Goal: Transaction & Acquisition: Purchase product/service

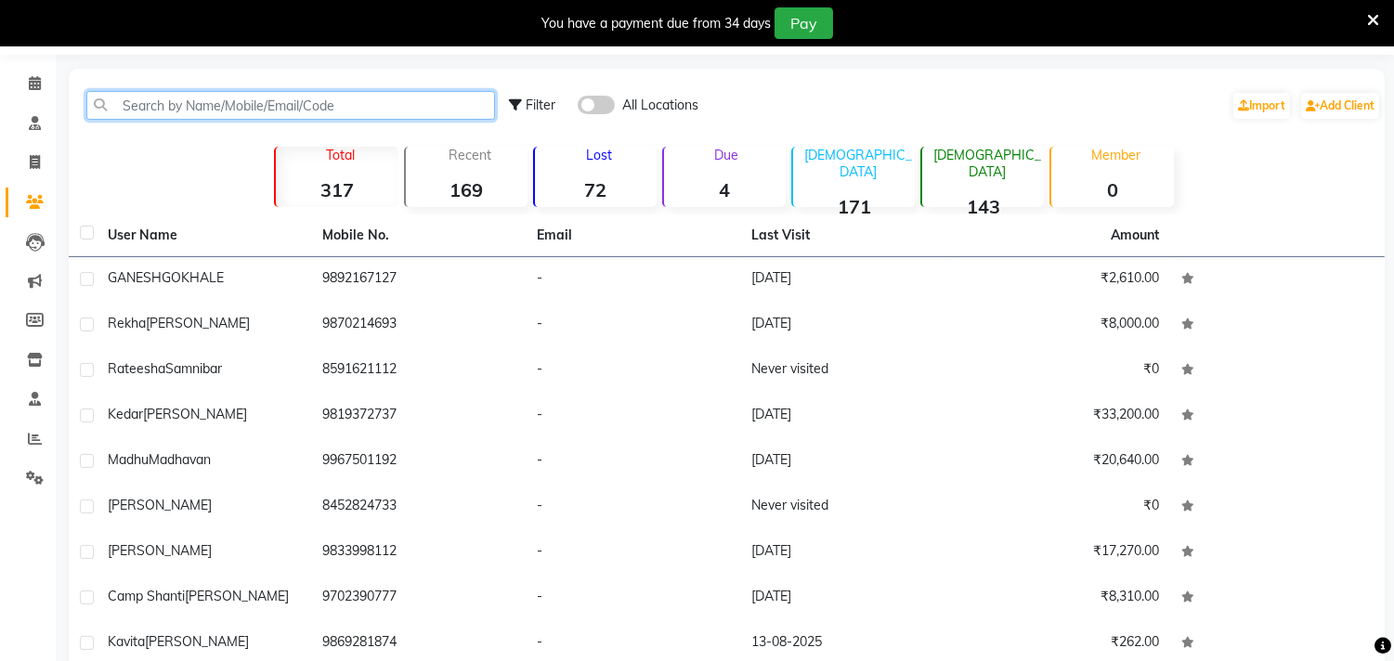
click at [236, 109] on input "text" at bounding box center [290, 105] width 409 height 29
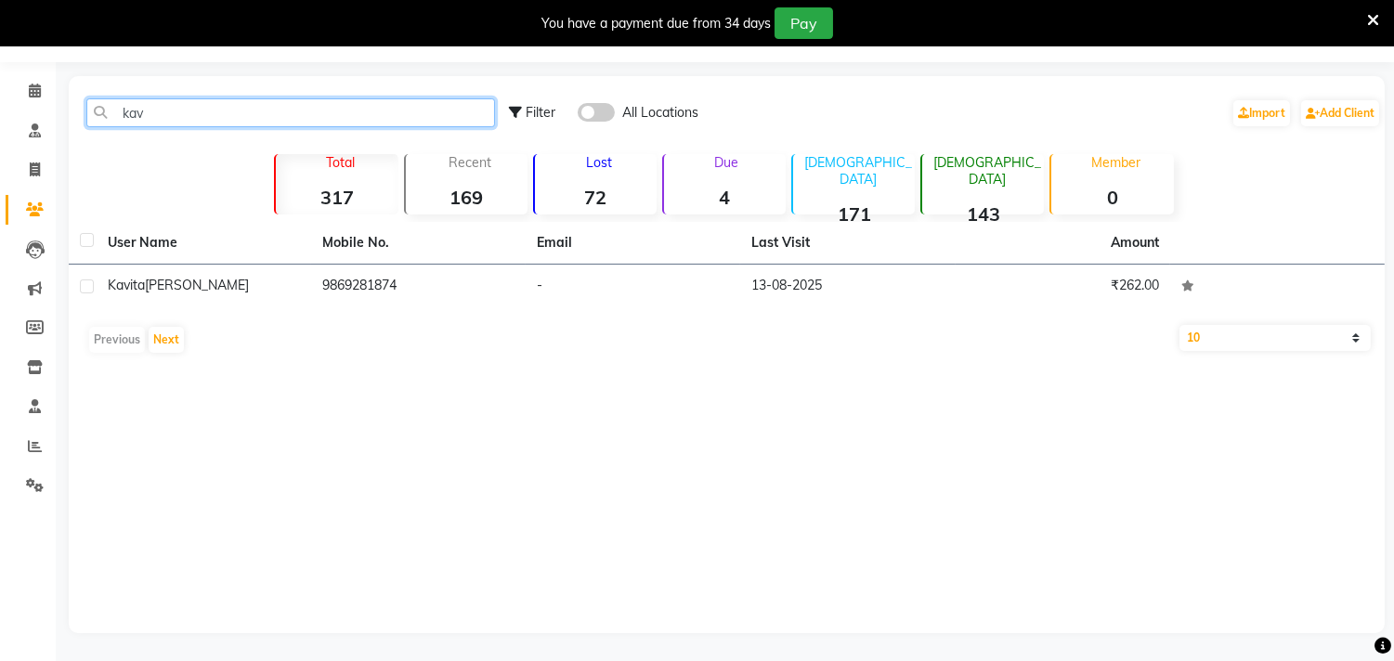
scroll to position [50, 0]
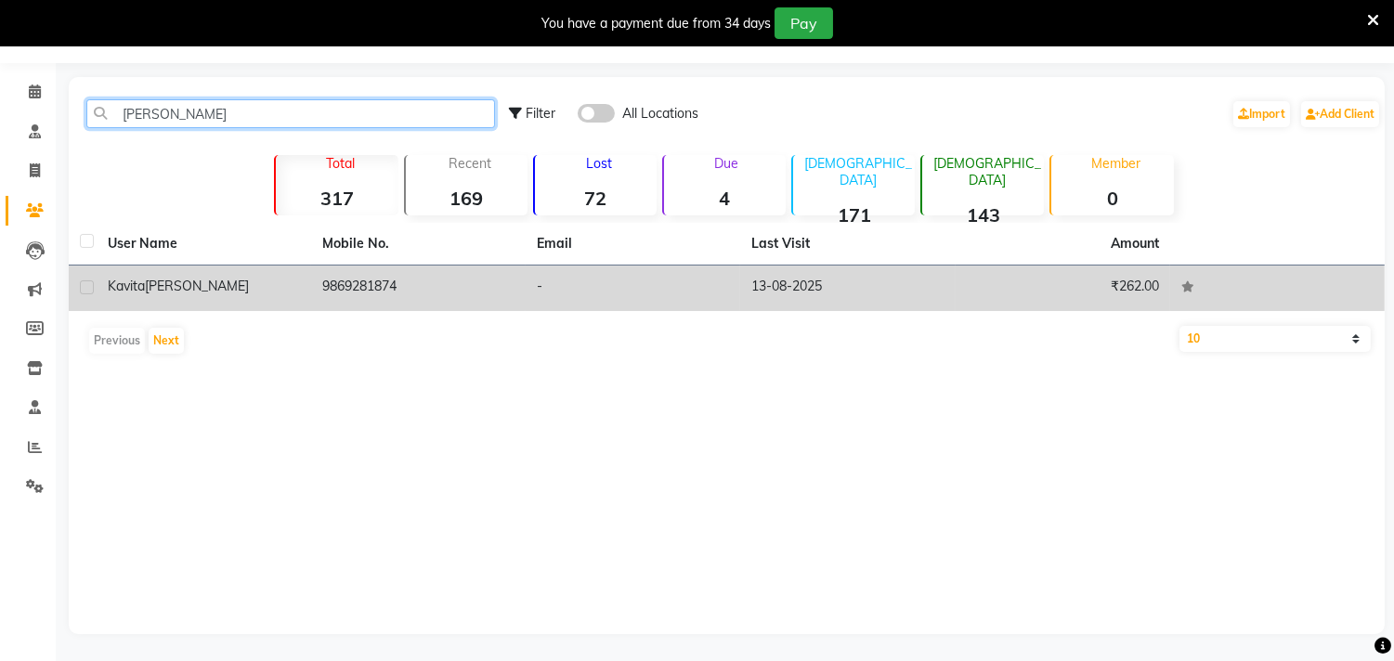
type input "[PERSON_NAME]"
click at [186, 291] on span "[PERSON_NAME]" at bounding box center [197, 286] width 104 height 17
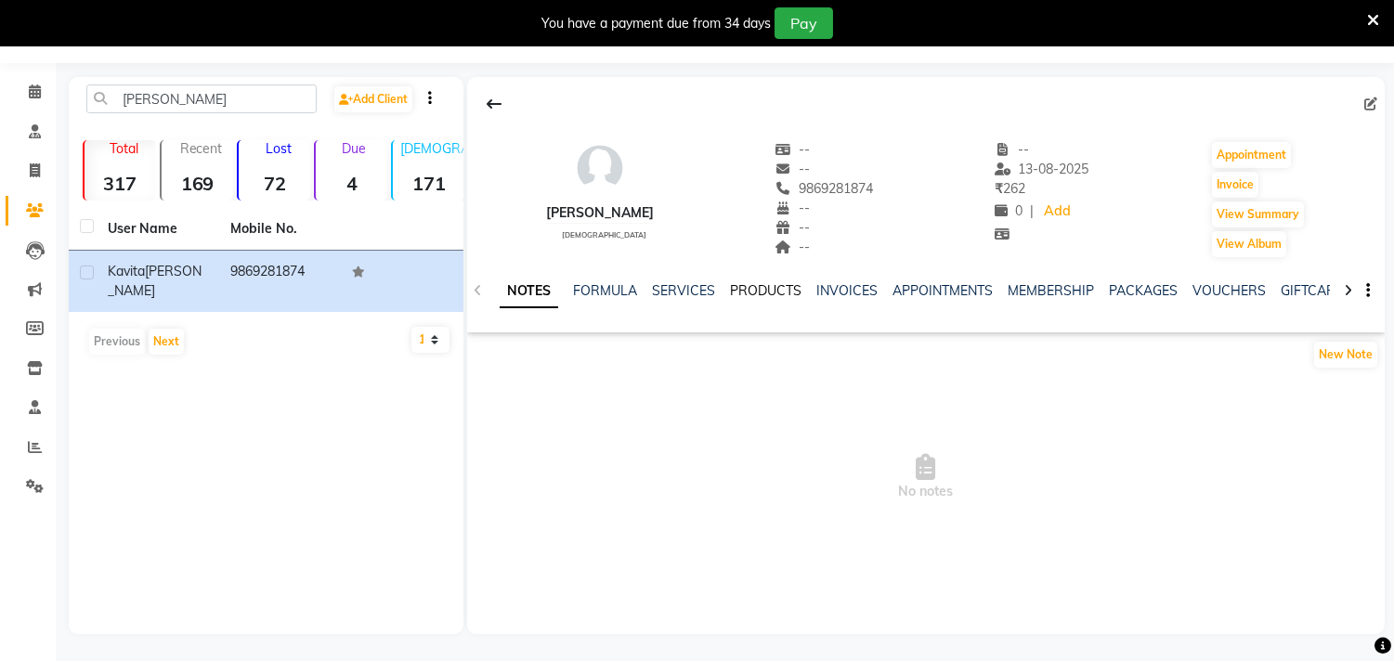
click at [762, 286] on link "PRODUCTS" at bounding box center [765, 290] width 71 height 17
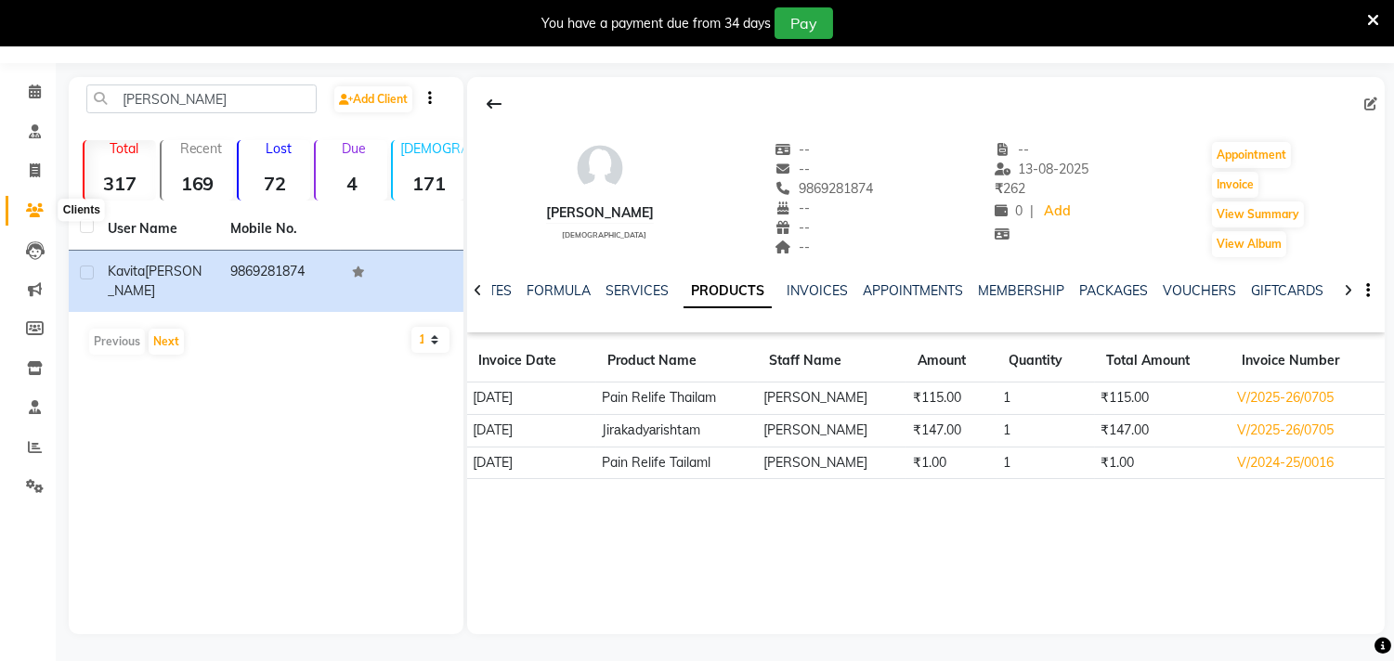
click at [32, 206] on icon at bounding box center [35, 210] width 18 height 14
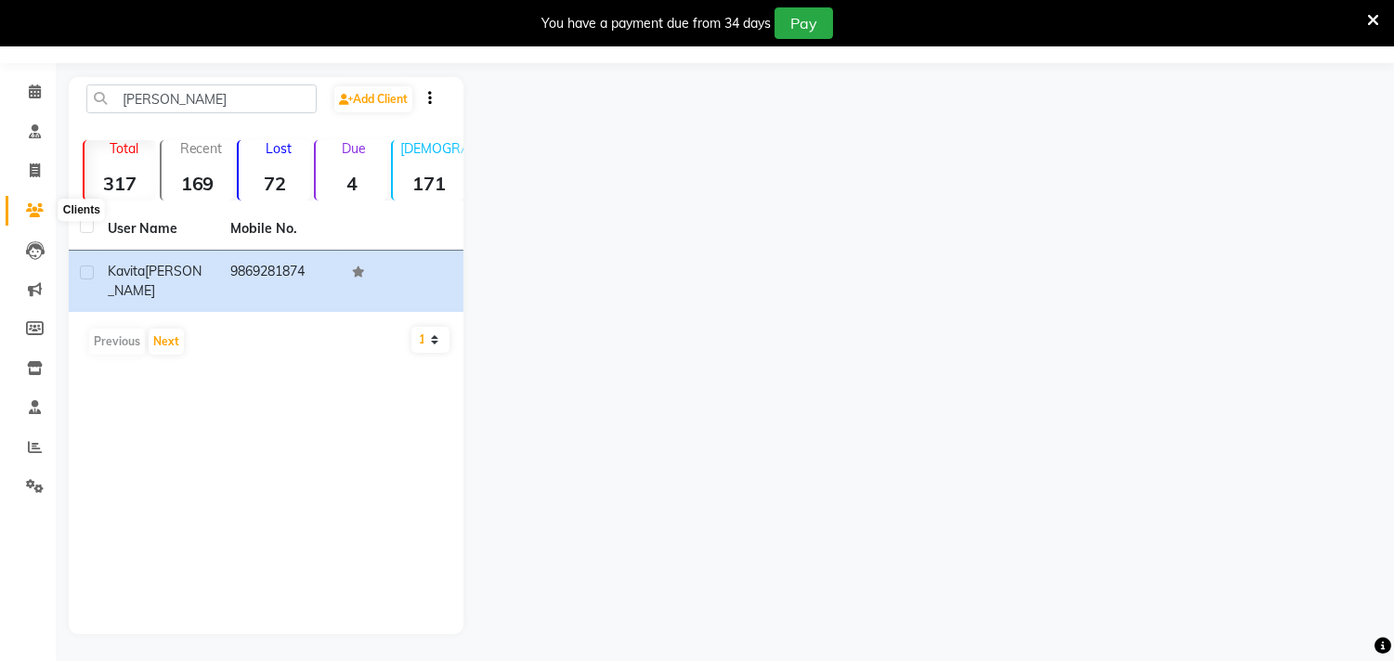
click at [35, 212] on icon at bounding box center [35, 210] width 18 height 14
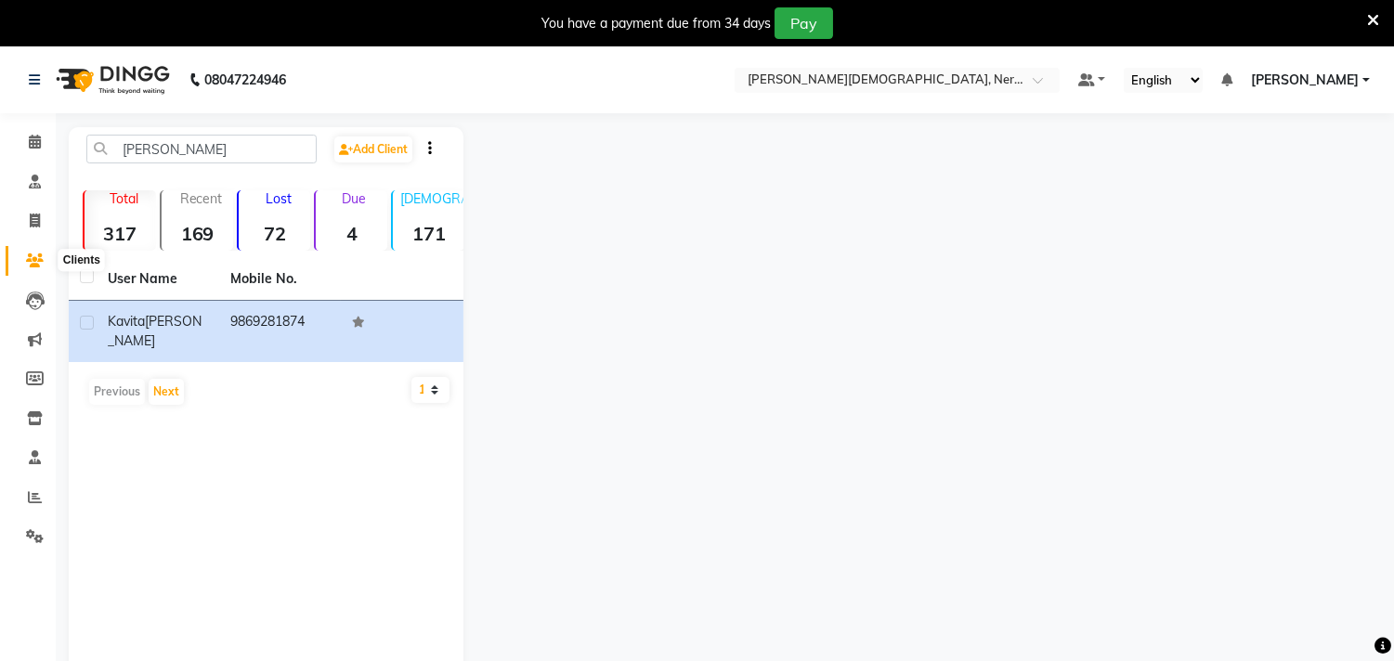
click at [40, 254] on icon at bounding box center [35, 260] width 18 height 14
click at [39, 216] on icon at bounding box center [35, 221] width 10 height 14
select select "6808"
select select "service"
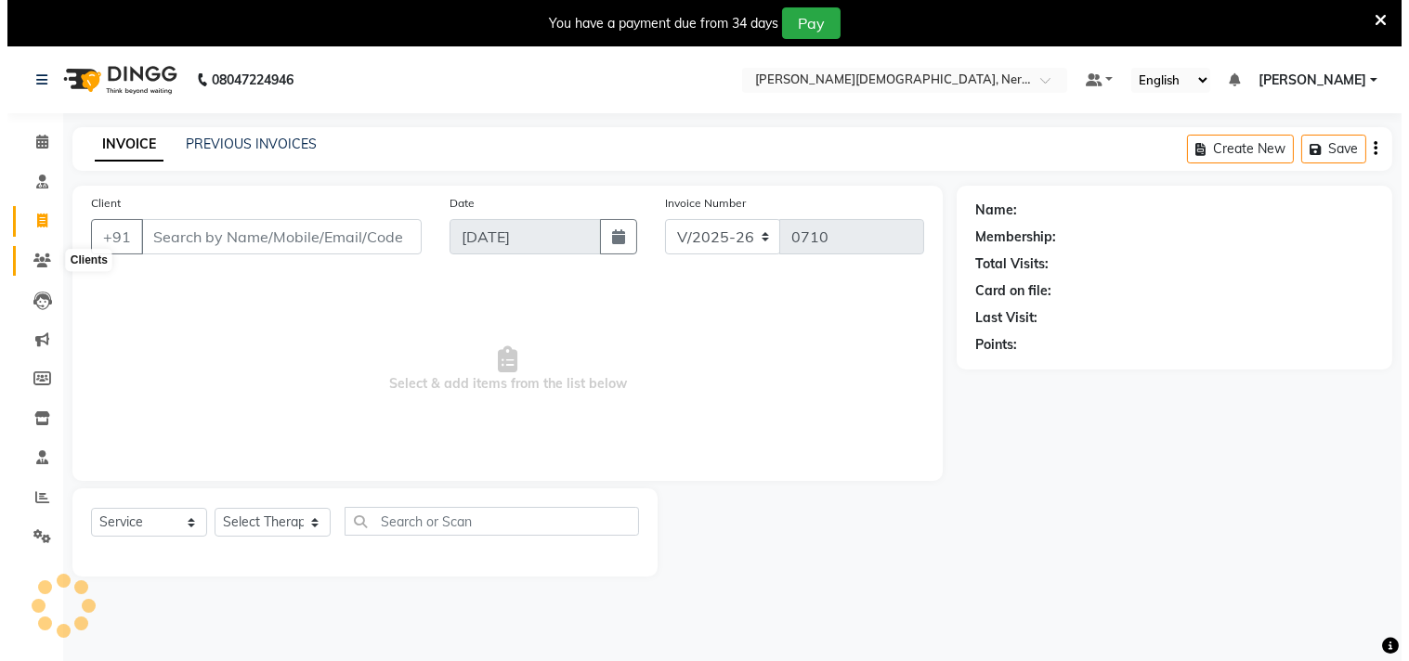
scroll to position [46, 0]
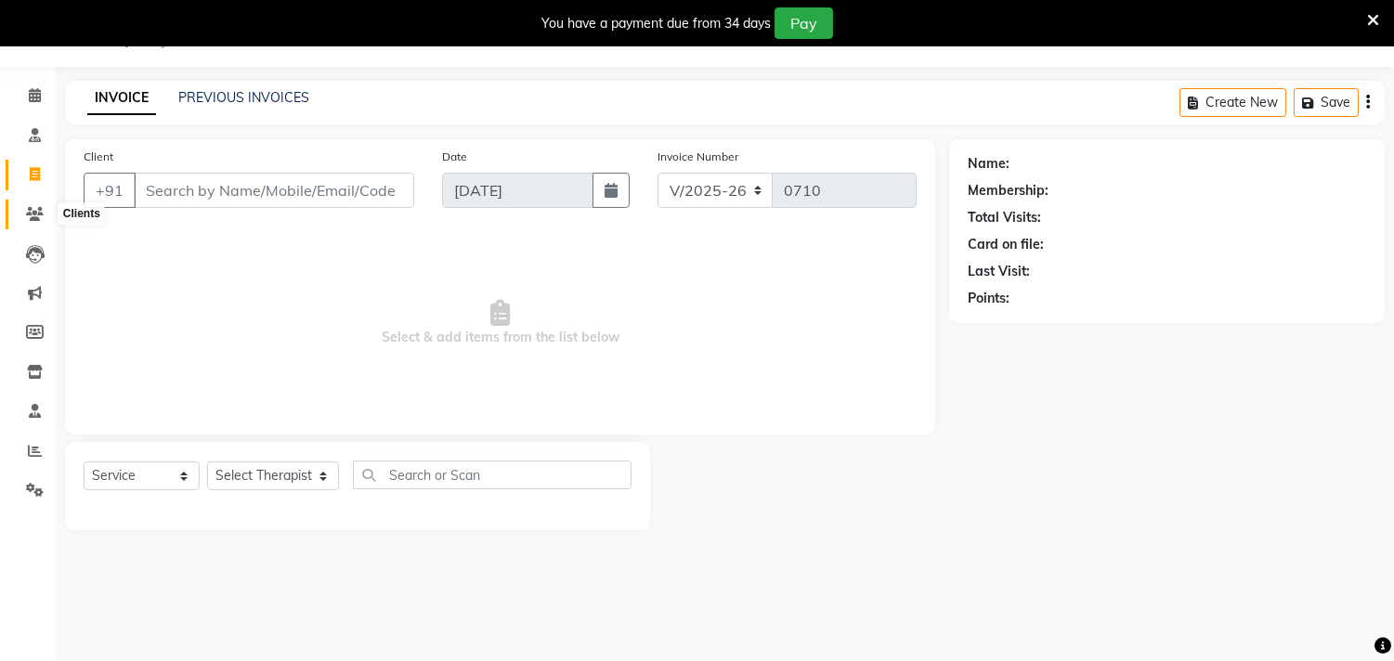
click at [35, 216] on icon at bounding box center [35, 214] width 18 height 14
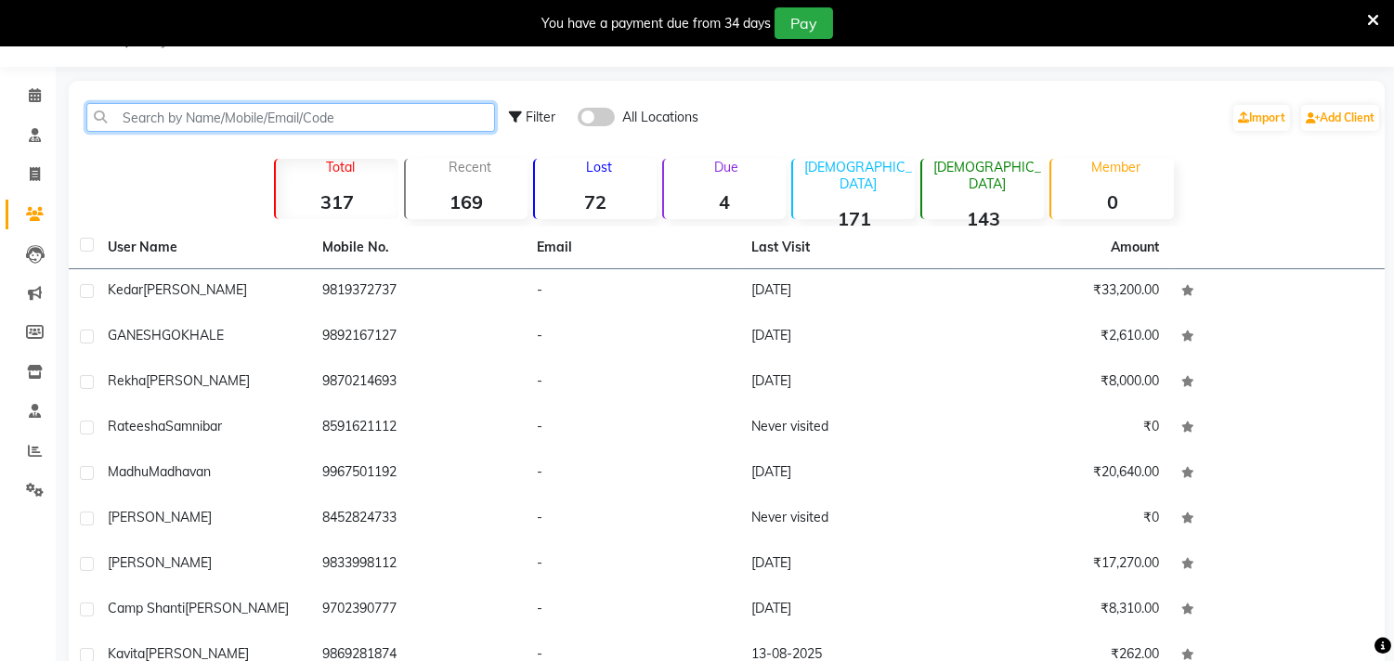
click at [249, 115] on input "text" at bounding box center [290, 117] width 409 height 29
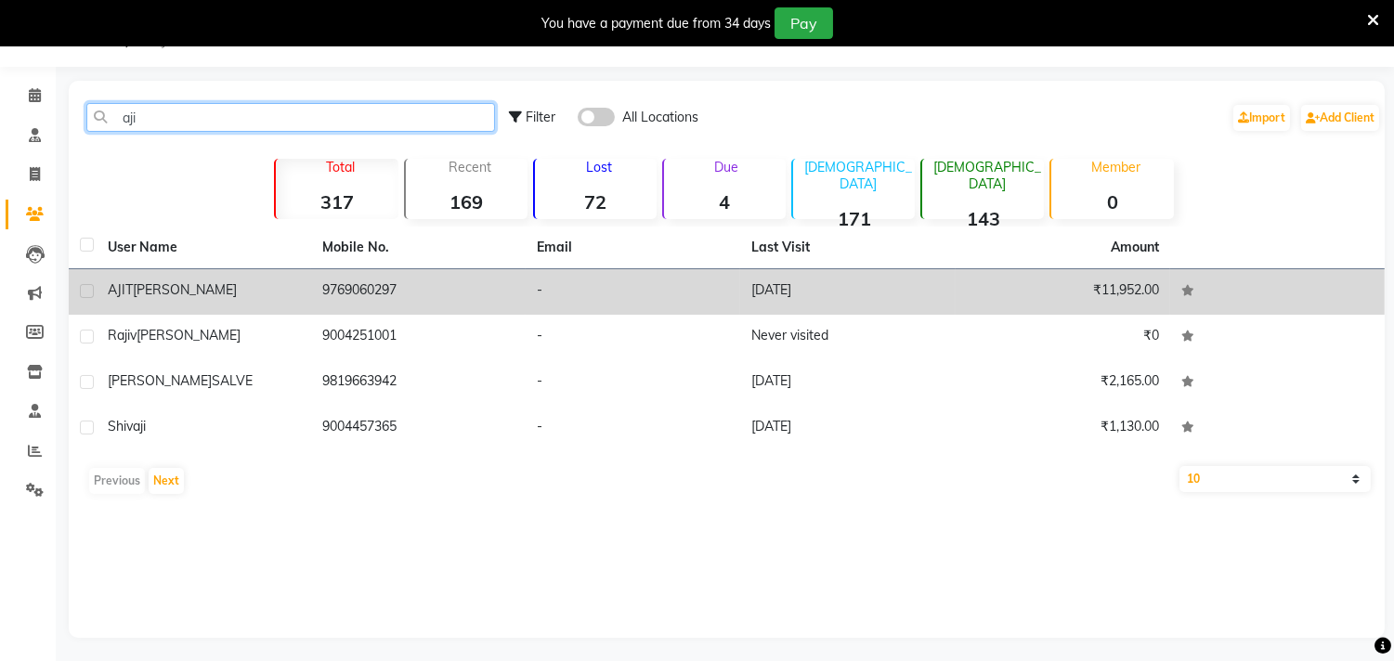
type input "aji"
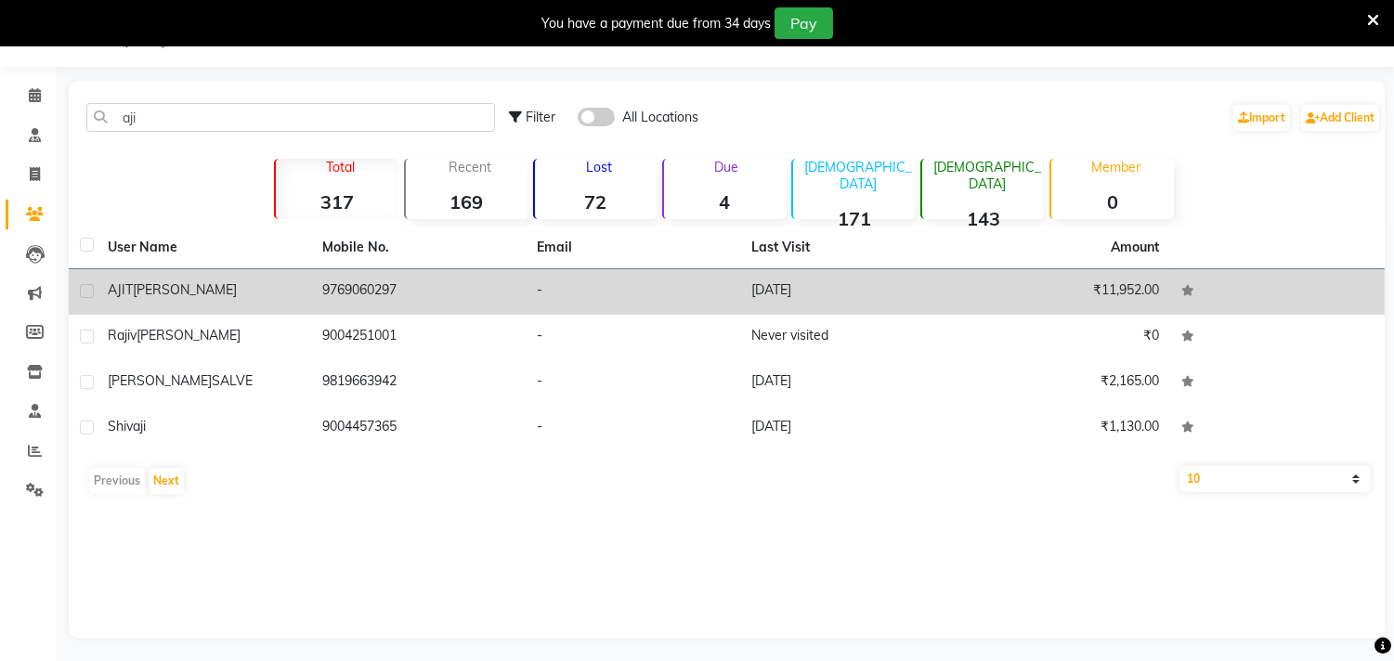
click at [160, 291] on span "[PERSON_NAME]" at bounding box center [185, 289] width 104 height 17
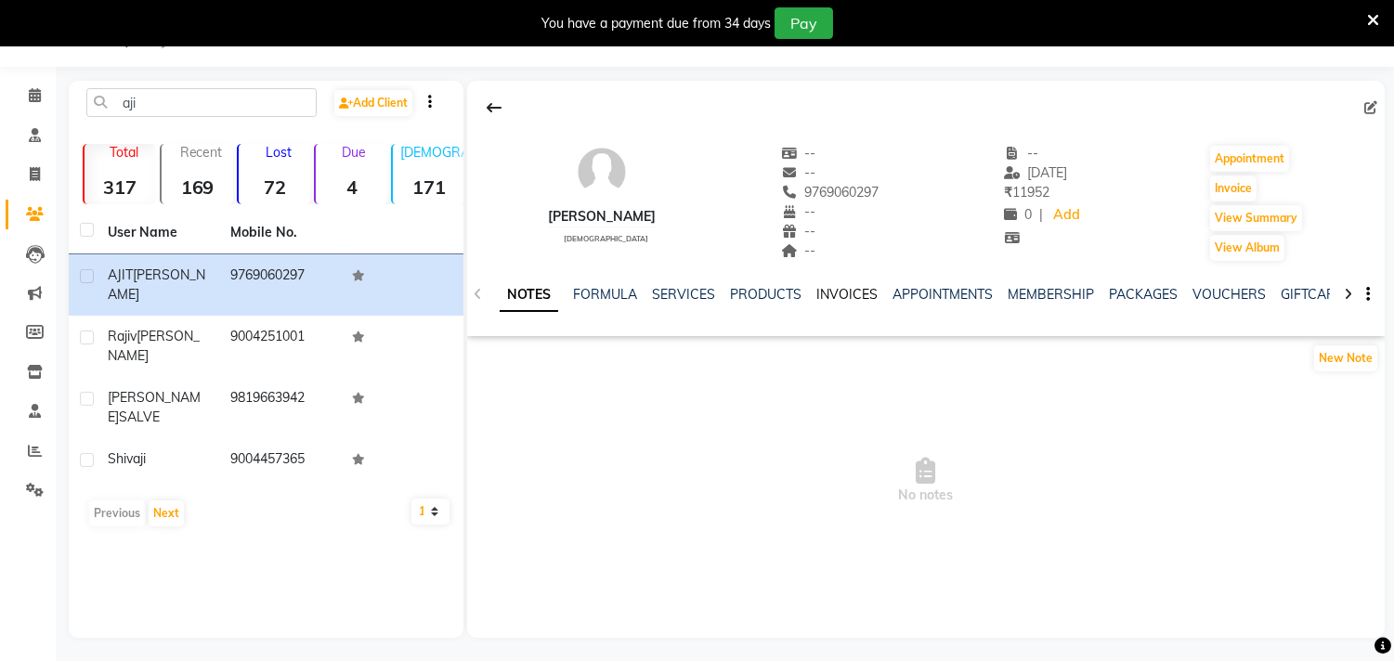
click at [842, 293] on link "INVOICES" at bounding box center [846, 294] width 61 height 17
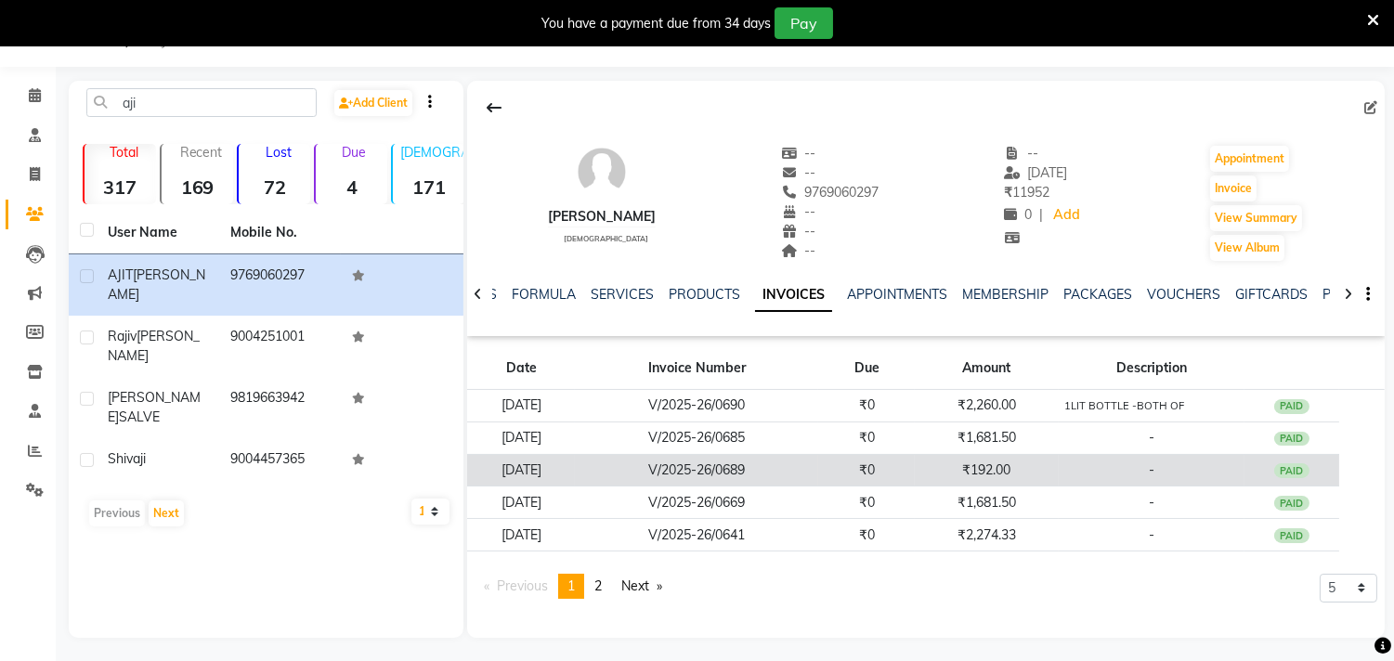
click at [1301, 468] on div "PAID" at bounding box center [1291, 470] width 35 height 15
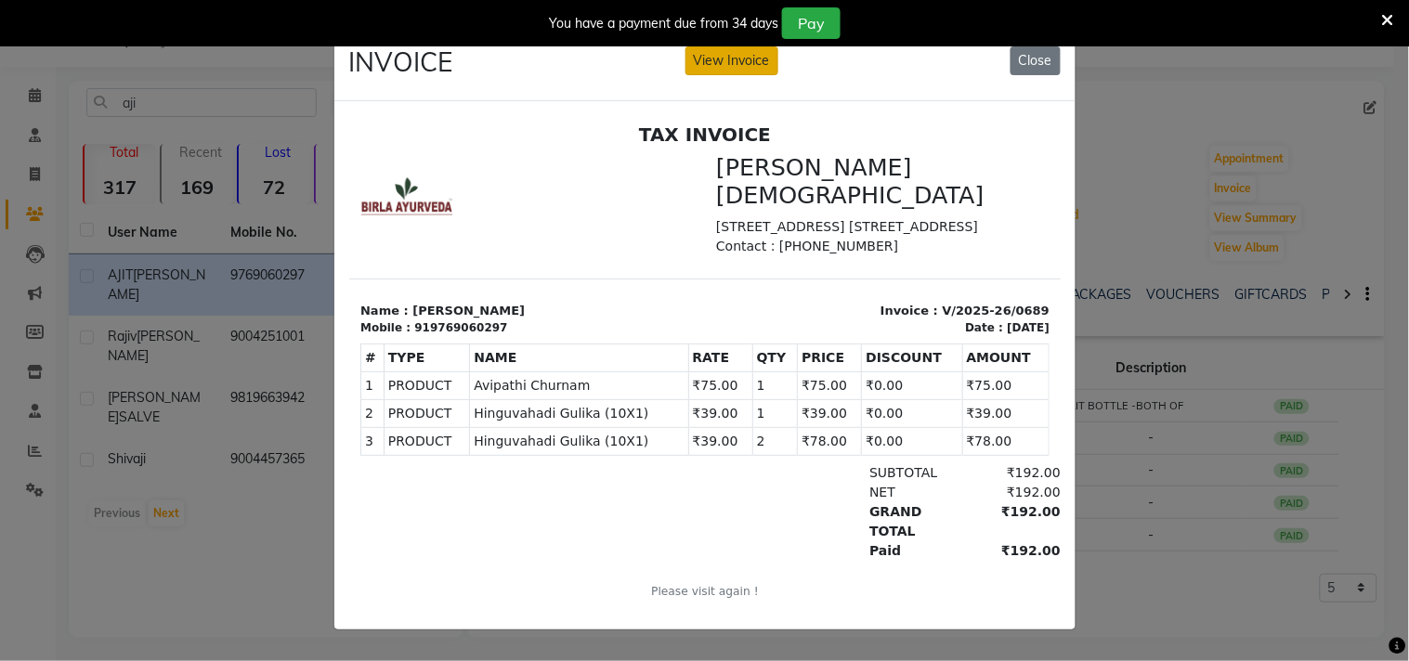
click at [715, 59] on button "View Invoice" at bounding box center [731, 60] width 93 height 29
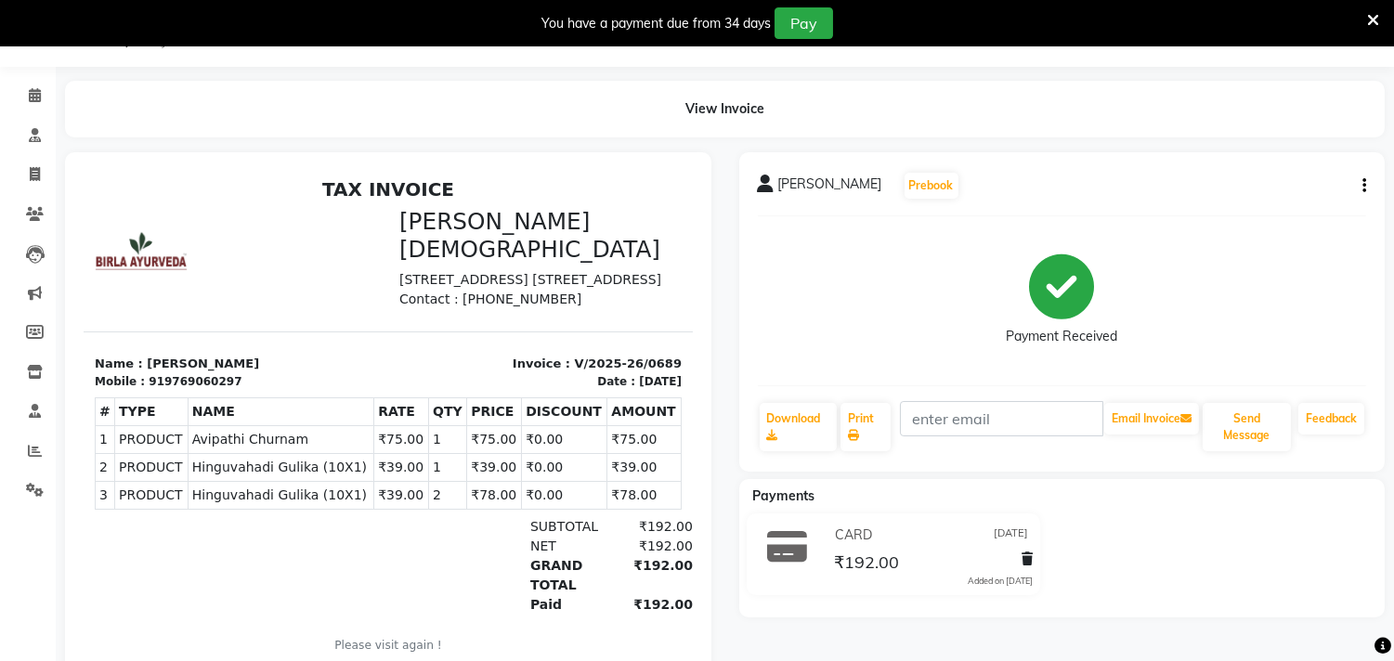
scroll to position [114, 0]
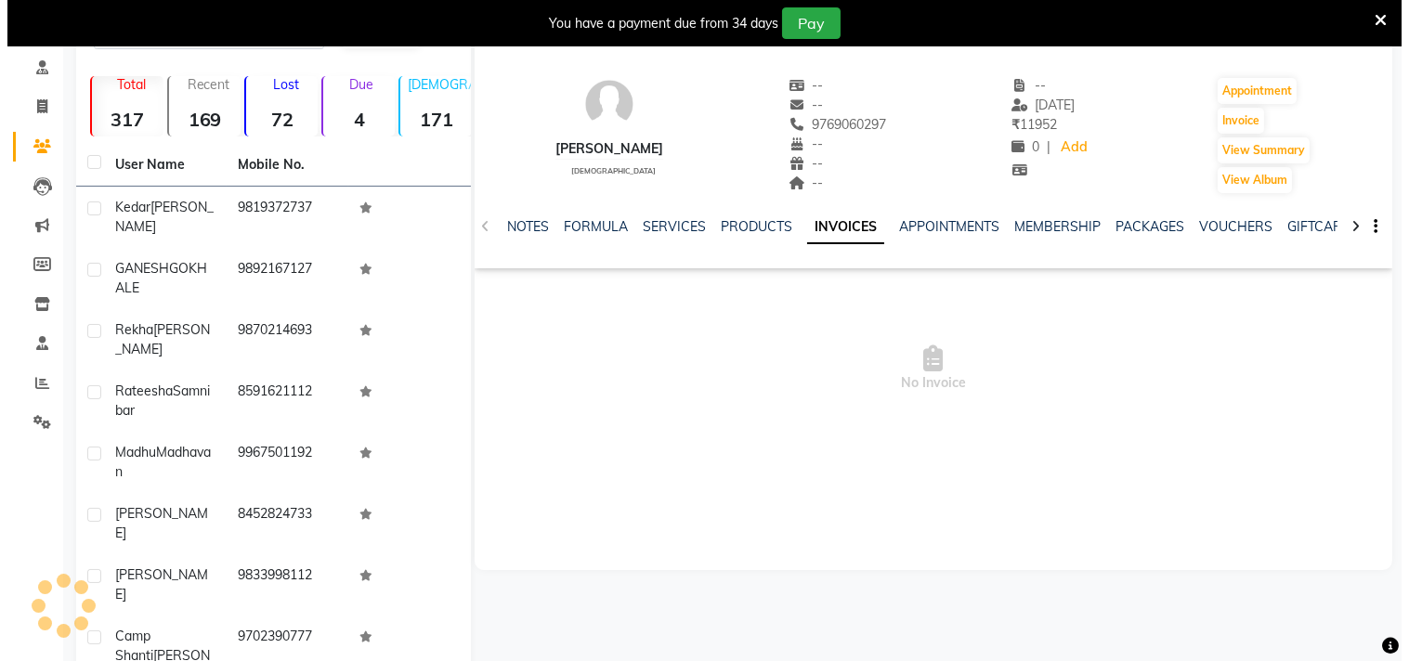
scroll to position [46, 0]
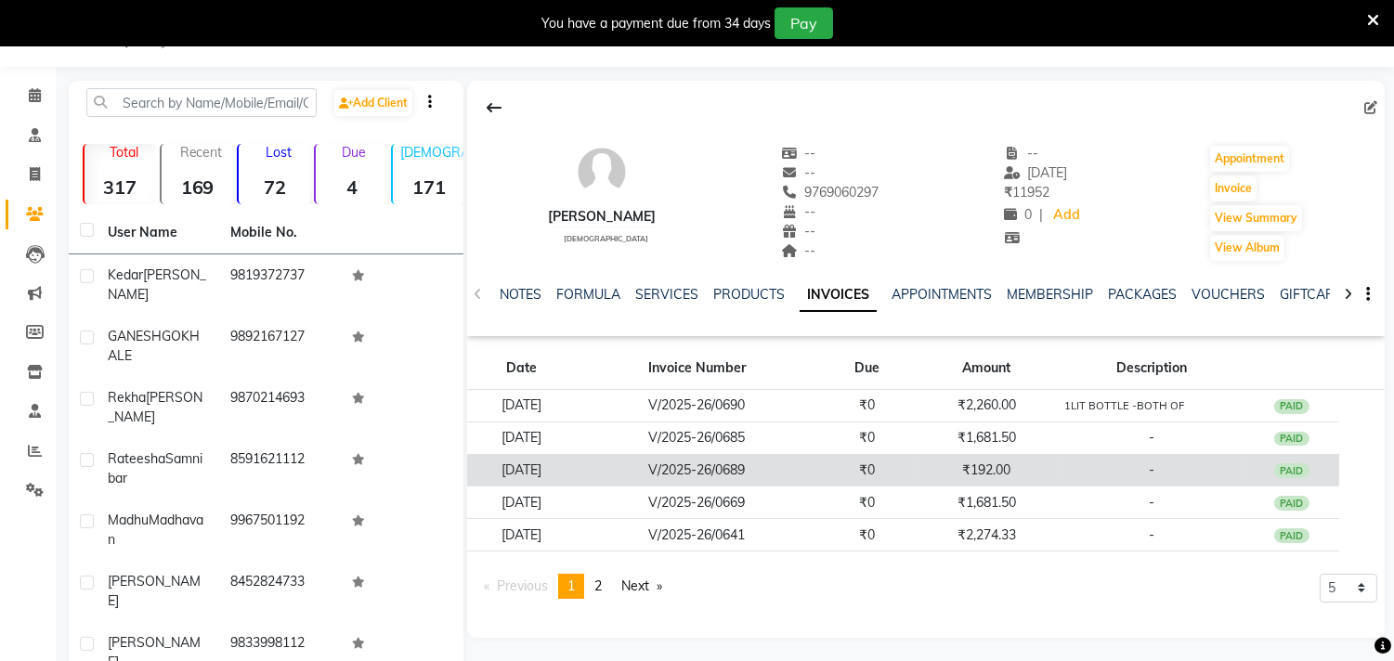
click at [1295, 474] on div "PAID" at bounding box center [1291, 470] width 35 height 15
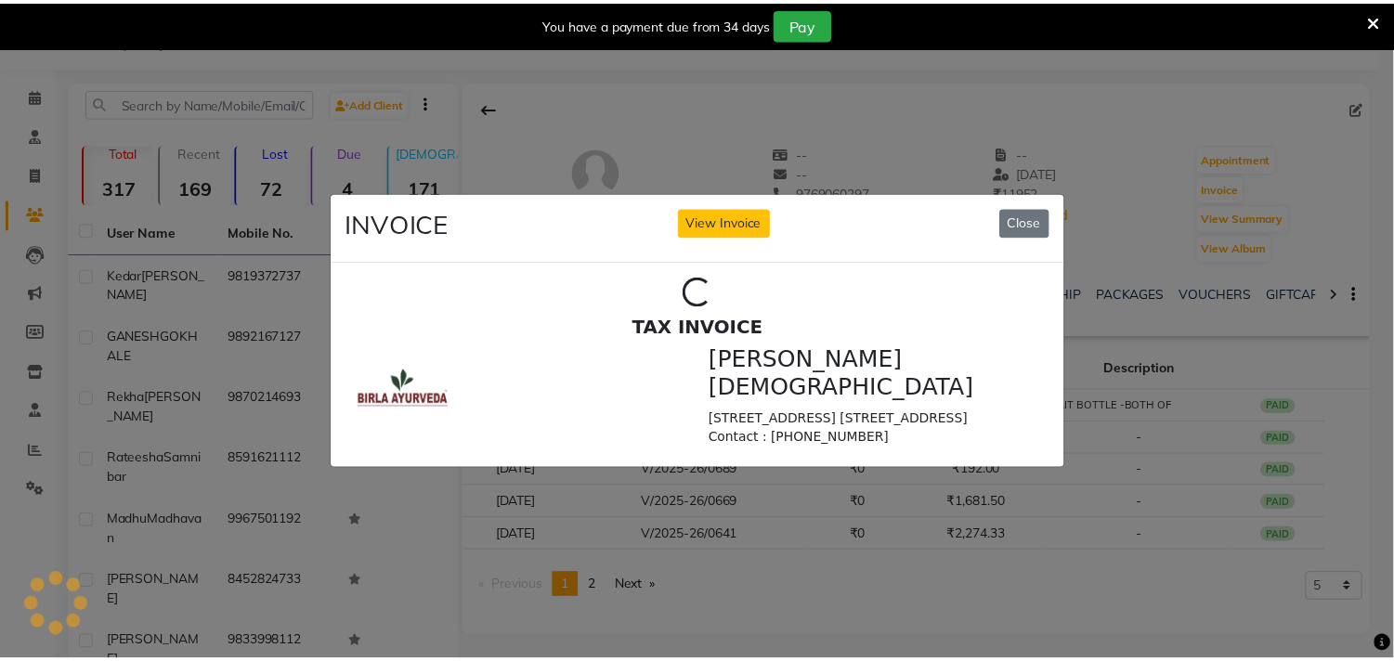
scroll to position [0, 0]
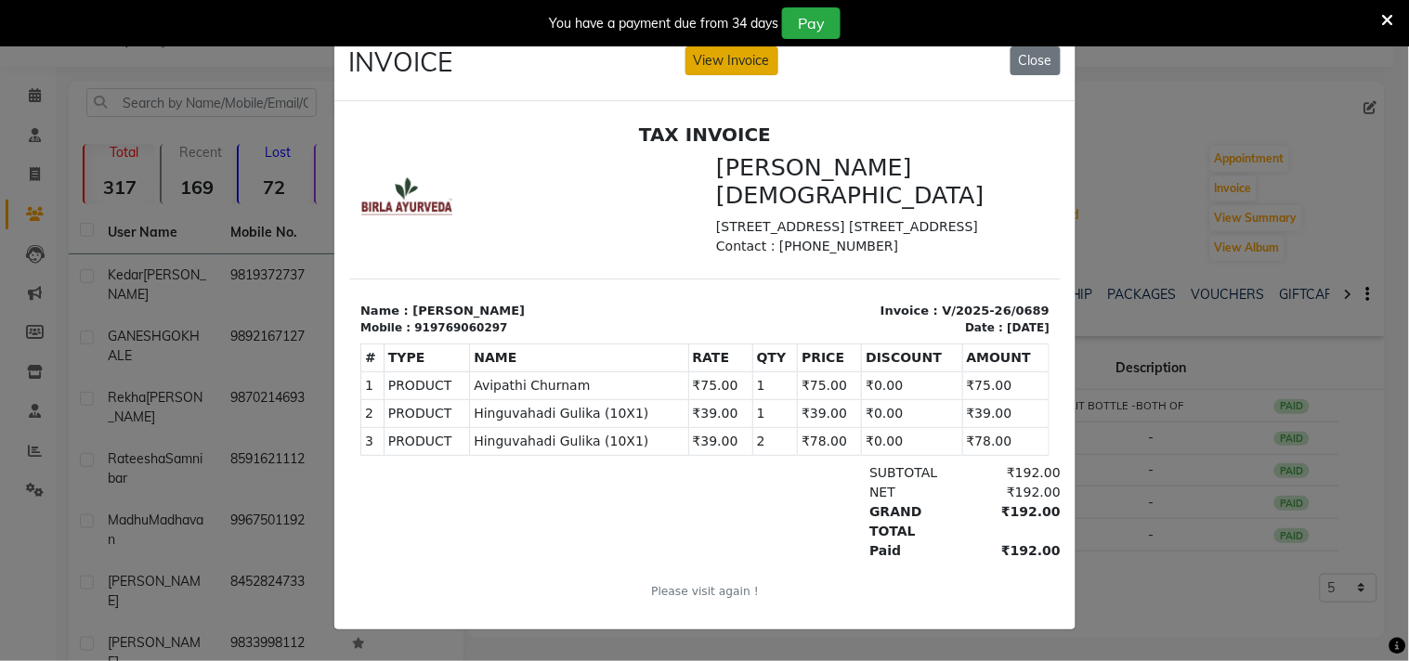
drag, startPoint x: 685, startPoint y: 58, endPoint x: 506, endPoint y: 3, distance: 187.4
click at [685, 58] on button "View Invoice" at bounding box center [731, 60] width 93 height 29
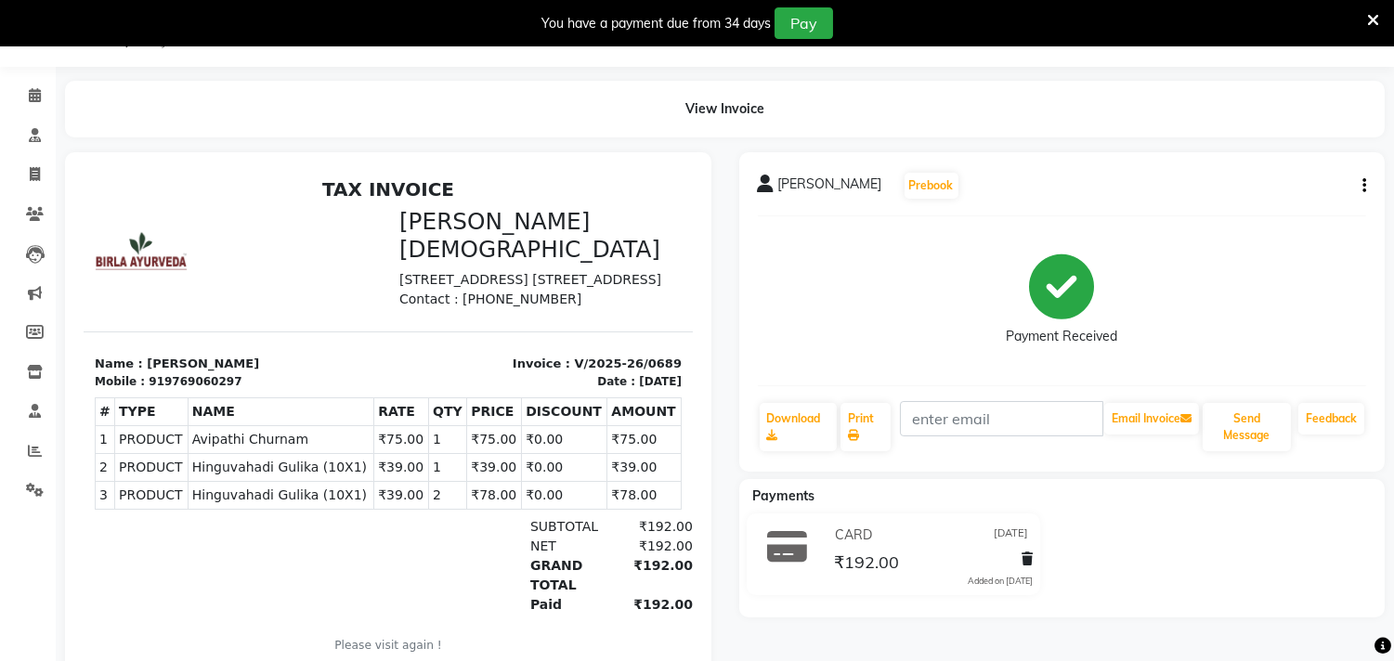
click at [1366, 187] on div "[PERSON_NAME] Prebook Payment Received Download Print Email Invoice Send Messag…" at bounding box center [1062, 311] width 646 height 319
click at [1363, 187] on icon "button" at bounding box center [1364, 186] width 4 height 1
click at [34, 369] on icon at bounding box center [35, 372] width 16 height 14
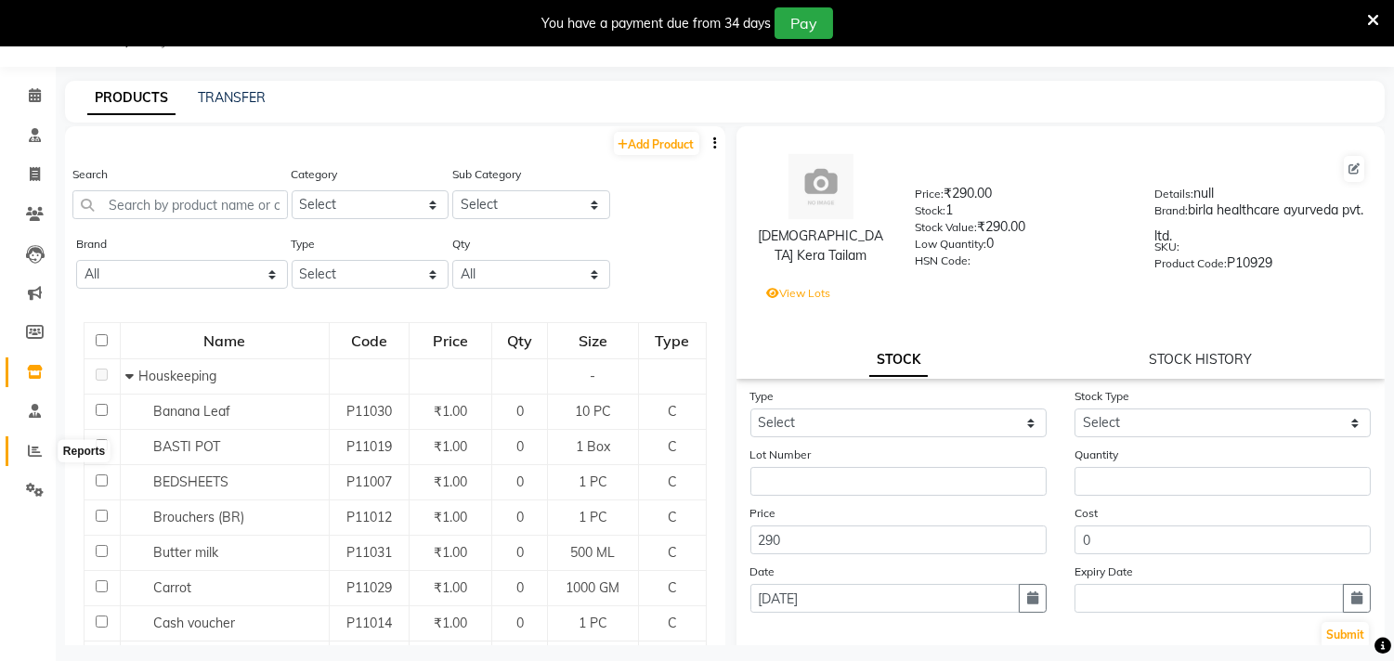
click at [35, 451] on icon at bounding box center [35, 451] width 14 height 14
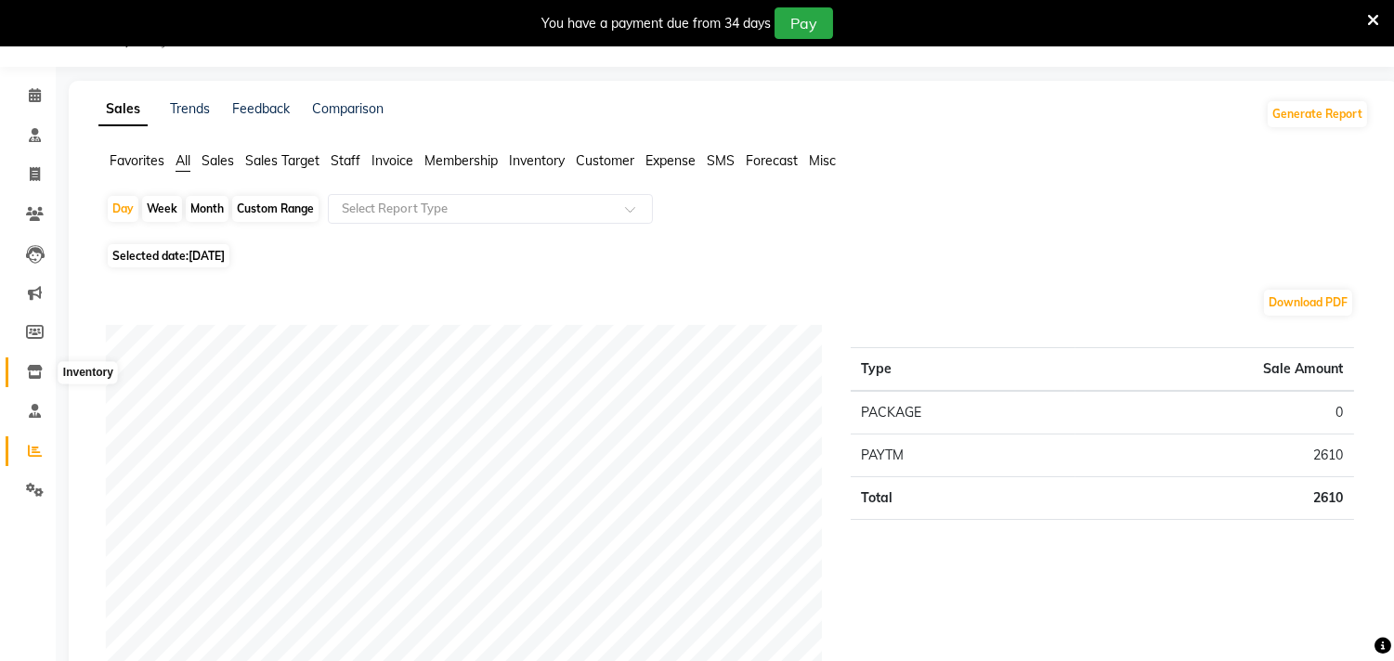
click at [41, 381] on span at bounding box center [35, 372] width 32 height 21
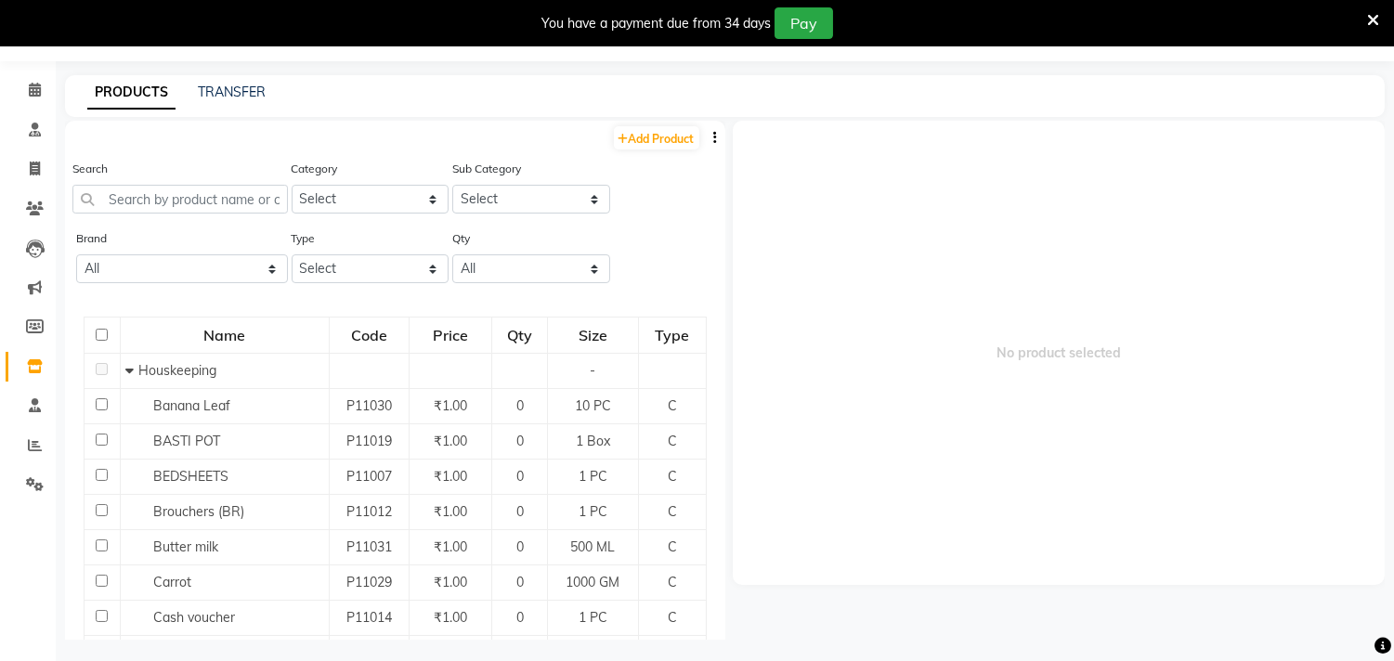
scroll to position [58, 0]
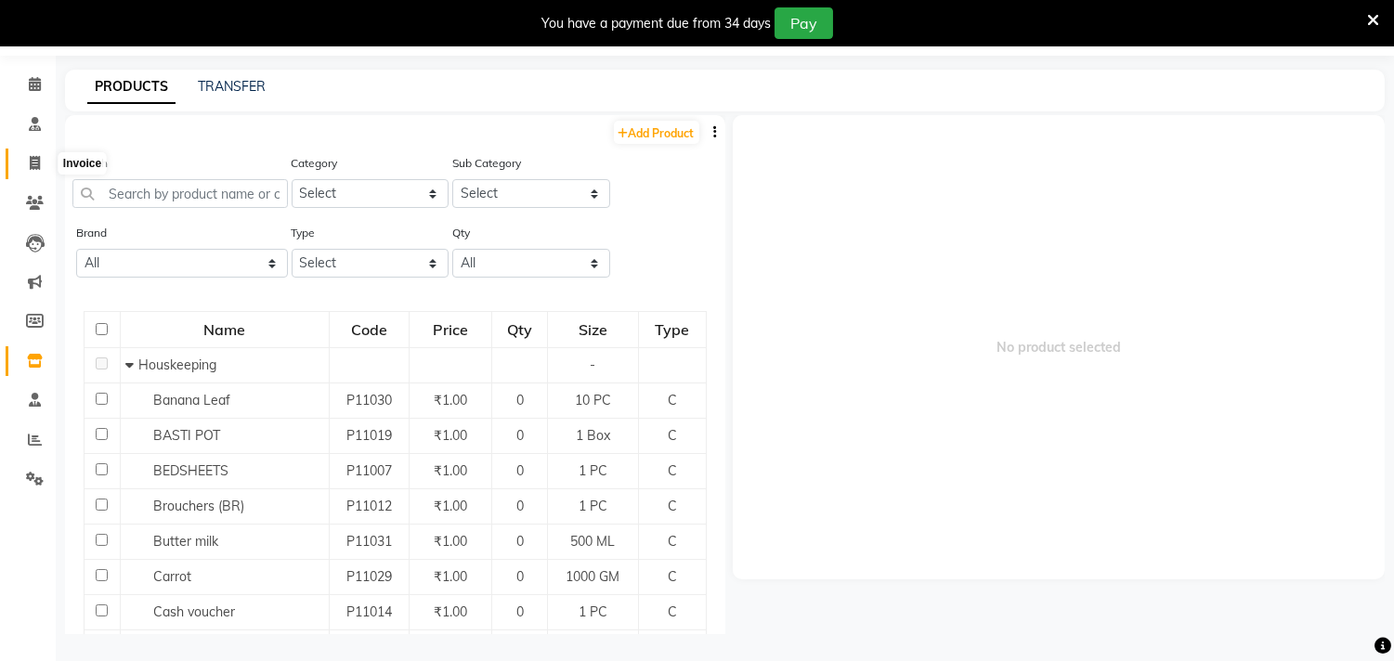
click at [41, 159] on span at bounding box center [35, 163] width 32 height 21
select select "6808"
select select "service"
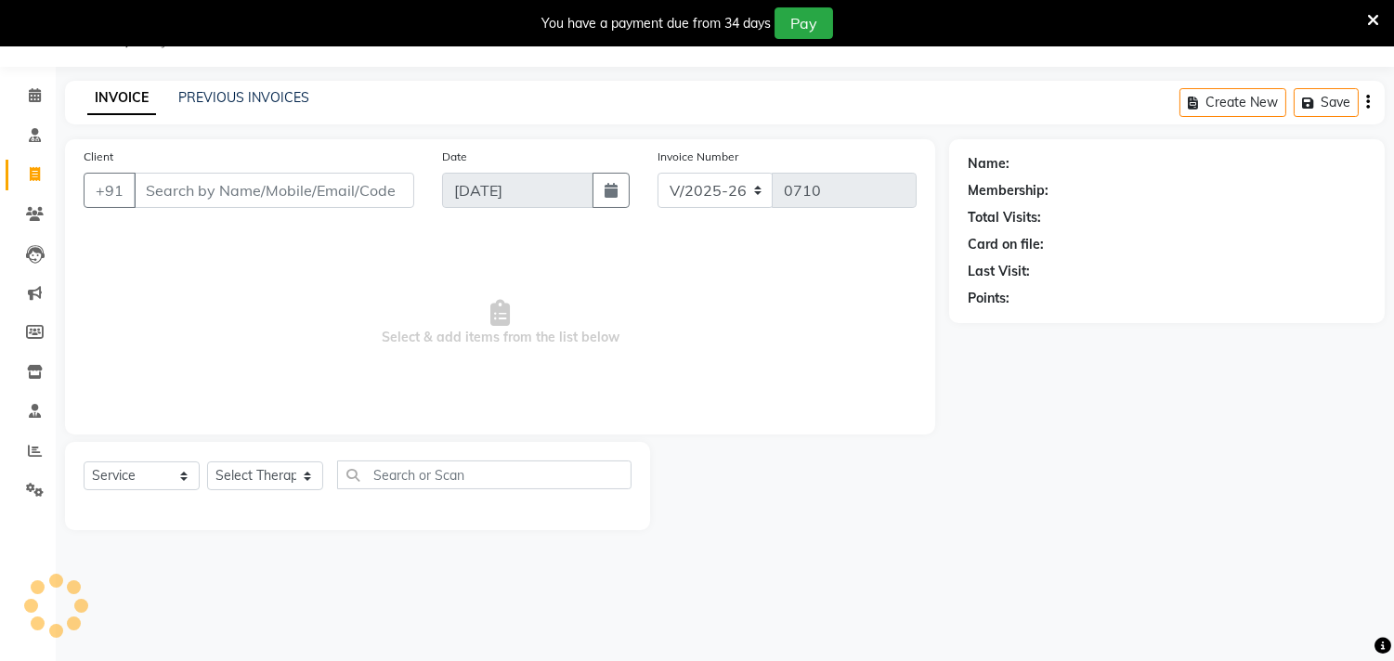
scroll to position [46, 0]
click at [26, 210] on icon at bounding box center [35, 214] width 18 height 14
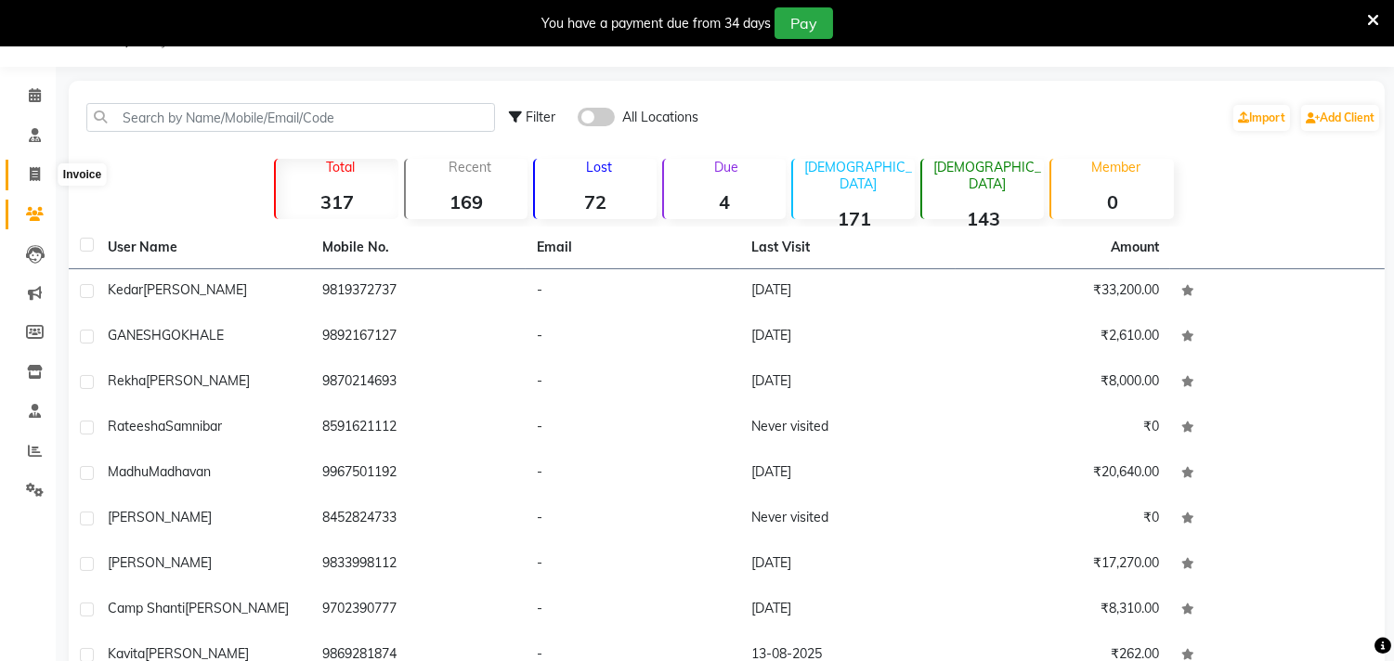
click at [32, 167] on icon at bounding box center [35, 174] width 10 height 14
select select "6808"
select select "service"
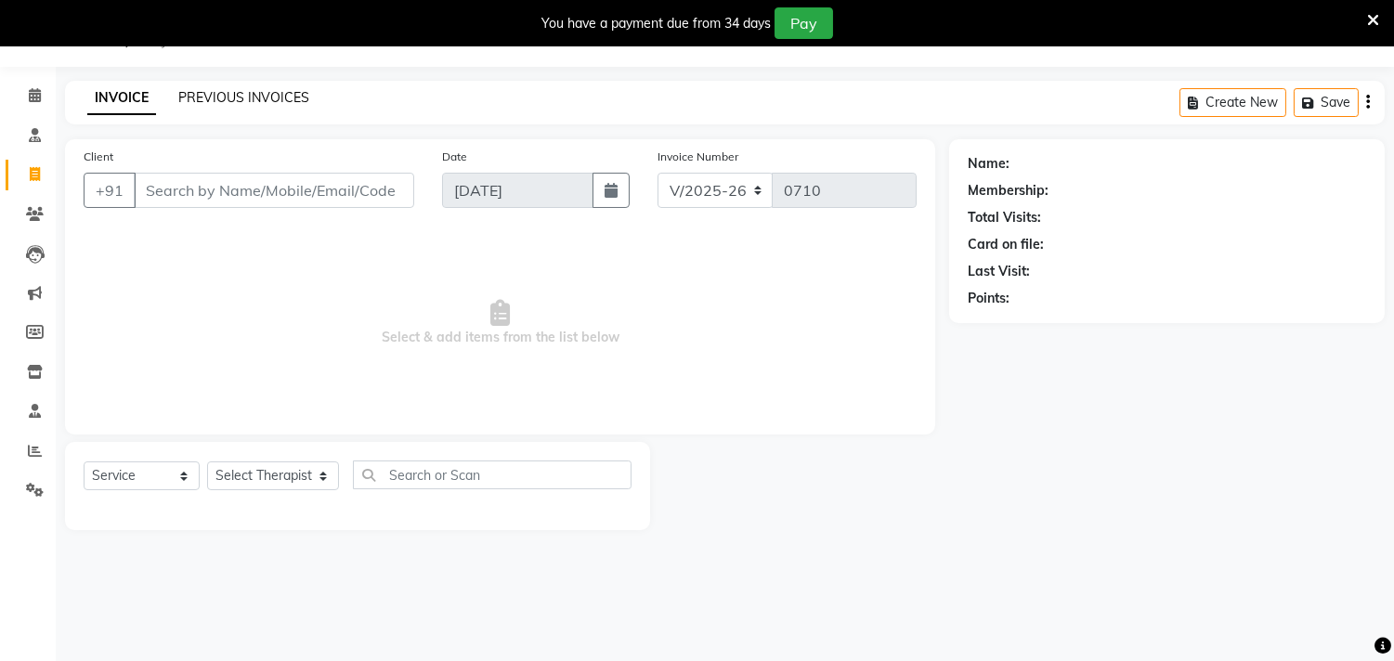
click at [256, 94] on link "PREVIOUS INVOICES" at bounding box center [243, 97] width 131 height 17
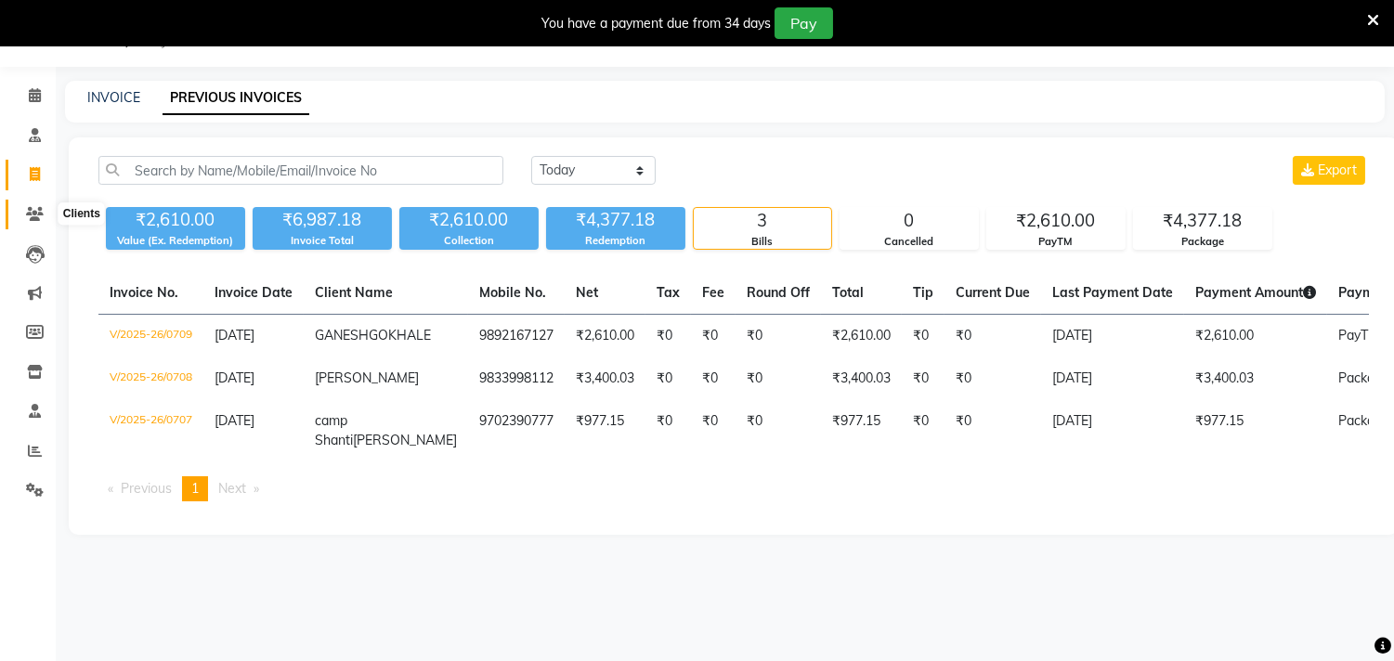
click at [46, 216] on span at bounding box center [35, 214] width 32 height 21
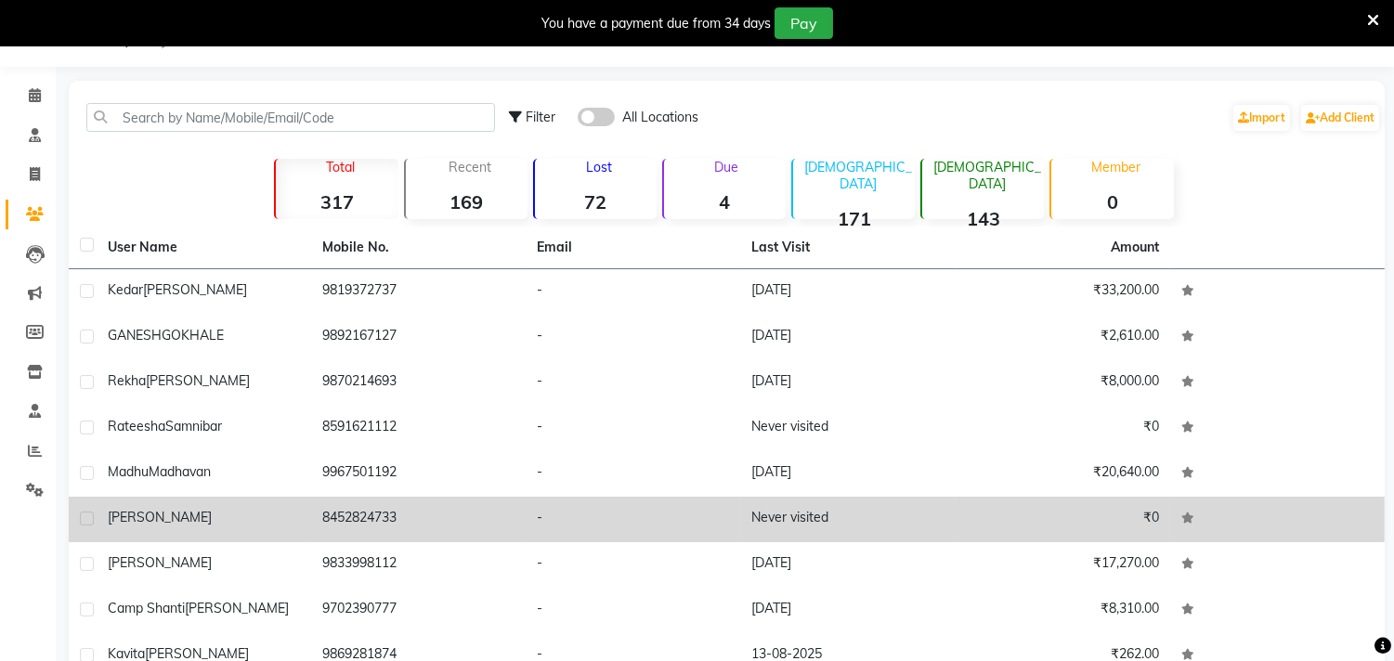
click at [182, 518] on span "[PERSON_NAME]" at bounding box center [160, 517] width 104 height 17
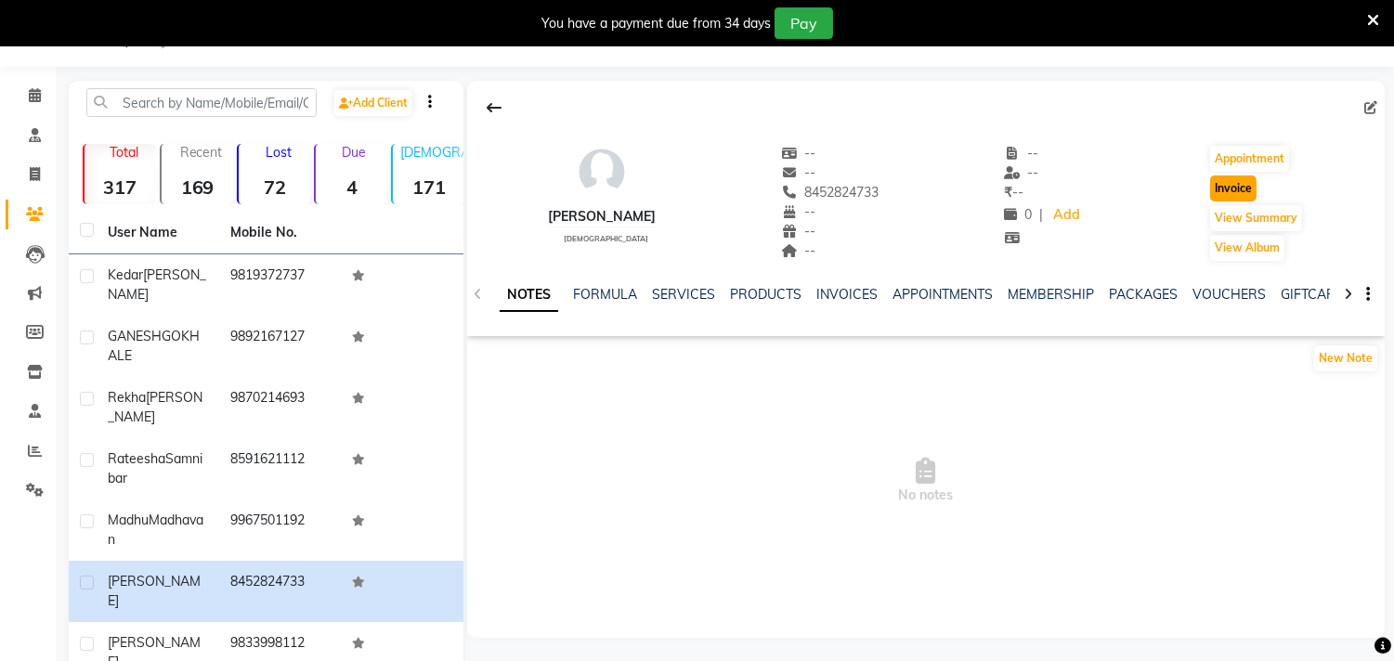
click at [1219, 190] on button "Invoice" at bounding box center [1233, 188] width 46 height 26
select select "6808"
select select "service"
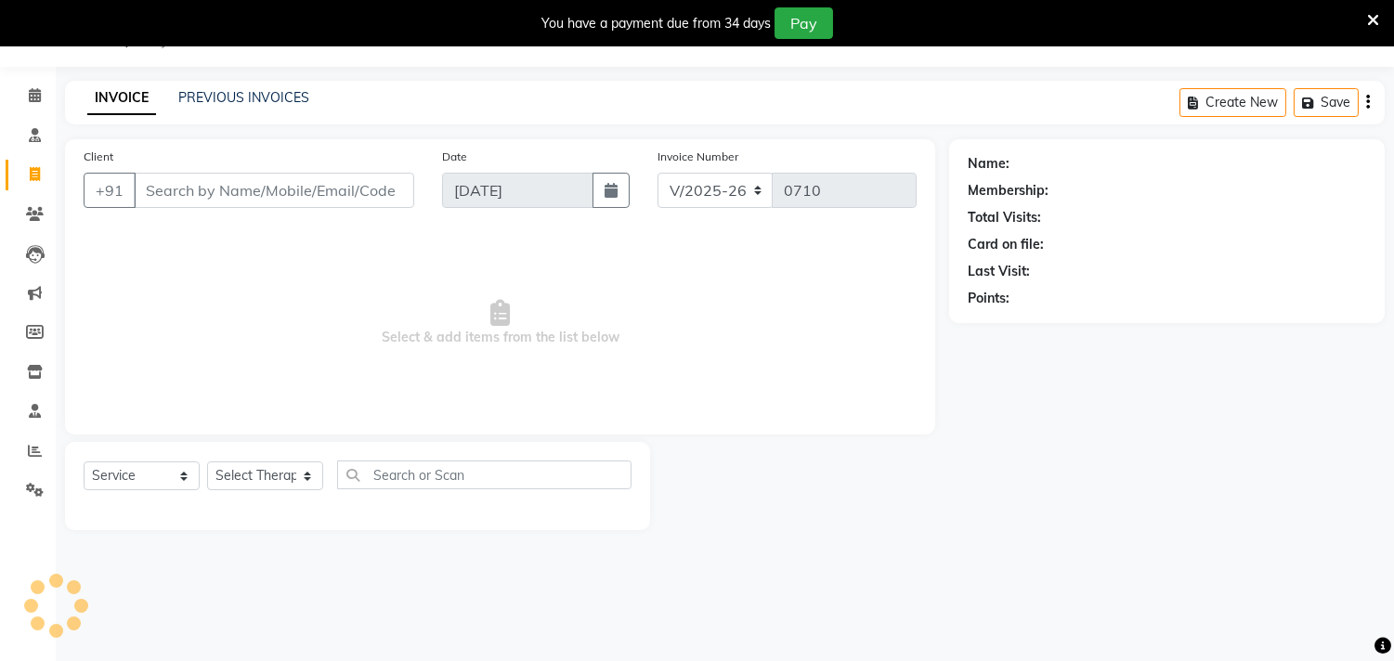
type input "8452824733"
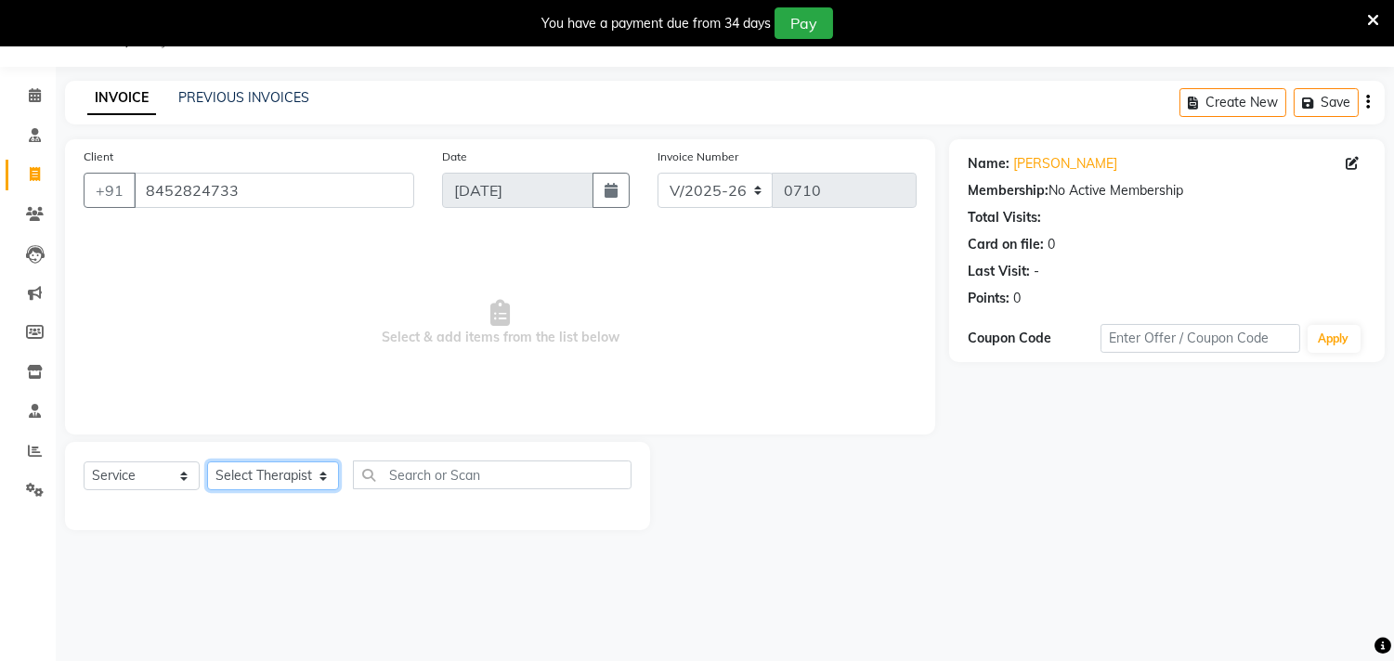
click at [311, 477] on select "Select Therapist [PERSON_NAME] [PERSON_NAME] [PERSON_NAME] Bibina [PERSON_NAME]…" at bounding box center [273, 475] width 132 height 29
select select "57061"
click at [207, 462] on select "Select Therapist [PERSON_NAME] [PERSON_NAME] [PERSON_NAME] Bibina [PERSON_NAME]…" at bounding box center [273, 475] width 132 height 29
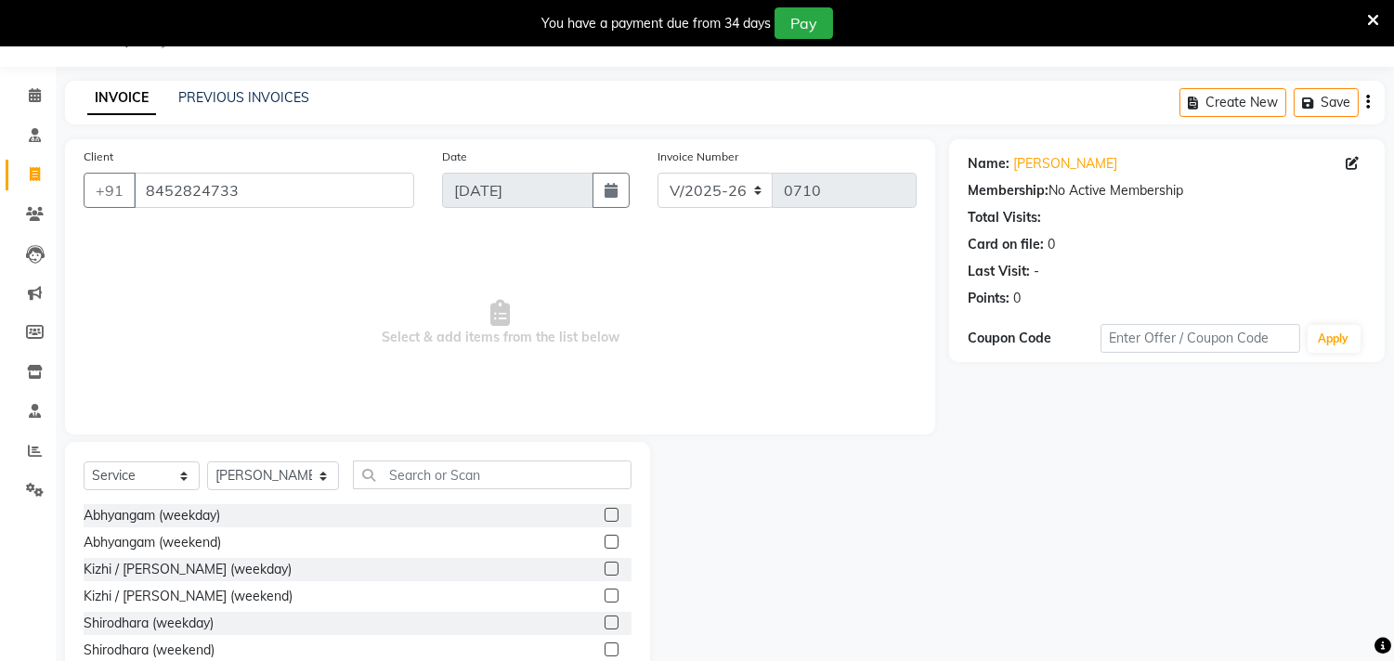
click at [604, 514] on label at bounding box center [611, 515] width 14 height 14
click at [604, 514] on input "checkbox" at bounding box center [610, 516] width 12 height 12
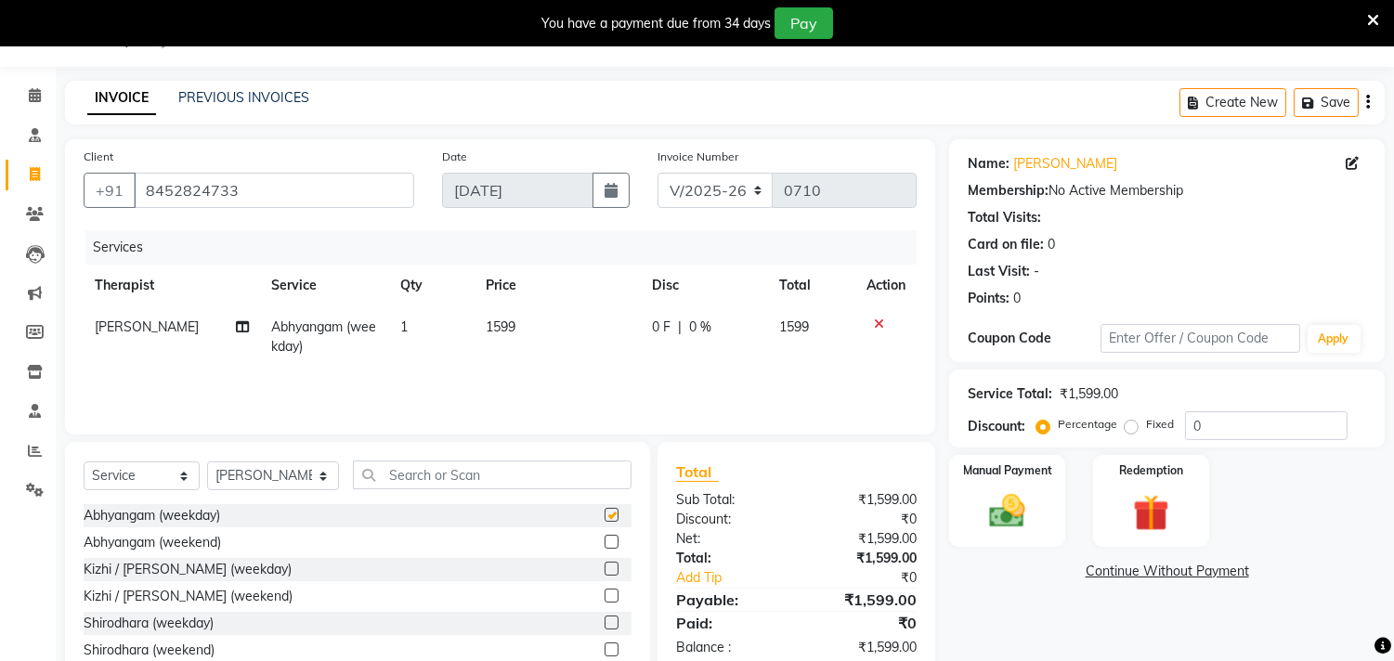
checkbox input "false"
click at [524, 332] on td "1599" at bounding box center [557, 336] width 166 height 61
select select "57061"
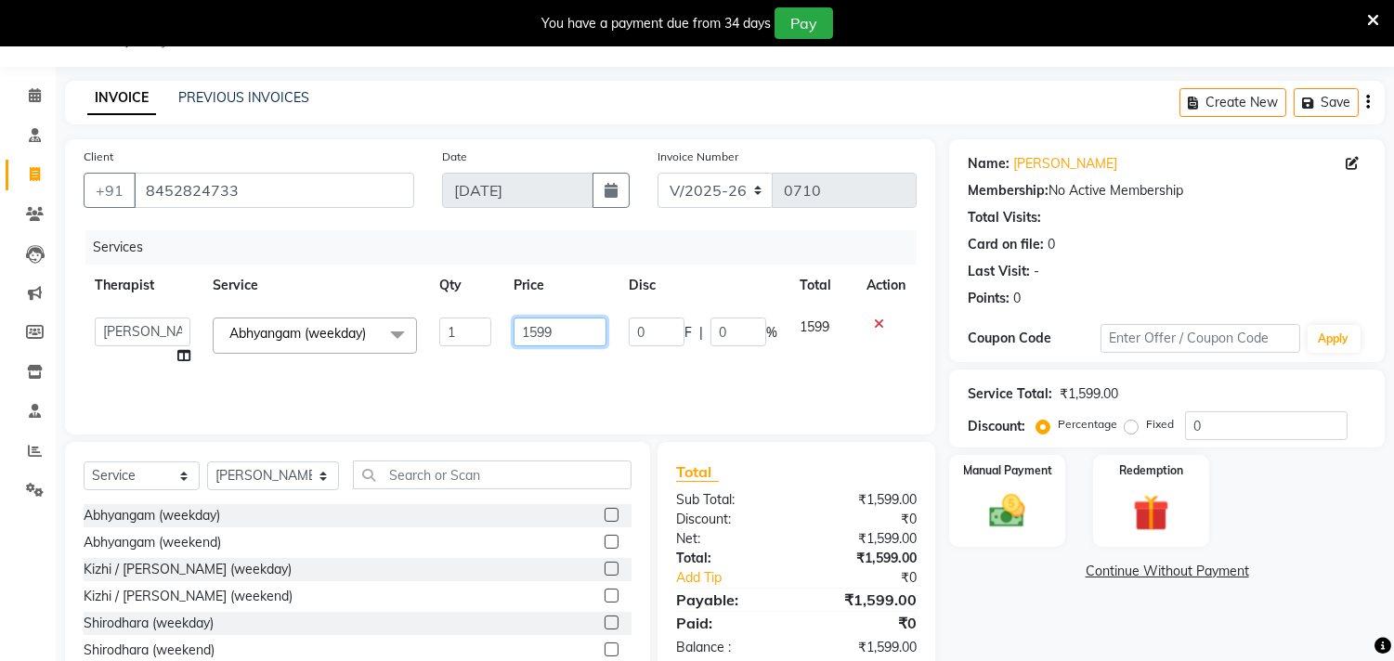
drag, startPoint x: 553, startPoint y: 331, endPoint x: 505, endPoint y: 337, distance: 48.7
click at [505, 337] on td "1599" at bounding box center [559, 341] width 115 height 71
type input "1600"
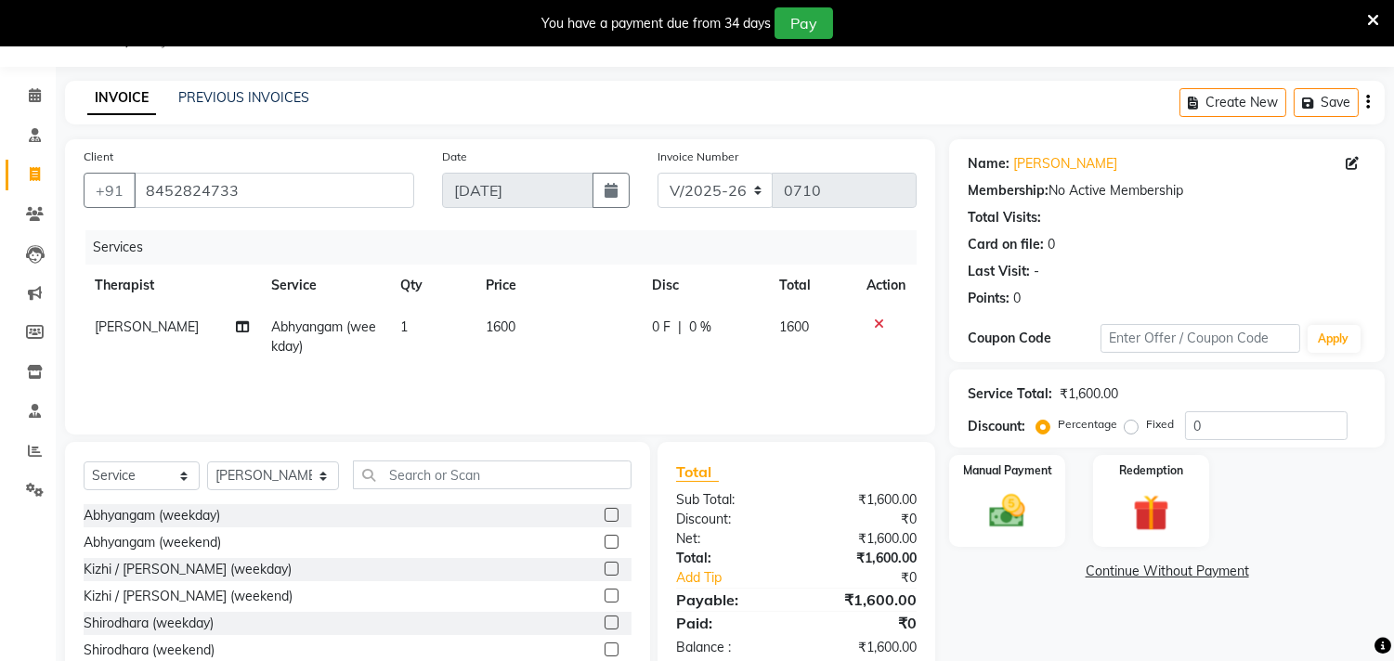
click at [574, 373] on div "Services Therapist Service Qty Price Disc Total Action [PERSON_NAME] (weekday) …" at bounding box center [500, 323] width 833 height 186
click at [1033, 500] on img at bounding box center [1007, 512] width 61 height 44
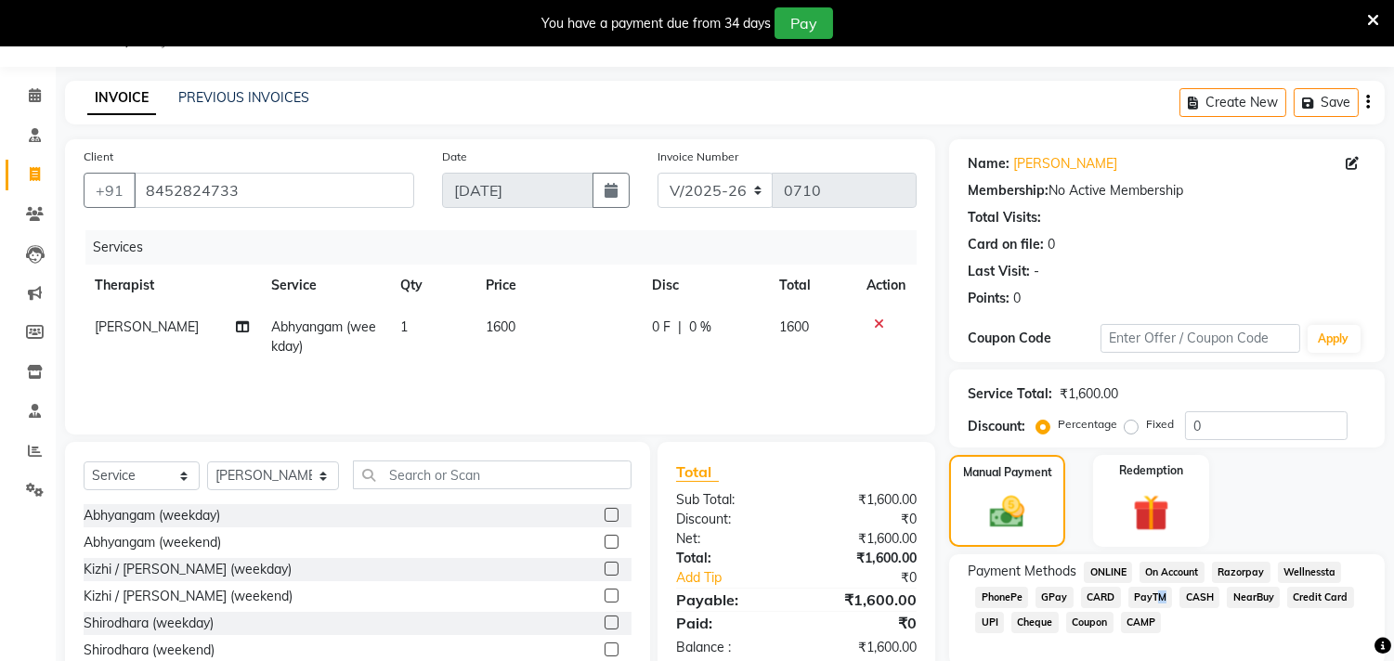
click at [1153, 592] on span "PayTM" at bounding box center [1150, 597] width 45 height 21
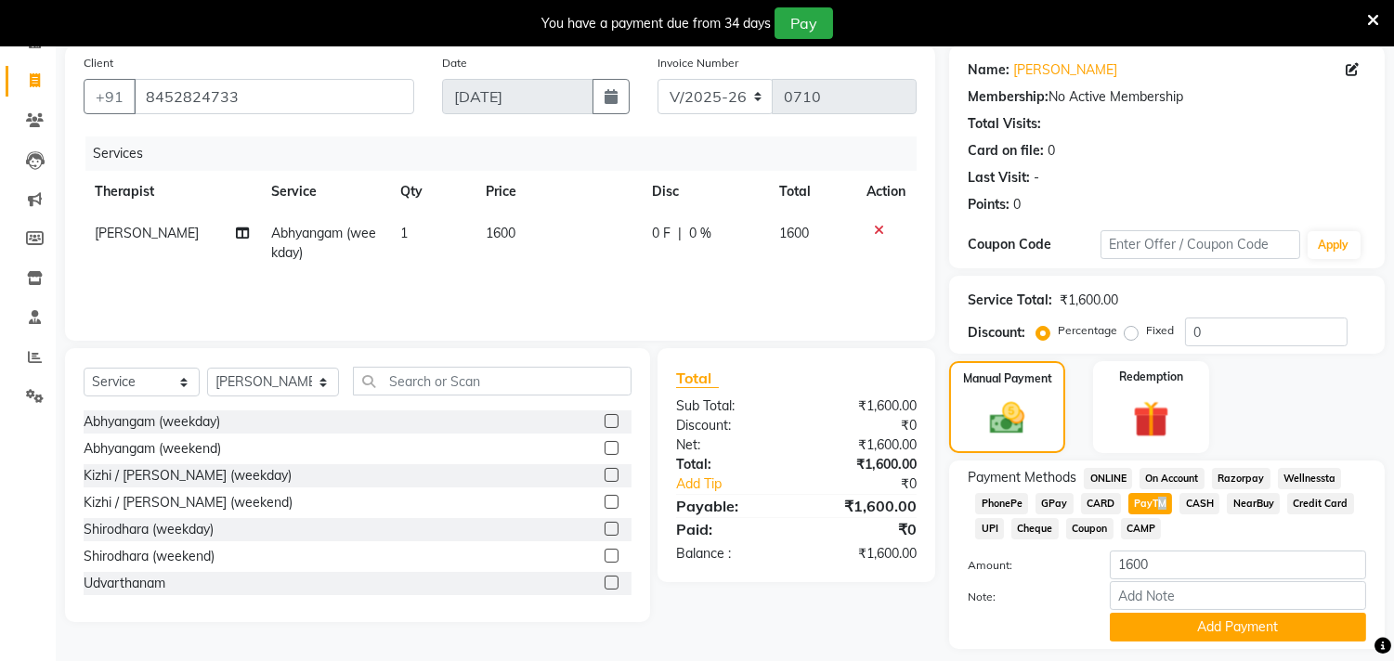
scroll to position [149, 0]
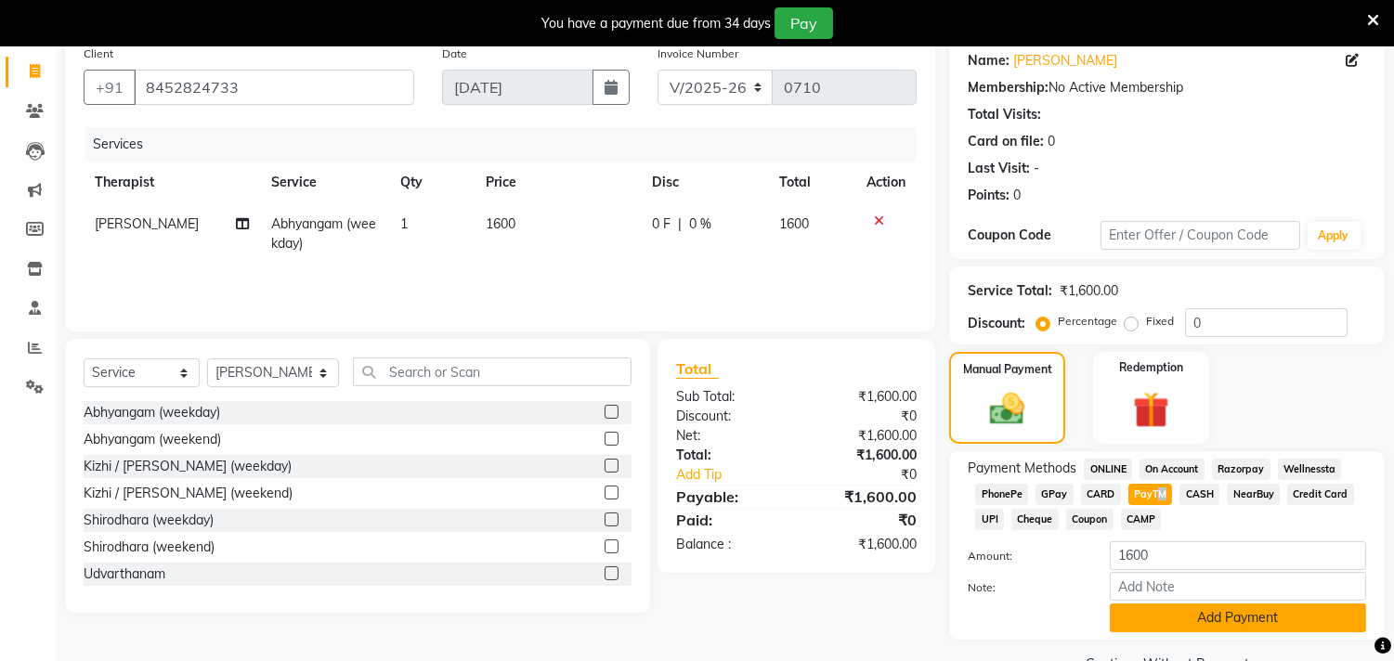
click at [1283, 622] on button "Add Payment" at bounding box center [1238, 618] width 256 height 29
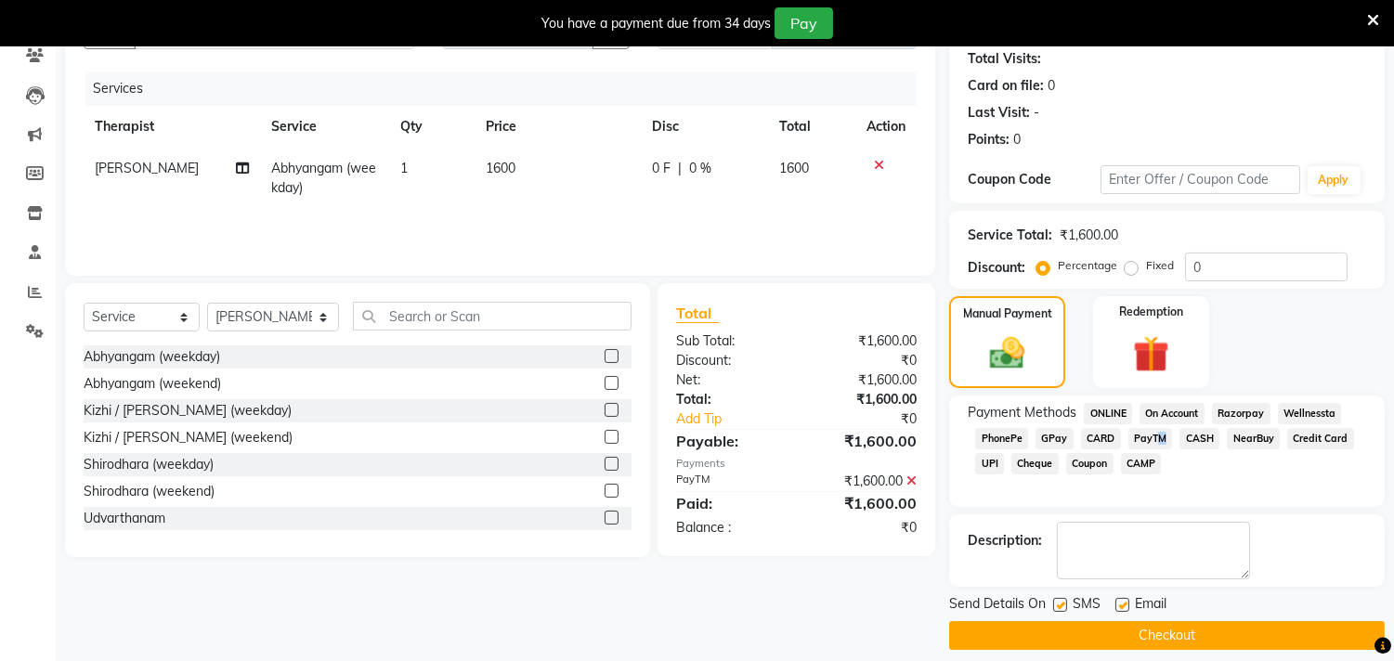
scroll to position [208, 0]
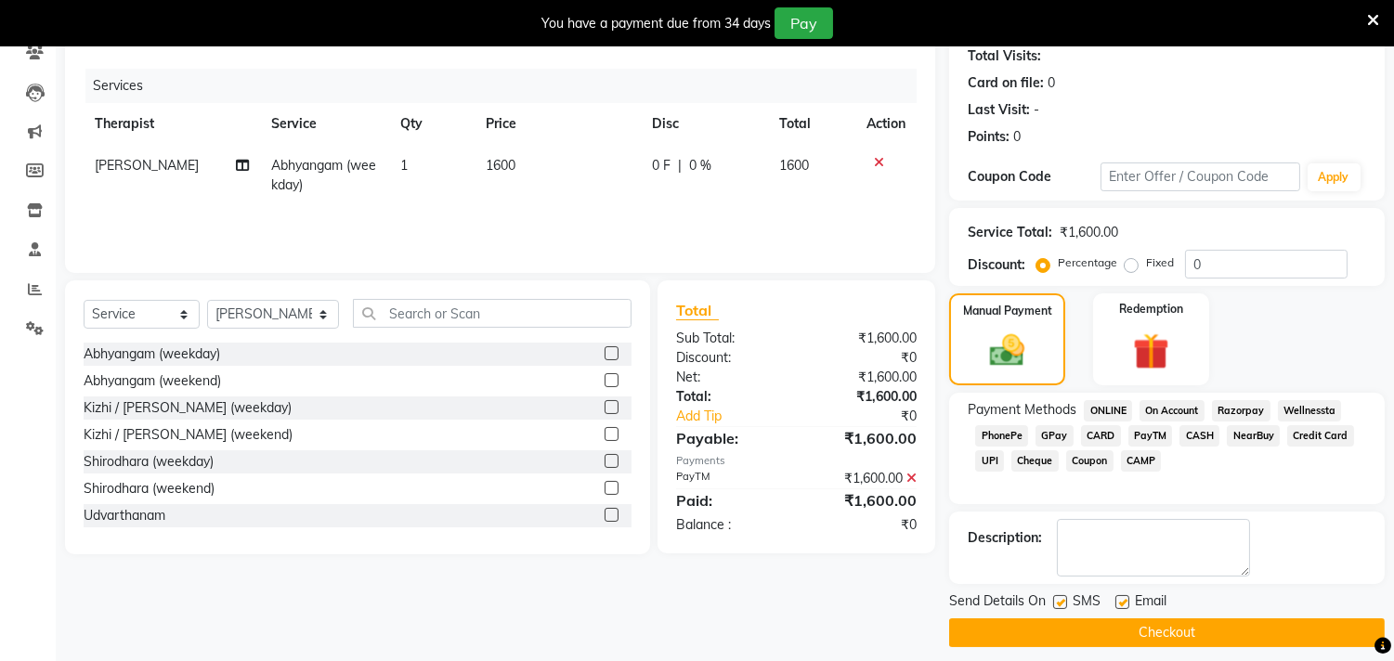
click at [1069, 602] on div "SMS" at bounding box center [1084, 602] width 62 height 23
click at [1057, 608] on div at bounding box center [1059, 604] width 12 height 19
click at [1059, 599] on label at bounding box center [1060, 602] width 14 height 14
click at [1059, 599] on input "checkbox" at bounding box center [1059, 603] width 12 height 12
checkbox input "false"
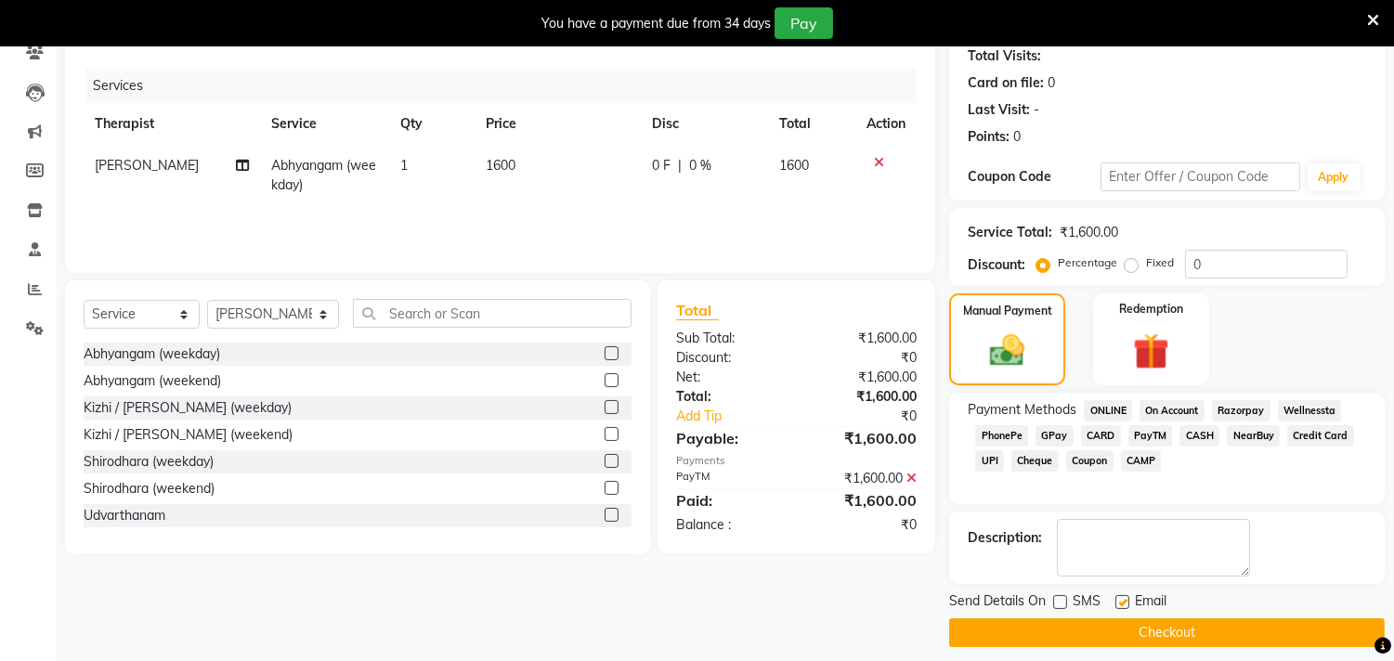
click at [1114, 596] on div "Send Details On SMS Email" at bounding box center [1166, 602] width 435 height 23
click at [1125, 602] on label at bounding box center [1122, 602] width 14 height 14
click at [1125, 602] on input "checkbox" at bounding box center [1121, 603] width 12 height 12
checkbox input "false"
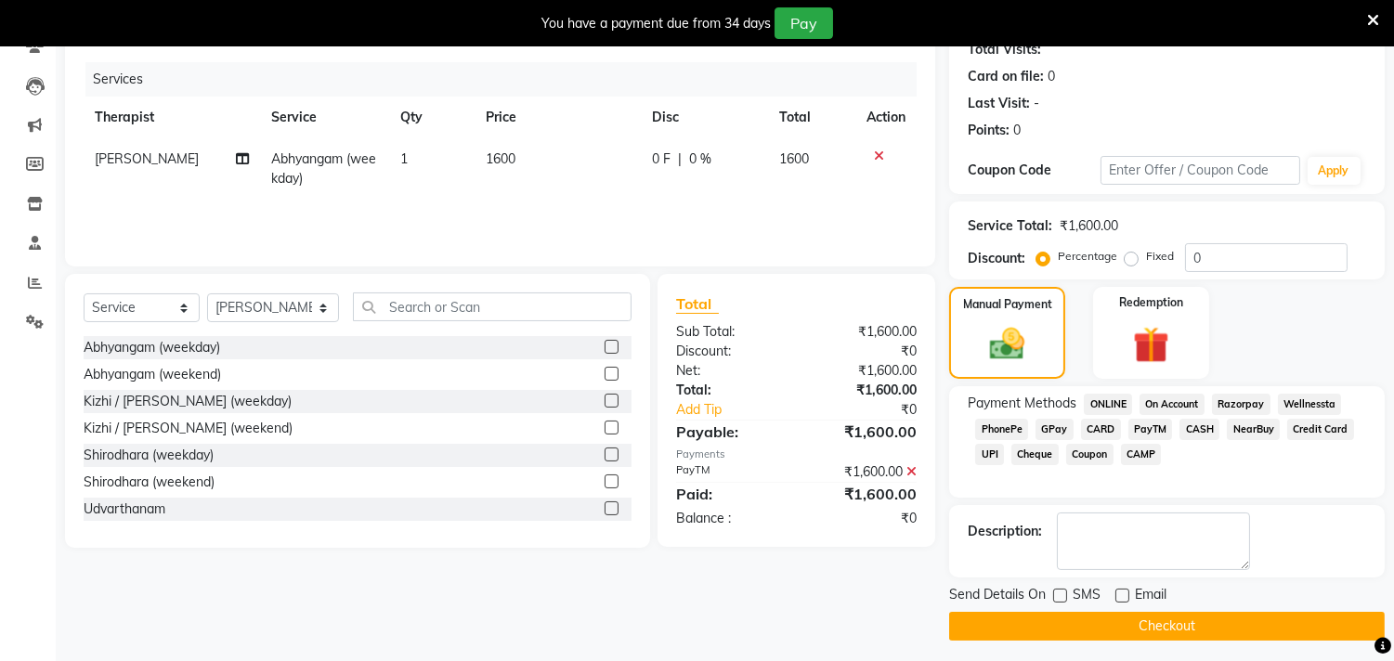
scroll to position [215, 0]
click at [1200, 616] on button "Checkout" at bounding box center [1166, 625] width 435 height 29
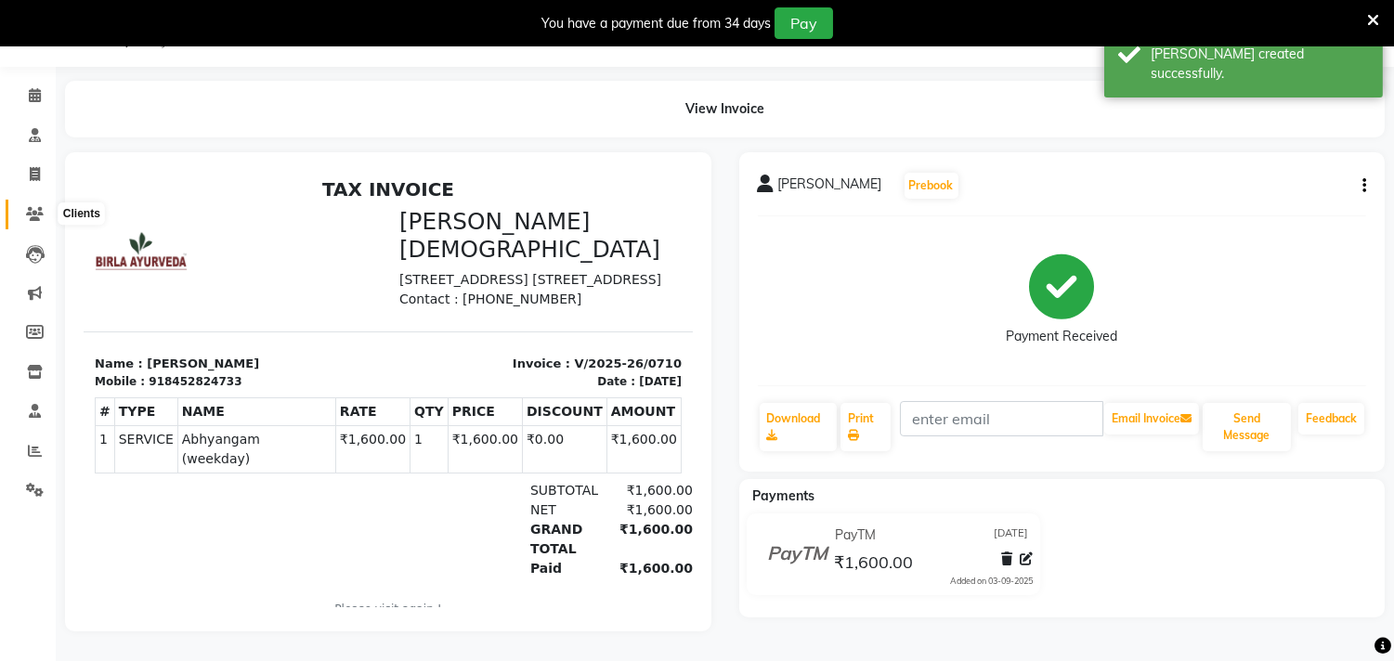
click at [41, 207] on icon at bounding box center [35, 214] width 18 height 14
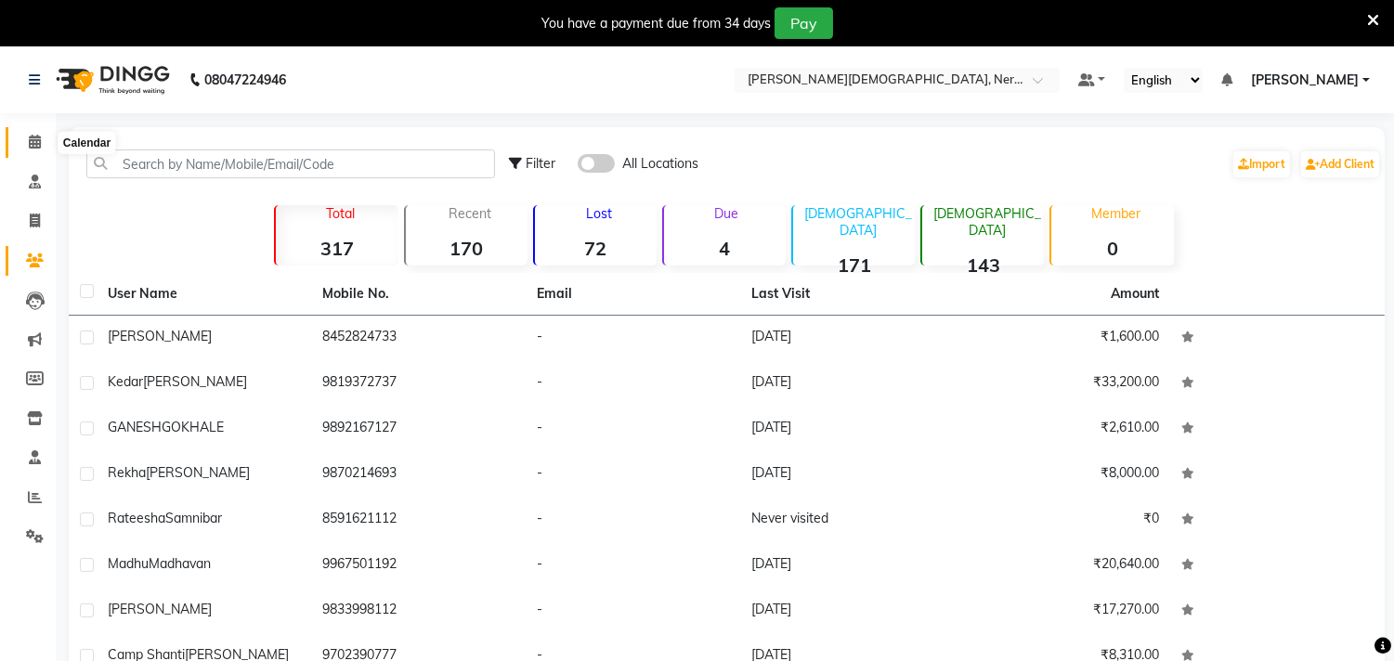
click at [34, 141] on icon at bounding box center [35, 142] width 12 height 14
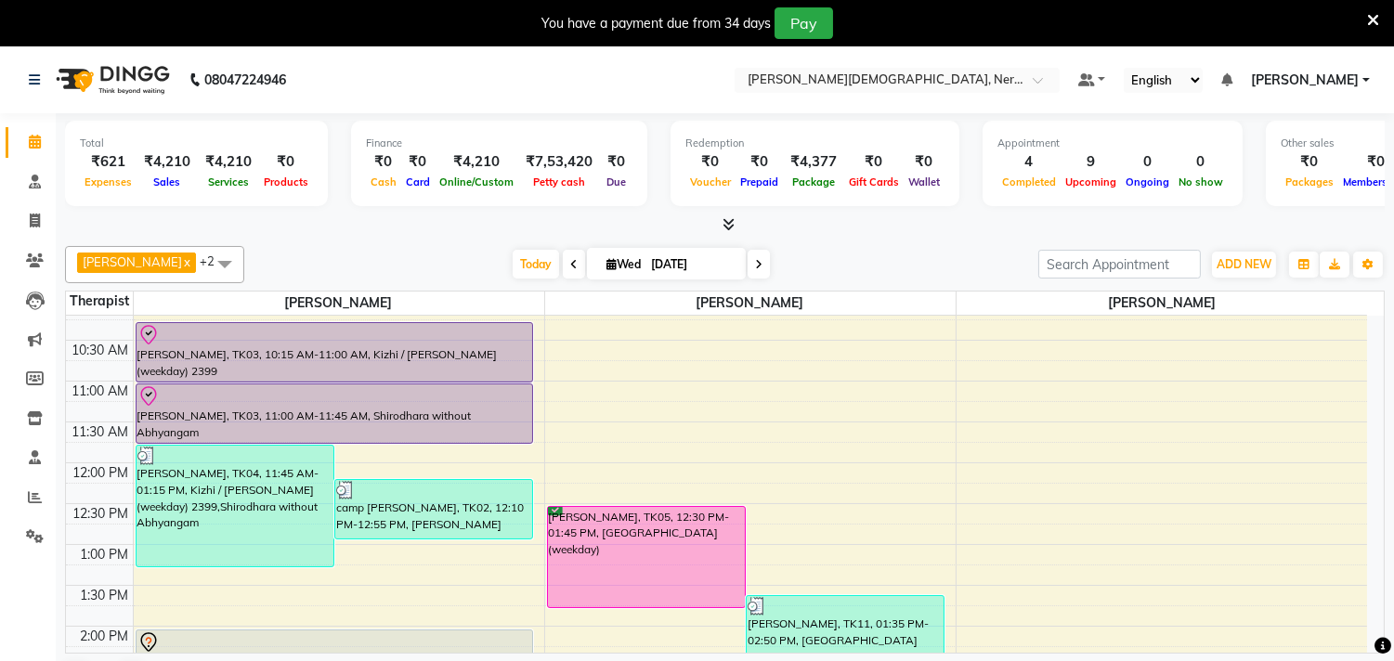
scroll to position [587, 0]
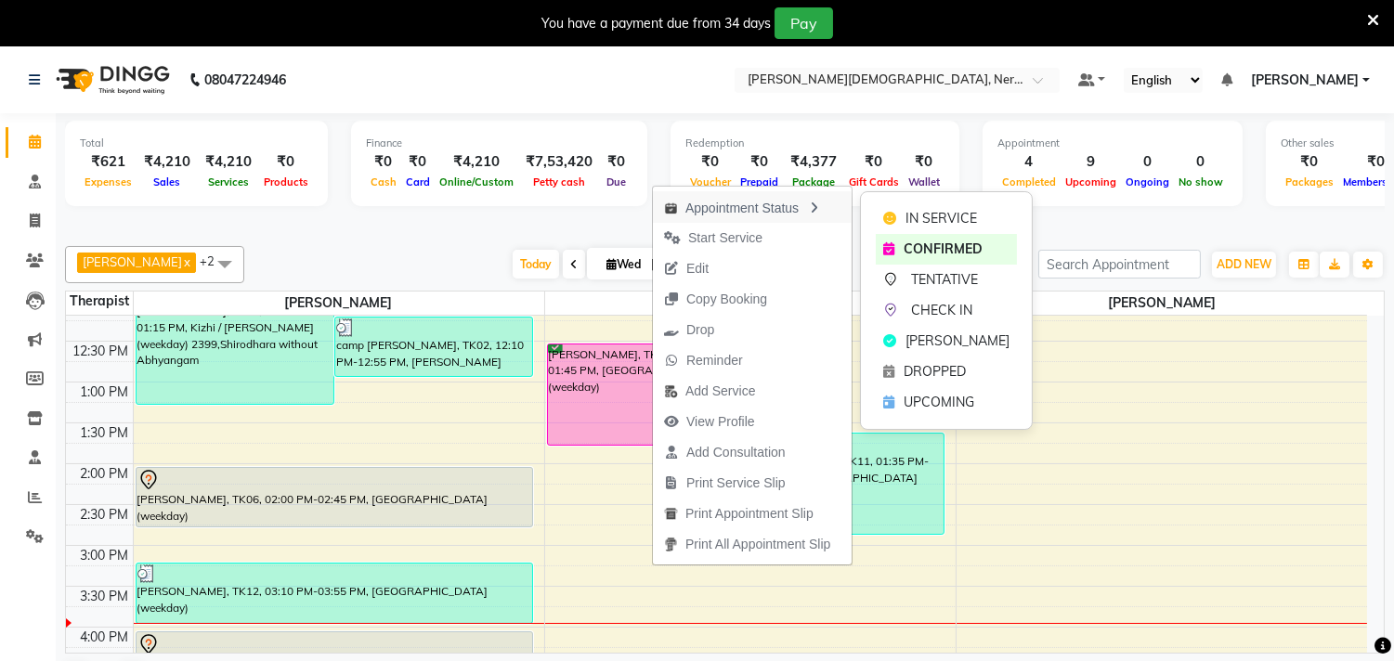
click at [799, 201] on div "Appointment Status" at bounding box center [752, 207] width 199 height 32
click at [922, 305] on span "CHECK IN" at bounding box center [941, 308] width 61 height 19
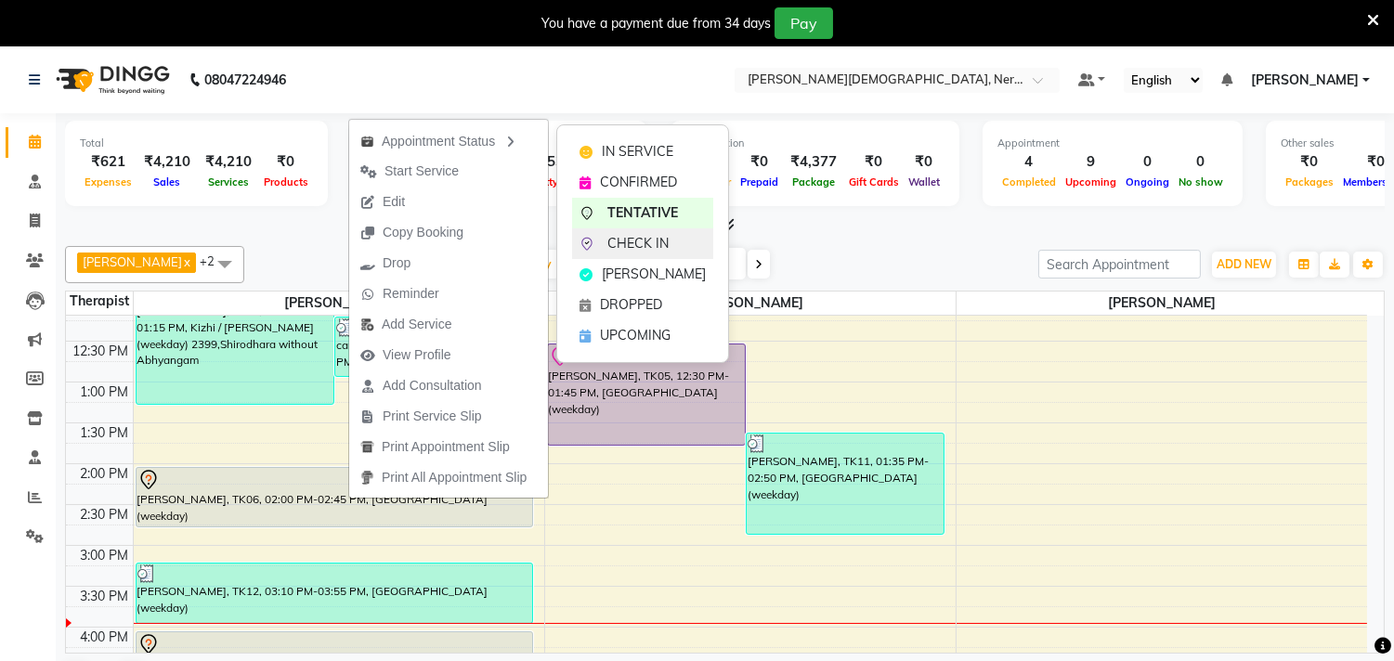
click at [632, 241] on span "CHECK IN" at bounding box center [637, 243] width 61 height 19
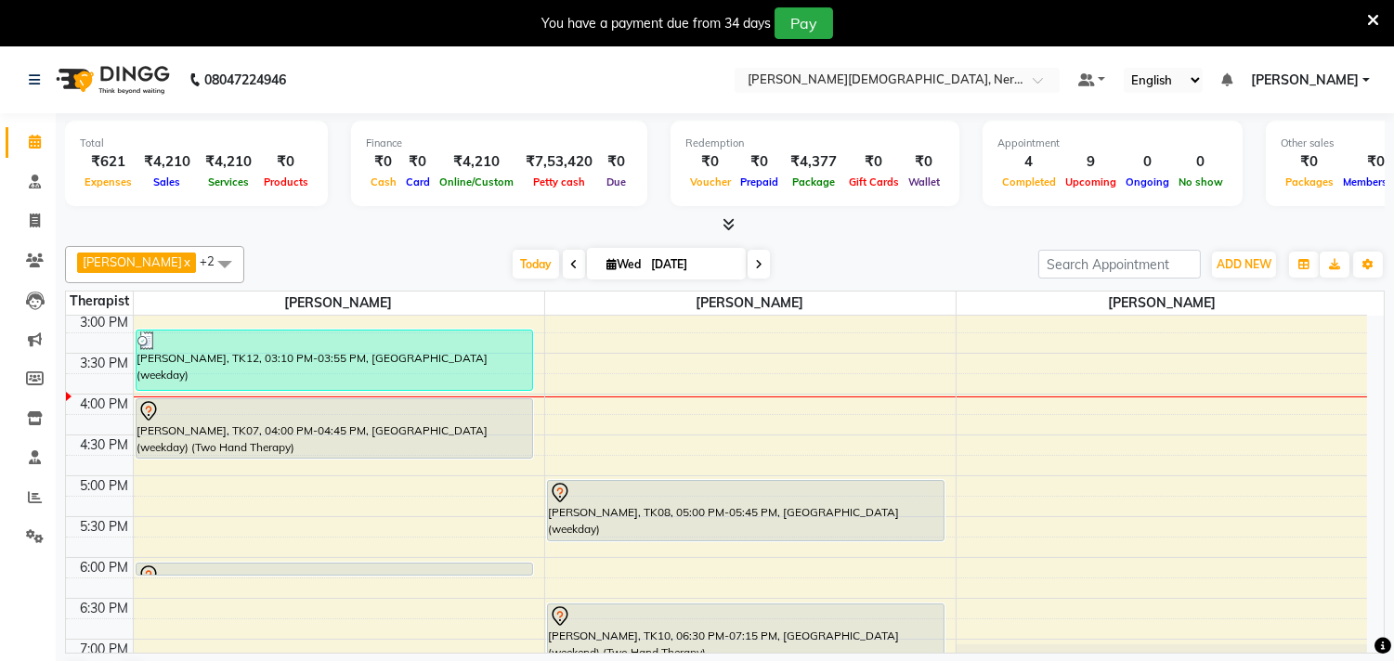
scroll to position [814, 0]
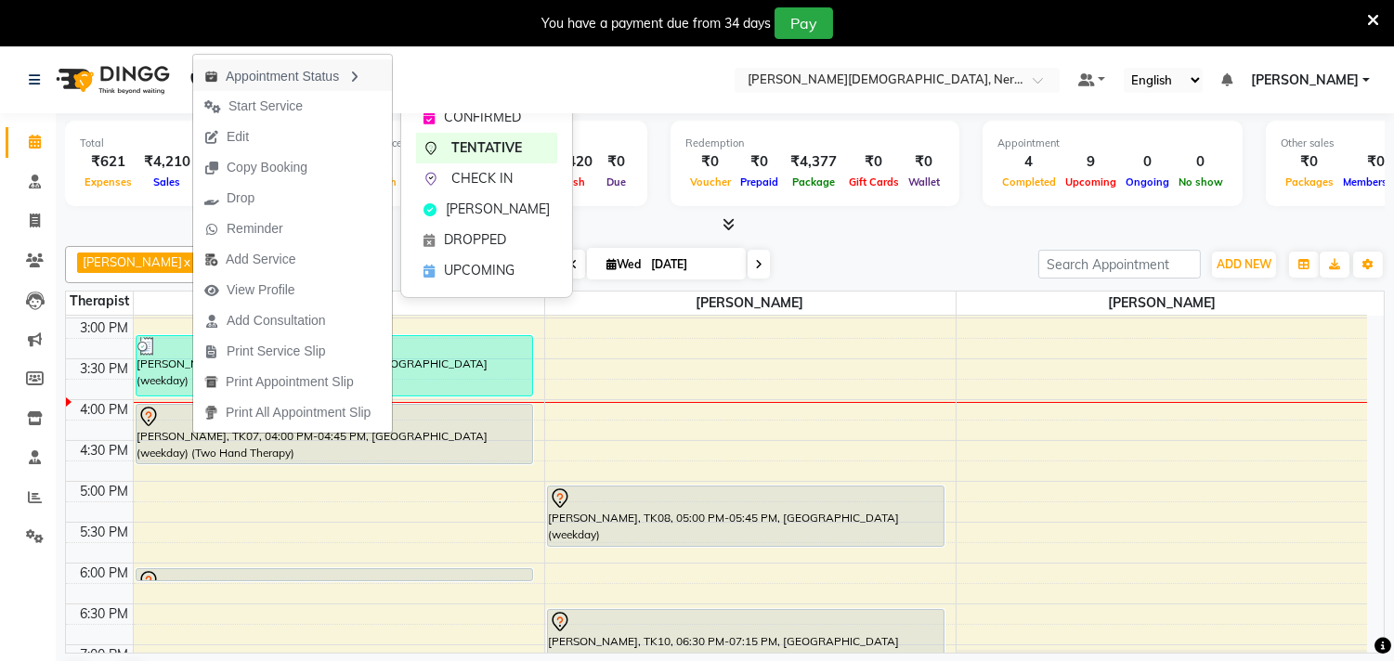
click at [334, 72] on div "Appointment Status" at bounding box center [292, 75] width 199 height 32
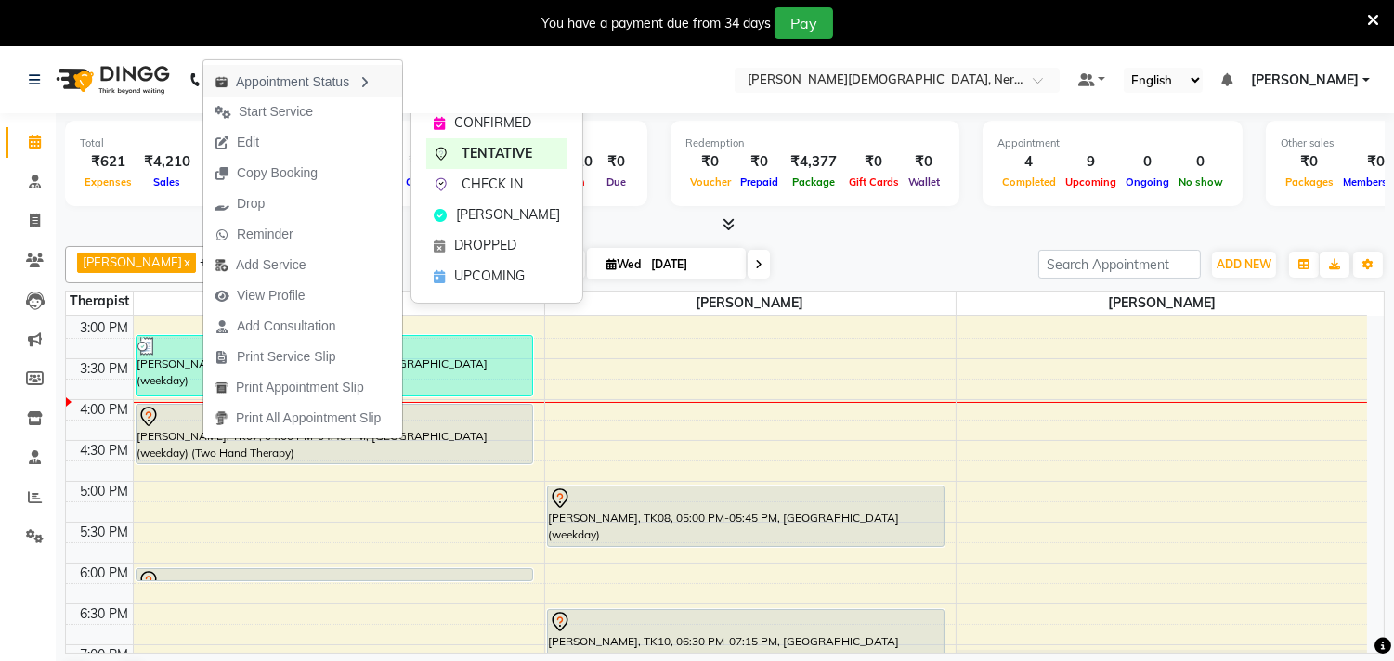
click at [358, 78] on div "Appointment Status" at bounding box center [302, 81] width 199 height 32
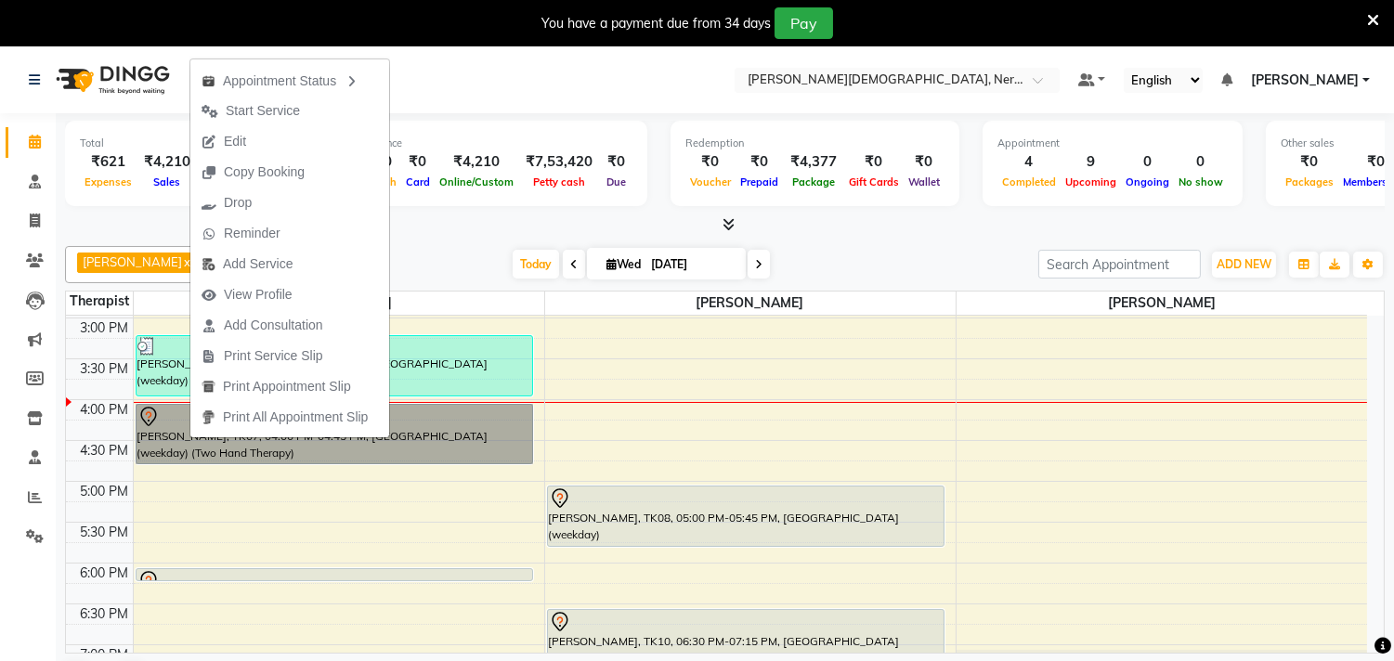
click at [739, 358] on div "5:00 AM 5:30 AM 6:00 AM 6:30 AM 7:00 AM 7:30 AM 8:00 AM 8:30 AM 9:00 AM 9:30 AM…" at bounding box center [716, 236] width 1301 height 1470
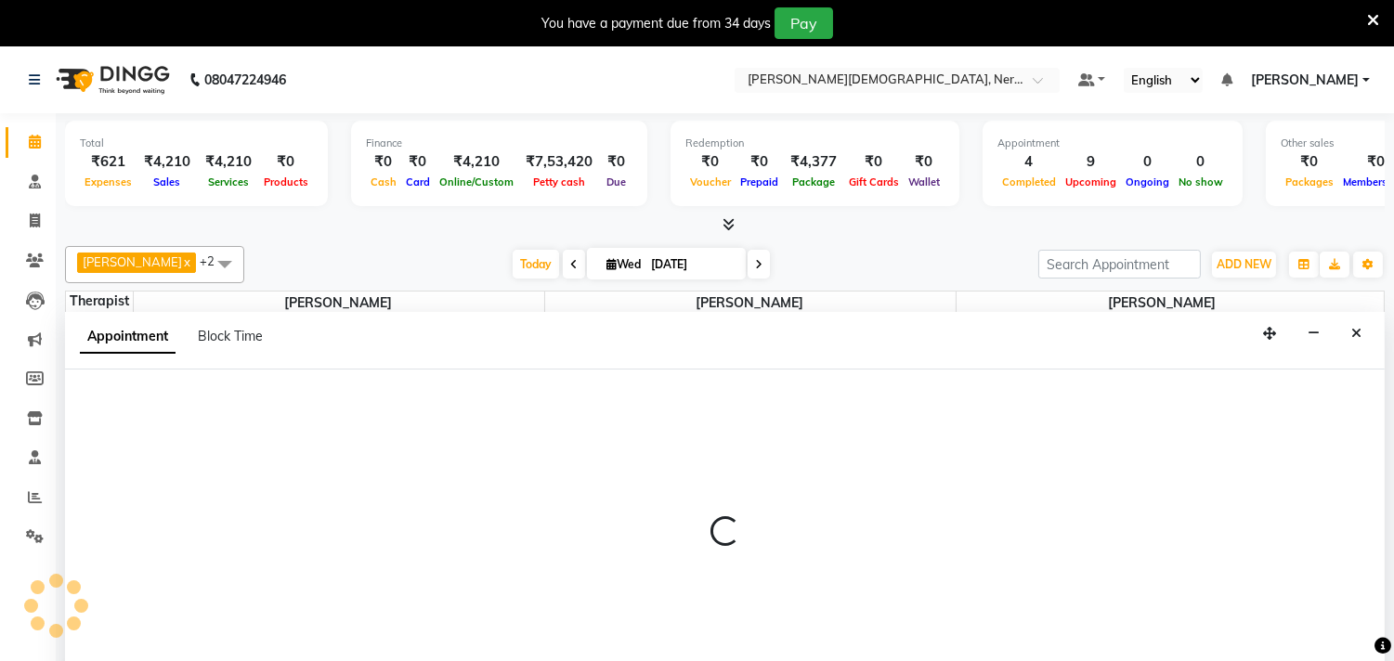
scroll to position [47, 0]
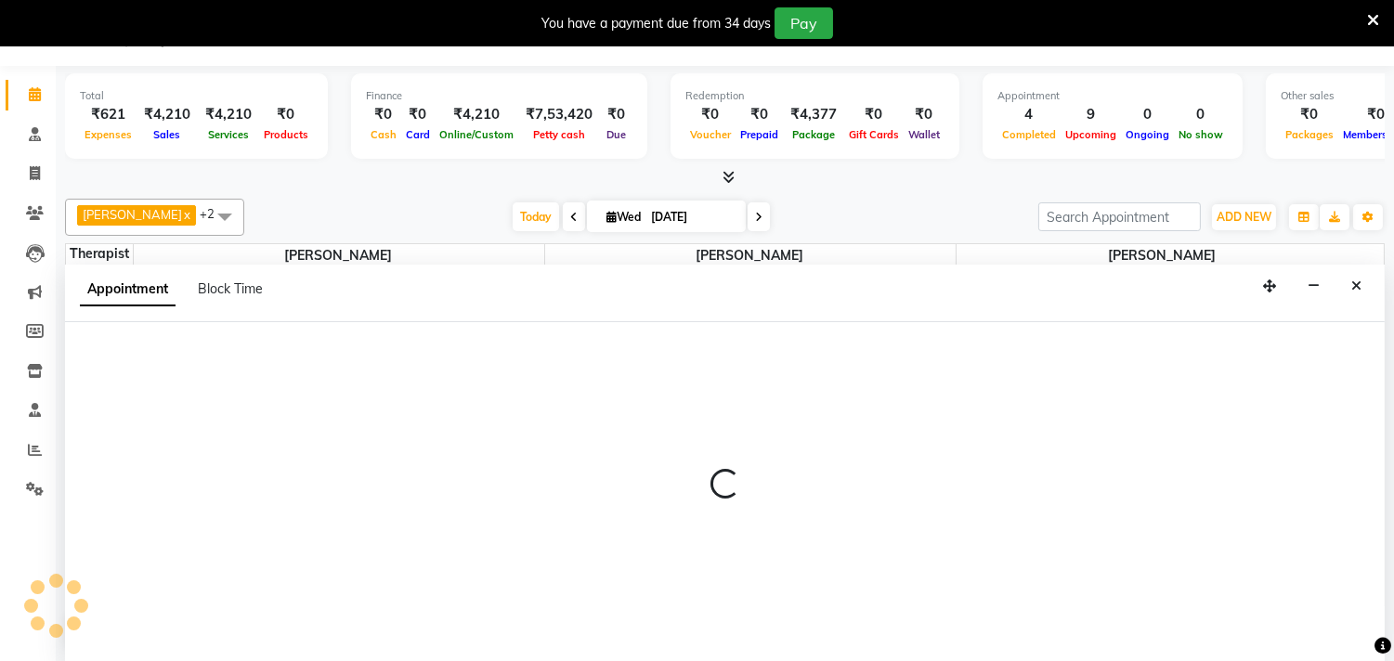
select select "57062"
select select "915"
select select "tentative"
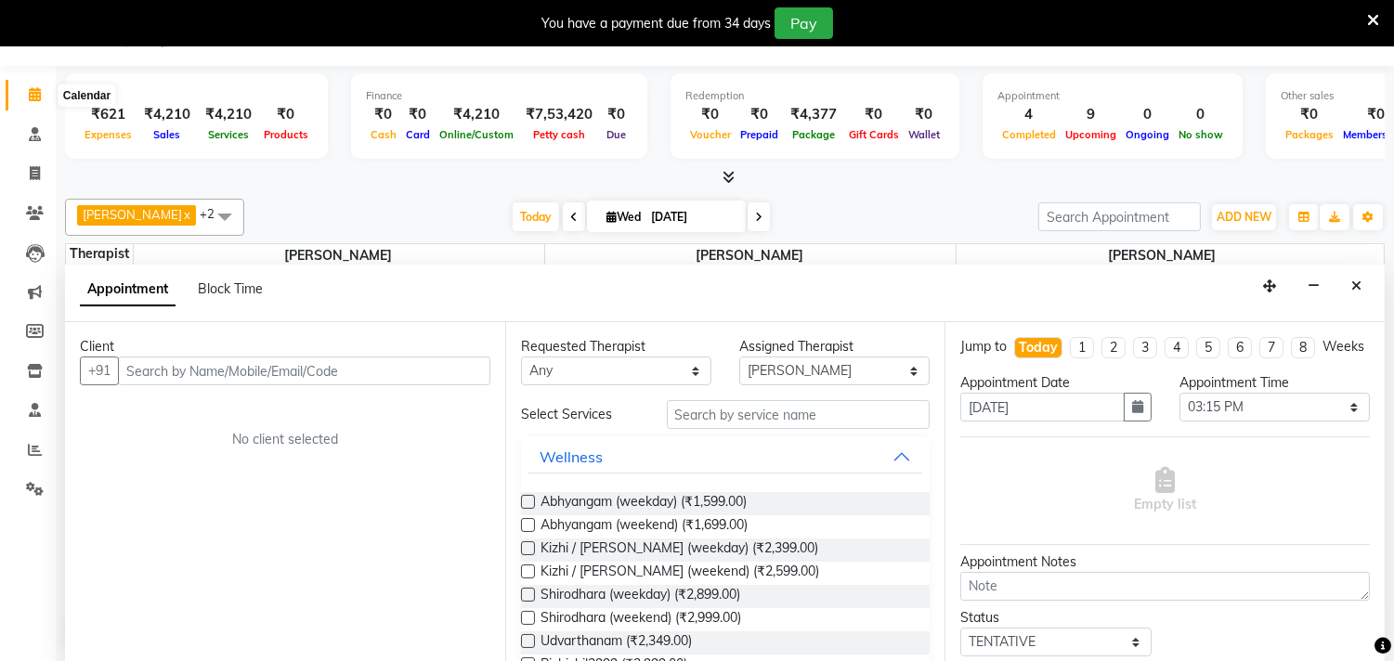
click at [34, 97] on icon at bounding box center [35, 94] width 12 height 14
click at [288, 377] on input "text" at bounding box center [304, 371] width 372 height 29
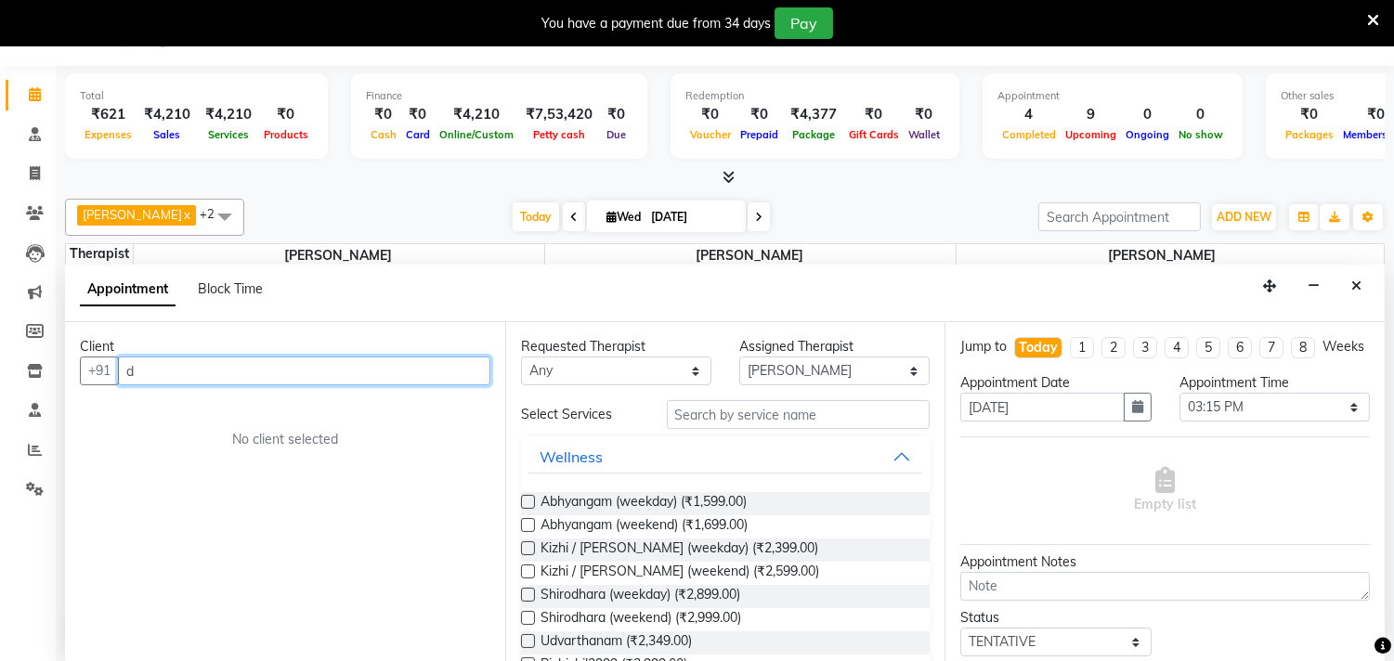
type input "dr"
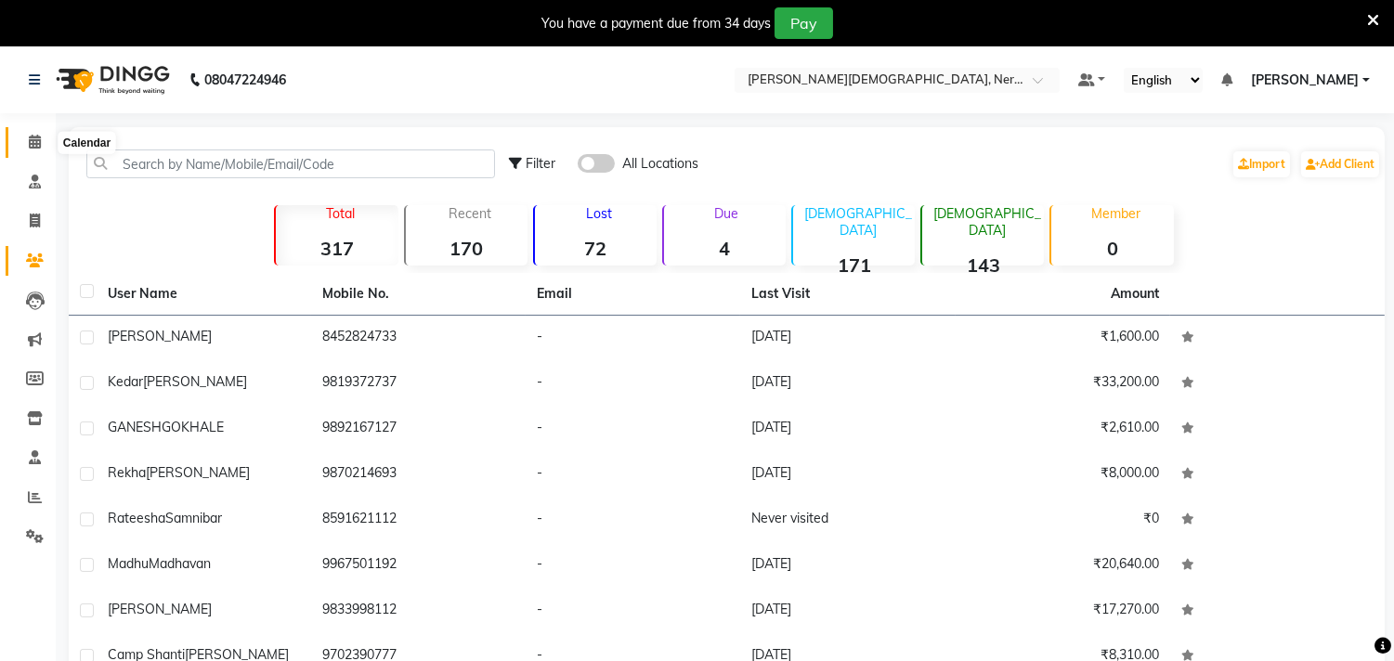
click at [34, 145] on icon at bounding box center [35, 142] width 12 height 14
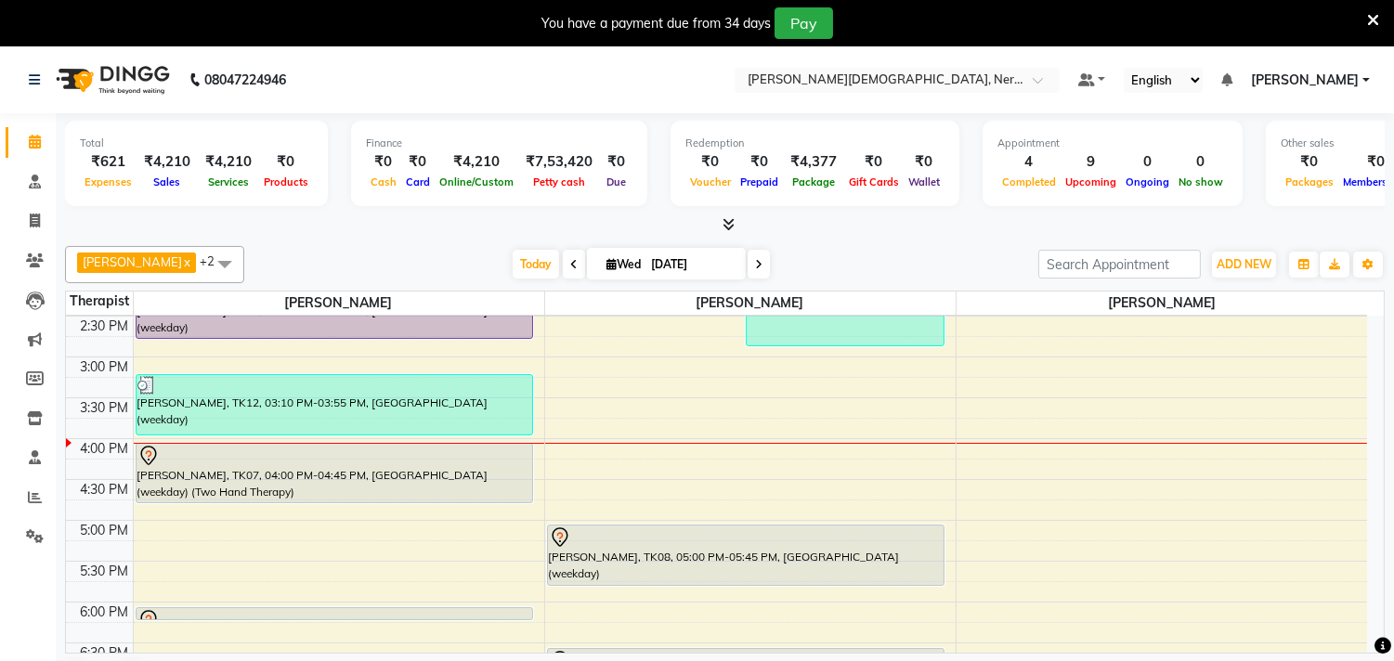
scroll to position [760, 0]
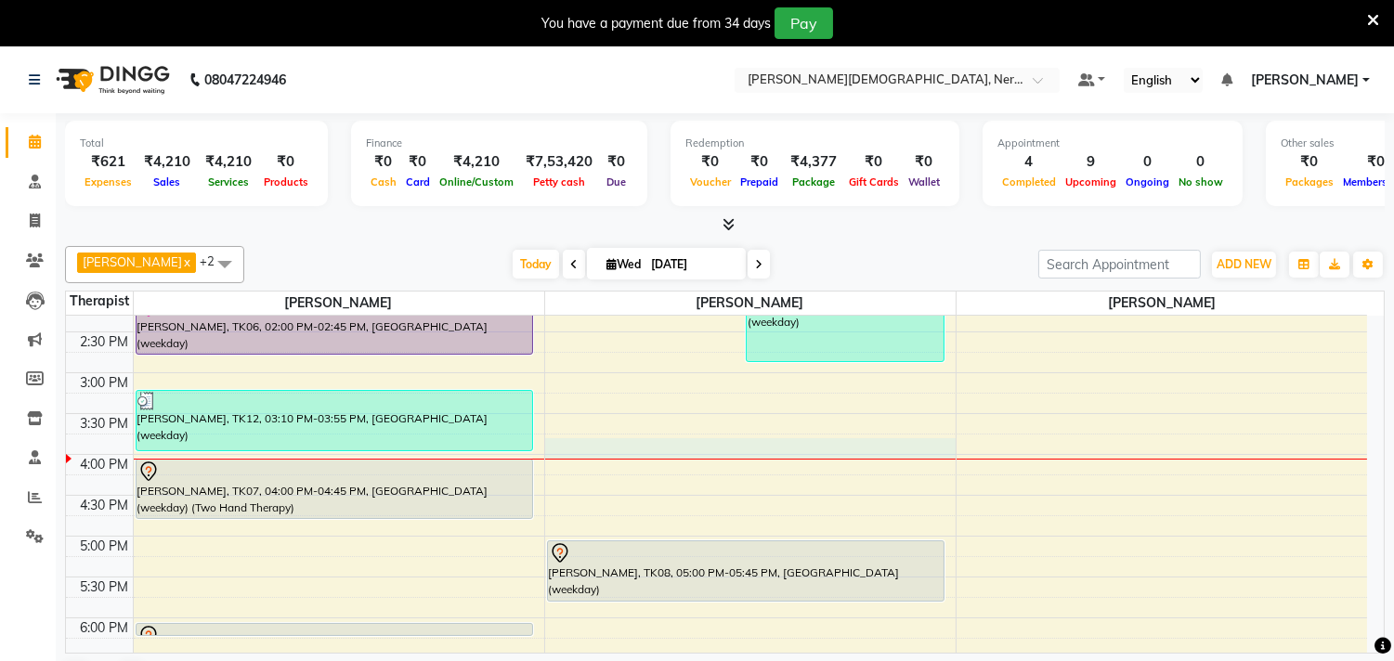
click at [581, 441] on div "5:00 AM 5:30 AM 6:00 AM 6:30 AM 7:00 AM 7:30 AM 8:00 AM 8:30 AM 9:00 AM 9:30 AM…" at bounding box center [716, 291] width 1301 height 1470
select select "57062"
select select "945"
select select "tentative"
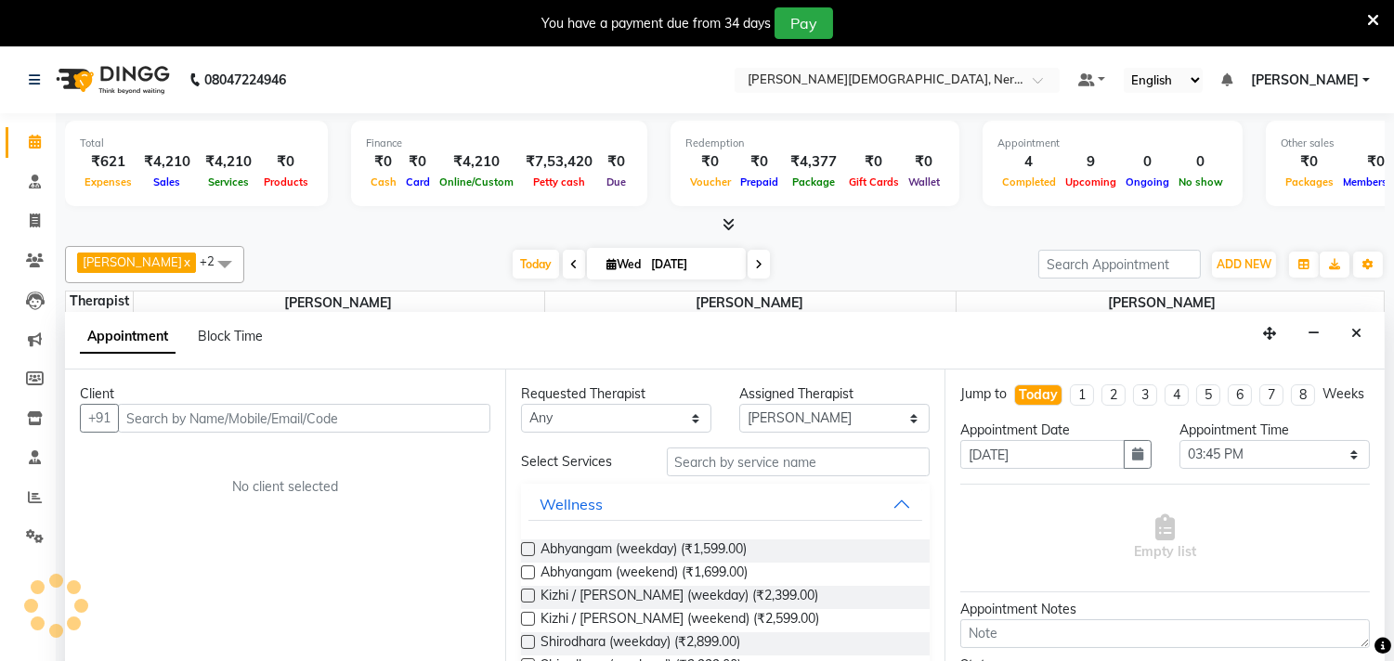
scroll to position [47, 0]
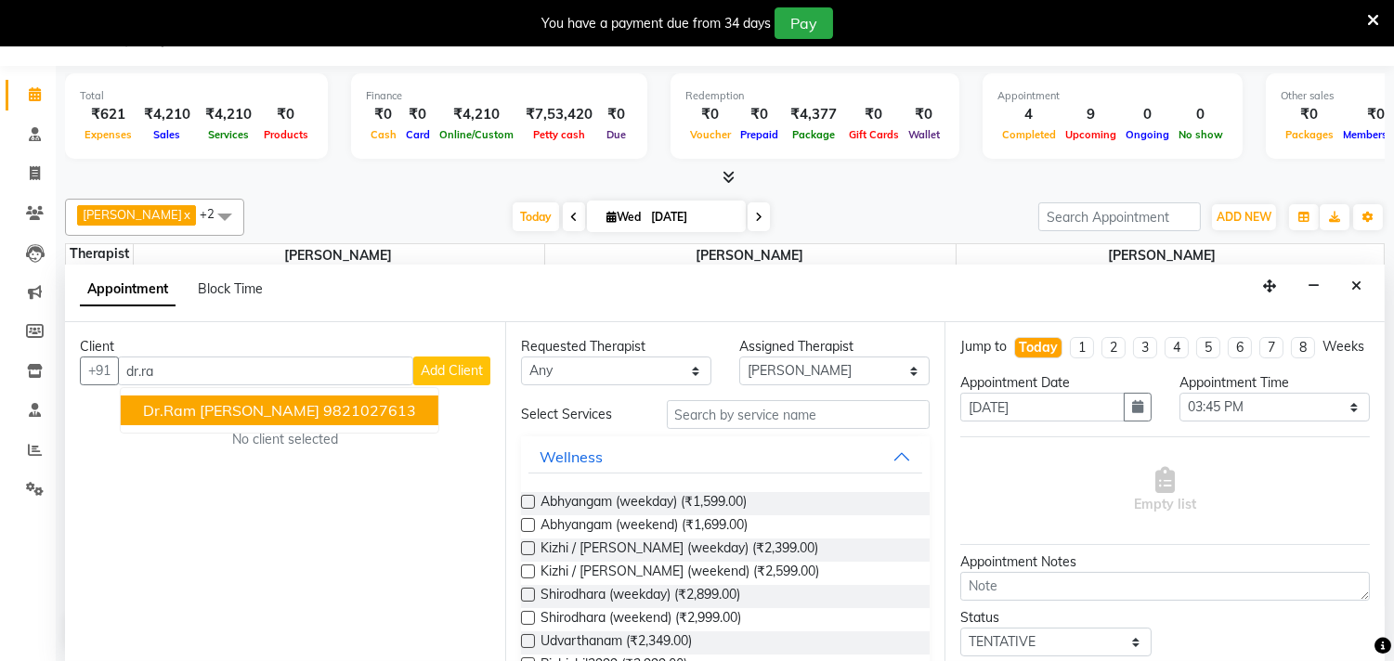
click at [323, 402] on ngb-highlight "9821027613" at bounding box center [369, 410] width 93 height 19
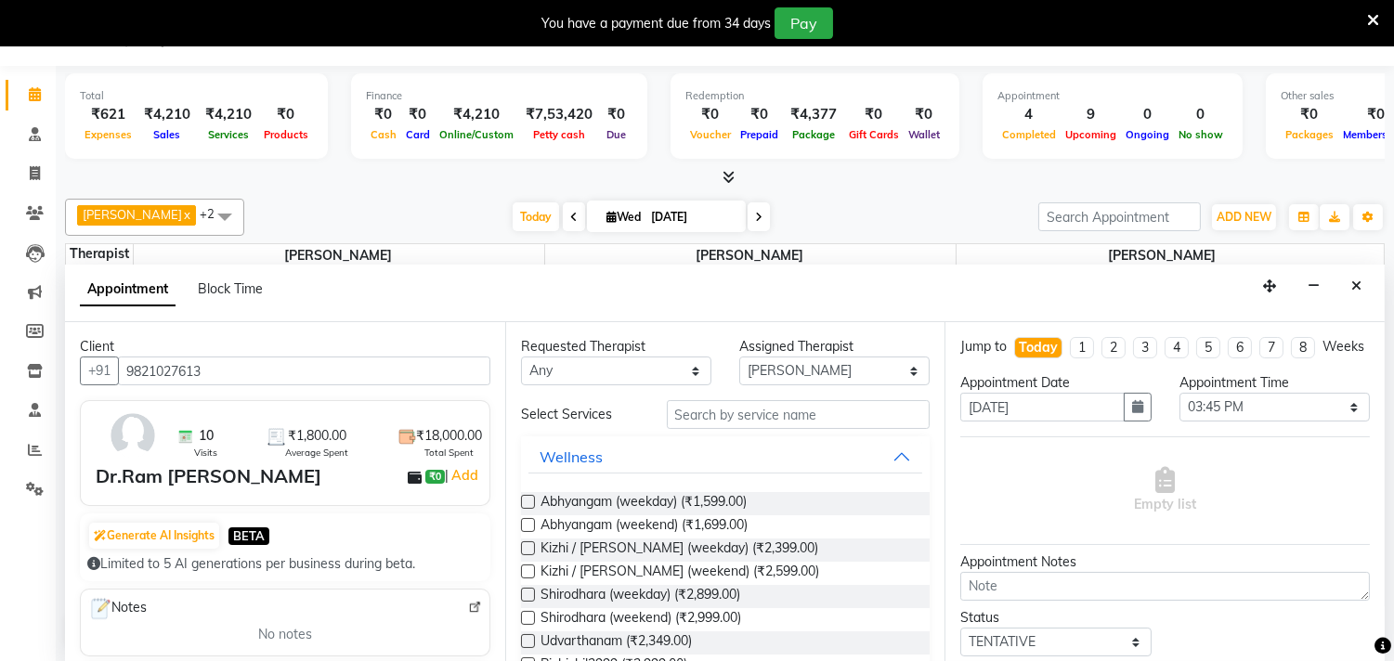
type input "9821027613"
click at [901, 365] on select "Select [PERSON_NAME] [PERSON_NAME] [PERSON_NAME] Bibina [PERSON_NAME] [PERSON_N…" at bounding box center [834, 371] width 190 height 29
select select "57061"
click at [739, 357] on select "Select [PERSON_NAME] [PERSON_NAME] [PERSON_NAME] Bibina [PERSON_NAME] [PERSON_N…" at bounding box center [834, 371] width 190 height 29
click at [689, 407] on input "text" at bounding box center [799, 414] width 264 height 29
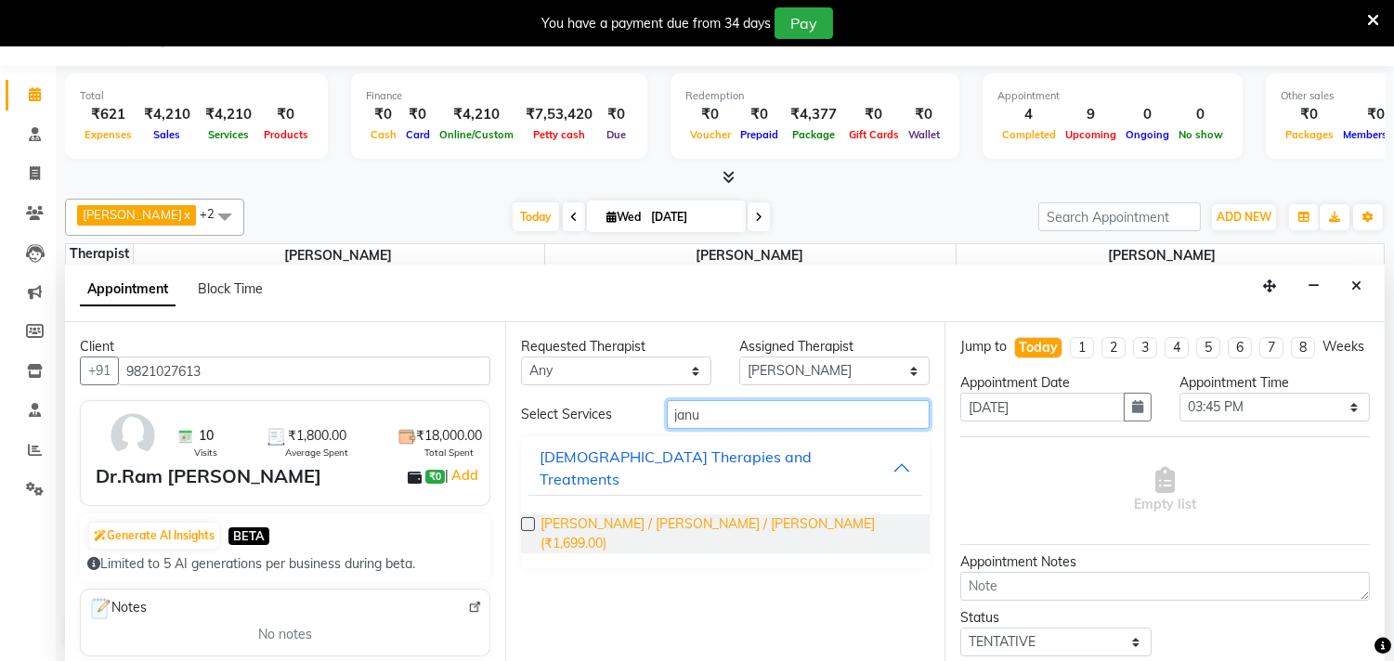
type input "janu"
click at [696, 514] on span "[PERSON_NAME] / [PERSON_NAME] / [PERSON_NAME] (₹1,699.00)" at bounding box center [727, 533] width 375 height 39
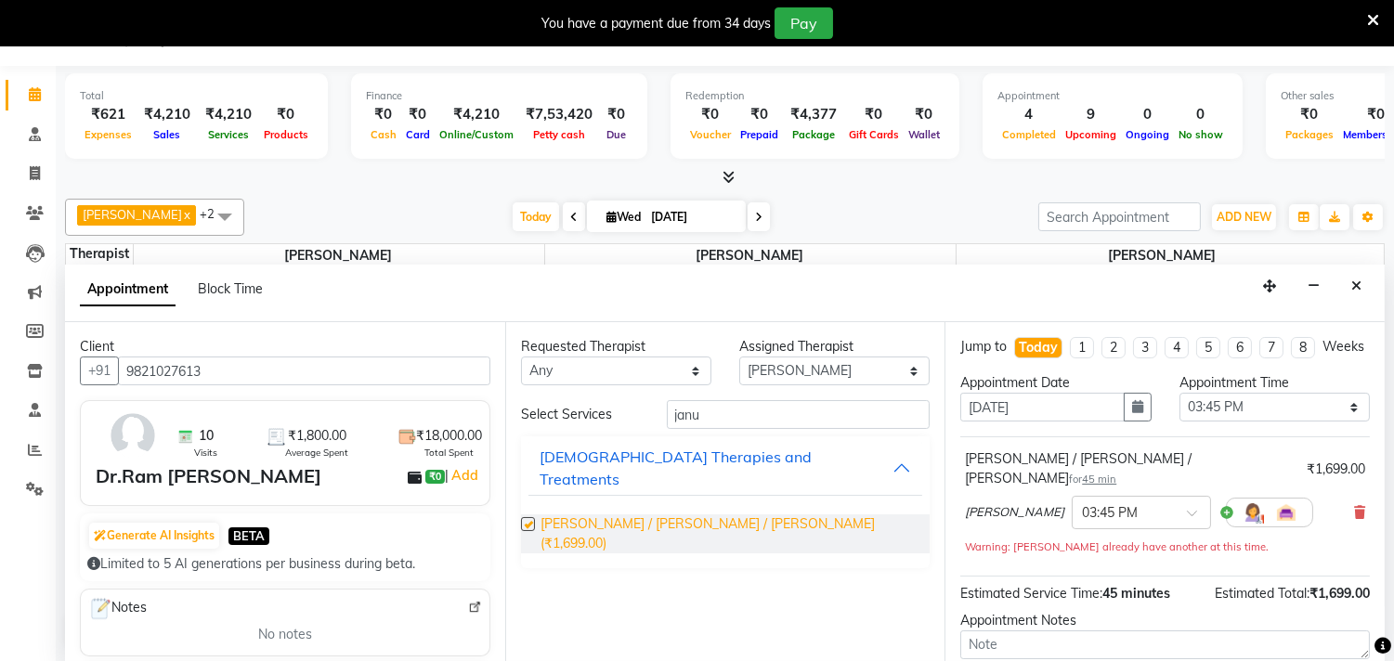
checkbox input "false"
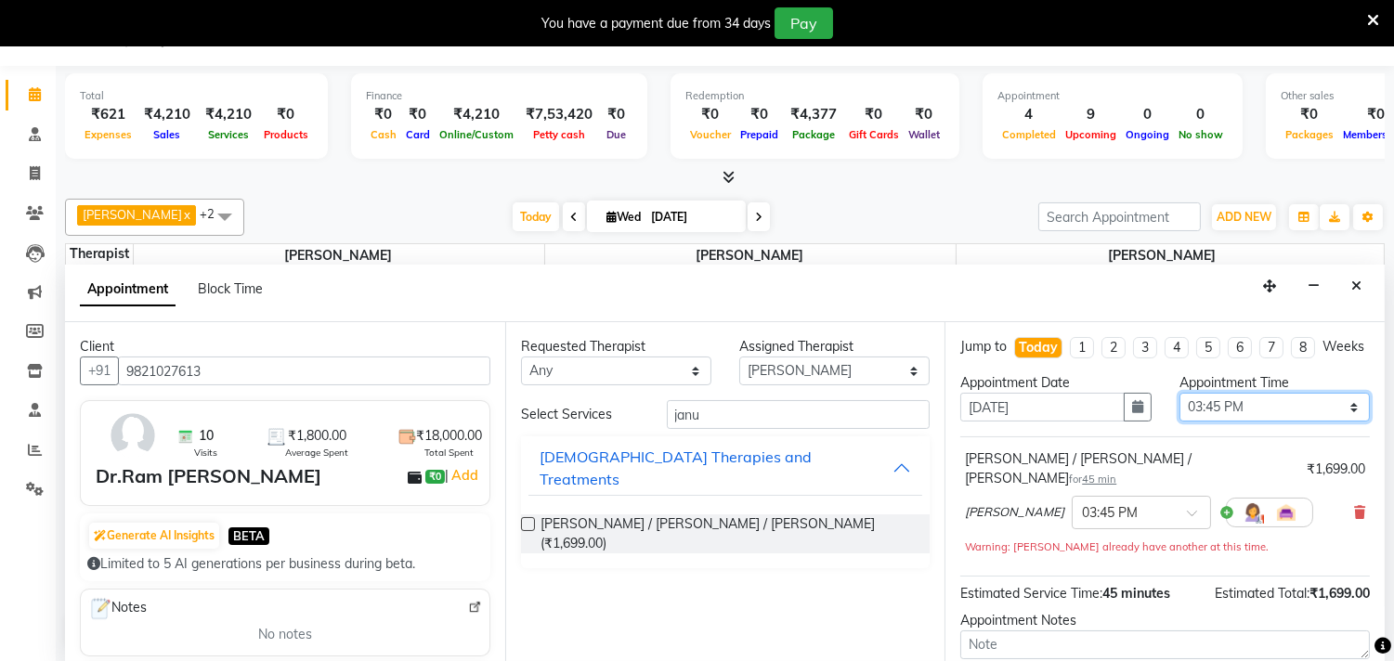
click at [1344, 422] on select "Select 06:00 AM 06:15 AM 06:30 AM 06:45 AM 07:00 AM 07:15 AM 07:30 AM 07:45 AM …" at bounding box center [1274, 407] width 190 height 29
click at [1179, 409] on select "Select 06:00 AM 06:15 AM 06:30 AM 06:45 AM 07:00 AM 07:15 AM 07:30 AM 07:45 AM …" at bounding box center [1274, 407] width 190 height 29
click at [1335, 420] on select "Select 06:00 AM 06:15 AM 06:30 AM 06:45 AM 07:00 AM 07:15 AM 07:30 AM 07:45 AM …" at bounding box center [1274, 407] width 190 height 29
select select "915"
click at [1179, 409] on select "Select 06:00 AM 06:15 AM 06:30 AM 06:45 AM 07:00 AM 07:15 AM 07:30 AM 07:45 AM …" at bounding box center [1274, 407] width 190 height 29
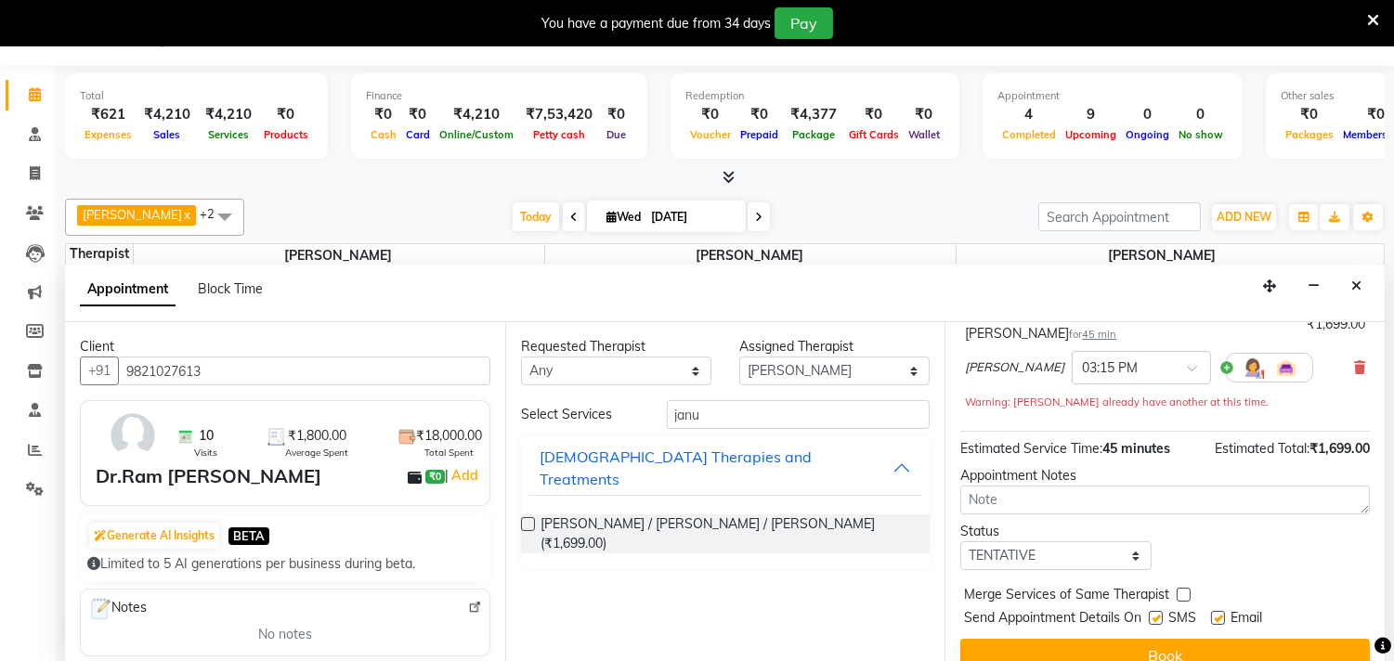
scroll to position [147, 0]
click at [1122, 546] on select "Select TENTATIVE CONFIRM CHECK-IN UPCOMING" at bounding box center [1055, 553] width 190 height 29
select select "check-in"
click at [960, 539] on select "Select TENTATIVE CONFIRM CHECK-IN UPCOMING" at bounding box center [1055, 553] width 190 height 29
click at [1157, 610] on label at bounding box center [1156, 616] width 14 height 14
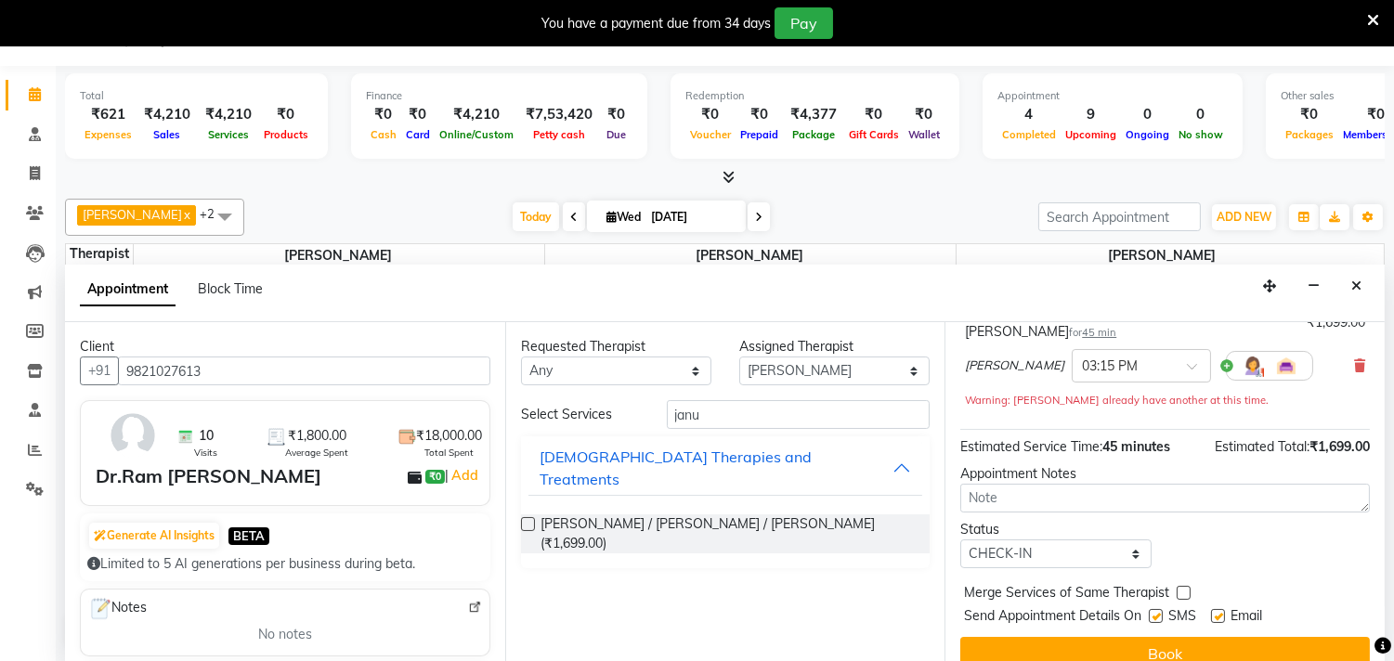
click at [1157, 612] on input "checkbox" at bounding box center [1155, 618] width 12 height 12
checkbox input "false"
click at [1220, 613] on label at bounding box center [1218, 616] width 14 height 14
click at [1220, 613] on input "checkbox" at bounding box center [1217, 618] width 12 height 12
checkbox input "false"
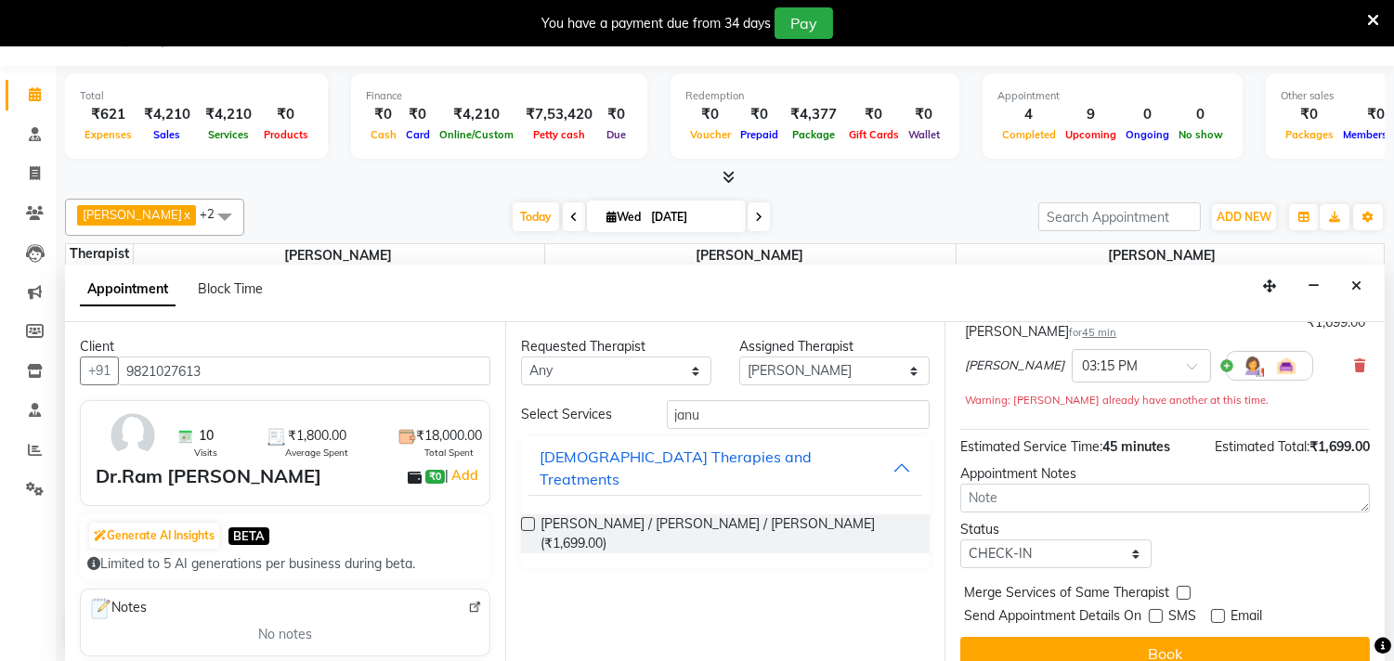
click at [1208, 642] on button "Book" at bounding box center [1164, 653] width 409 height 33
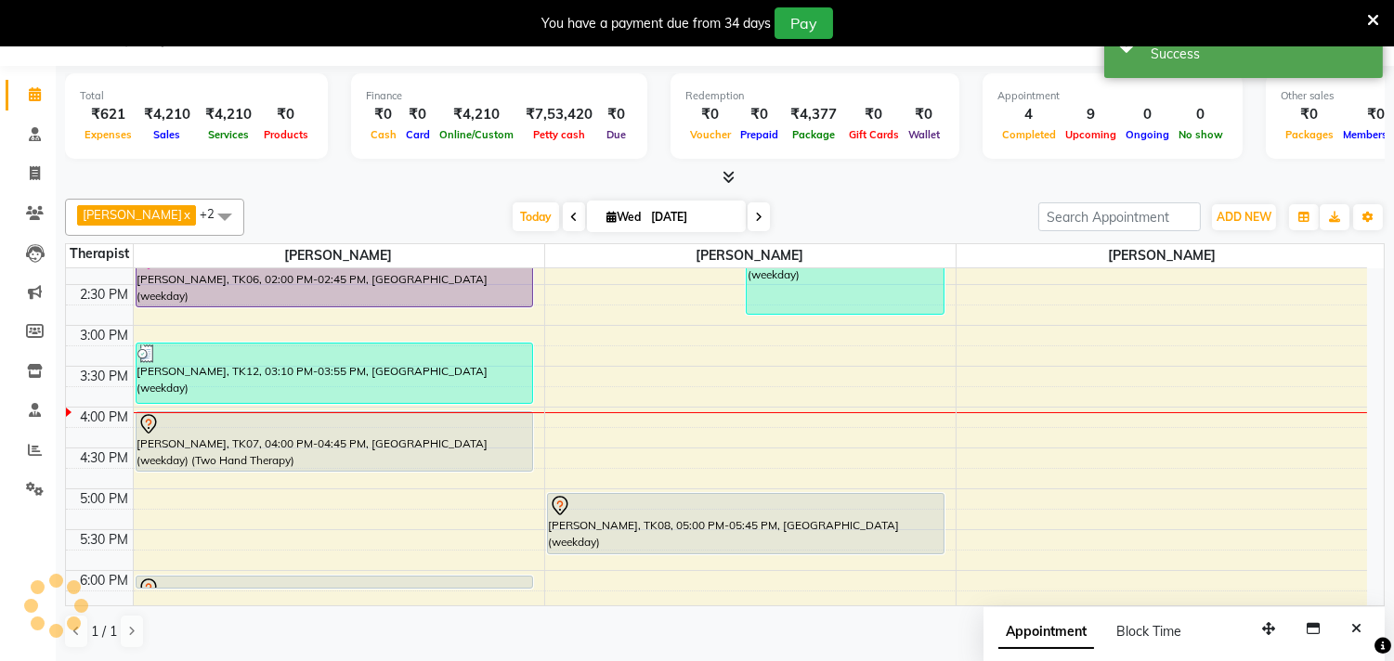
scroll to position [0, 0]
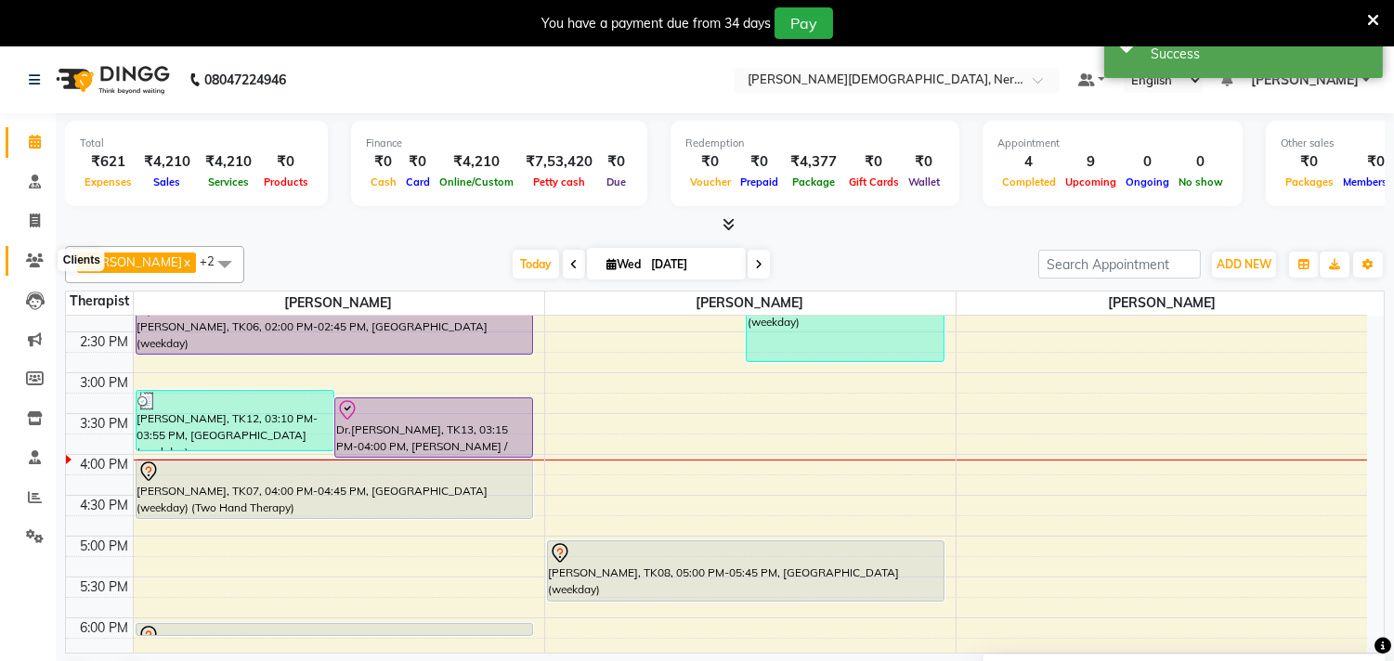
click at [31, 261] on icon at bounding box center [35, 260] width 18 height 14
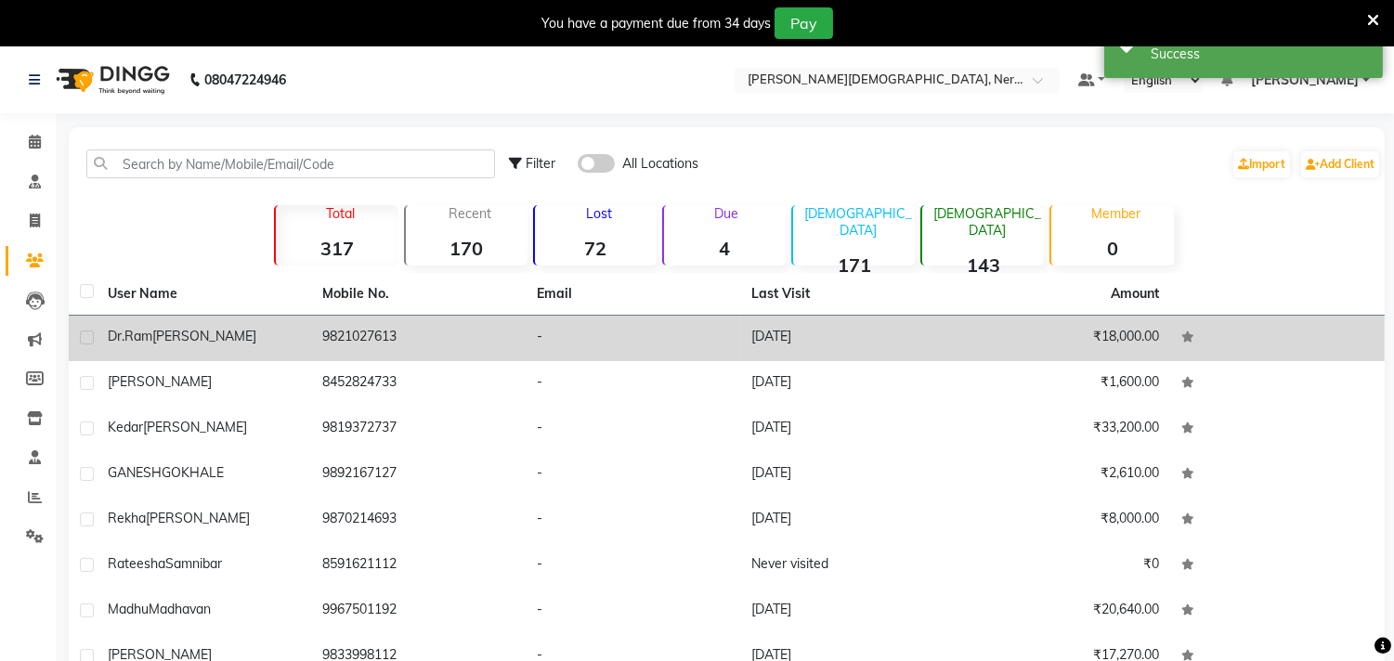
click at [177, 335] on span "[PERSON_NAME]" at bounding box center [204, 336] width 104 height 17
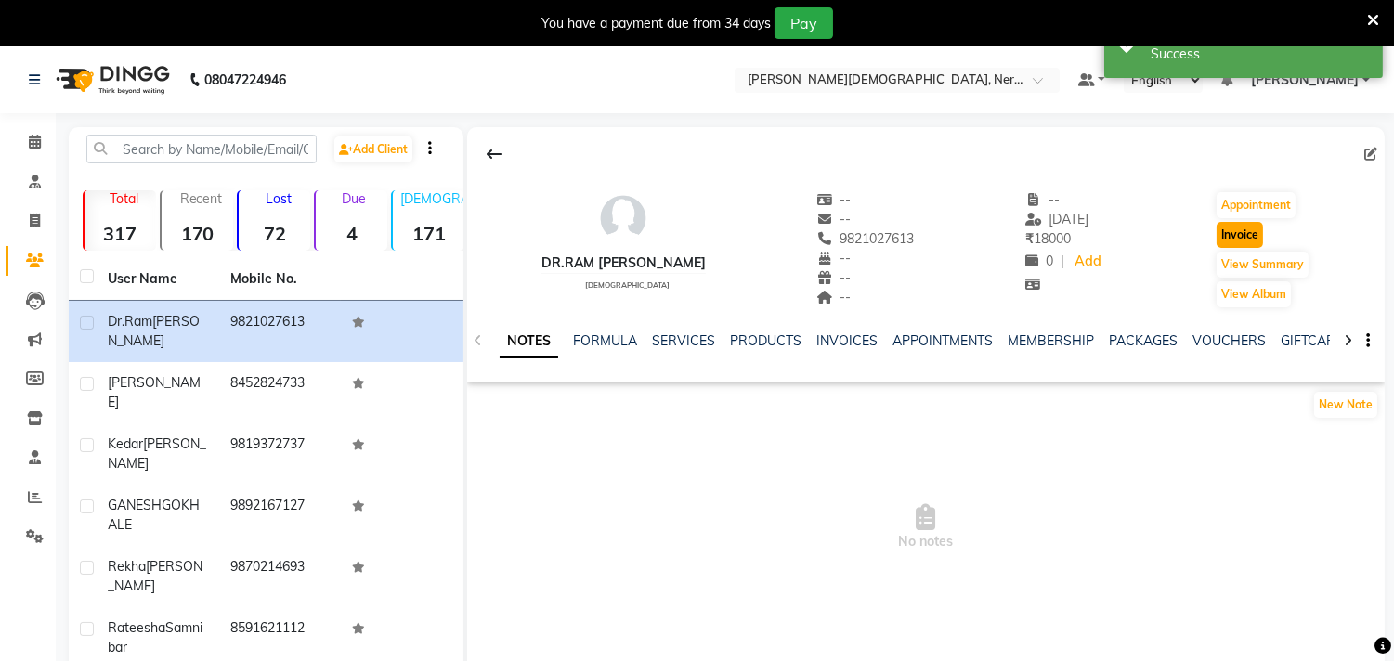
click at [1245, 238] on button "Invoice" at bounding box center [1239, 235] width 46 height 26
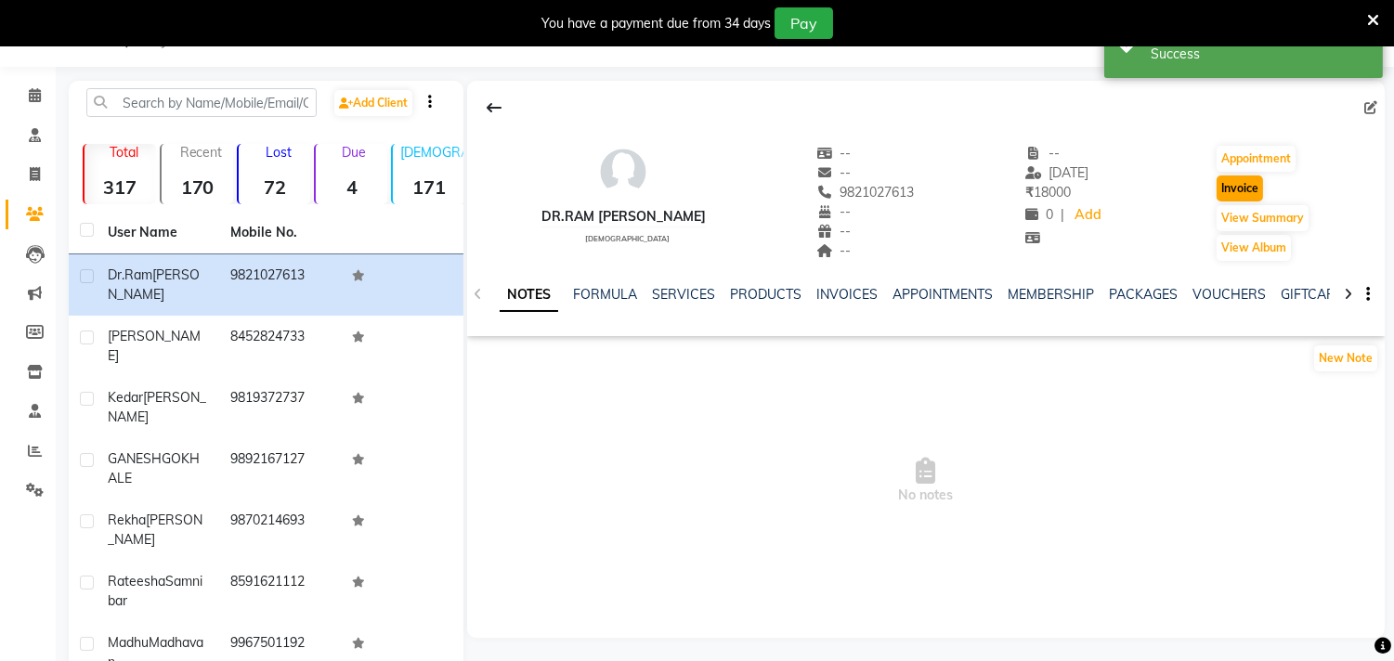
select select "6808"
select select "service"
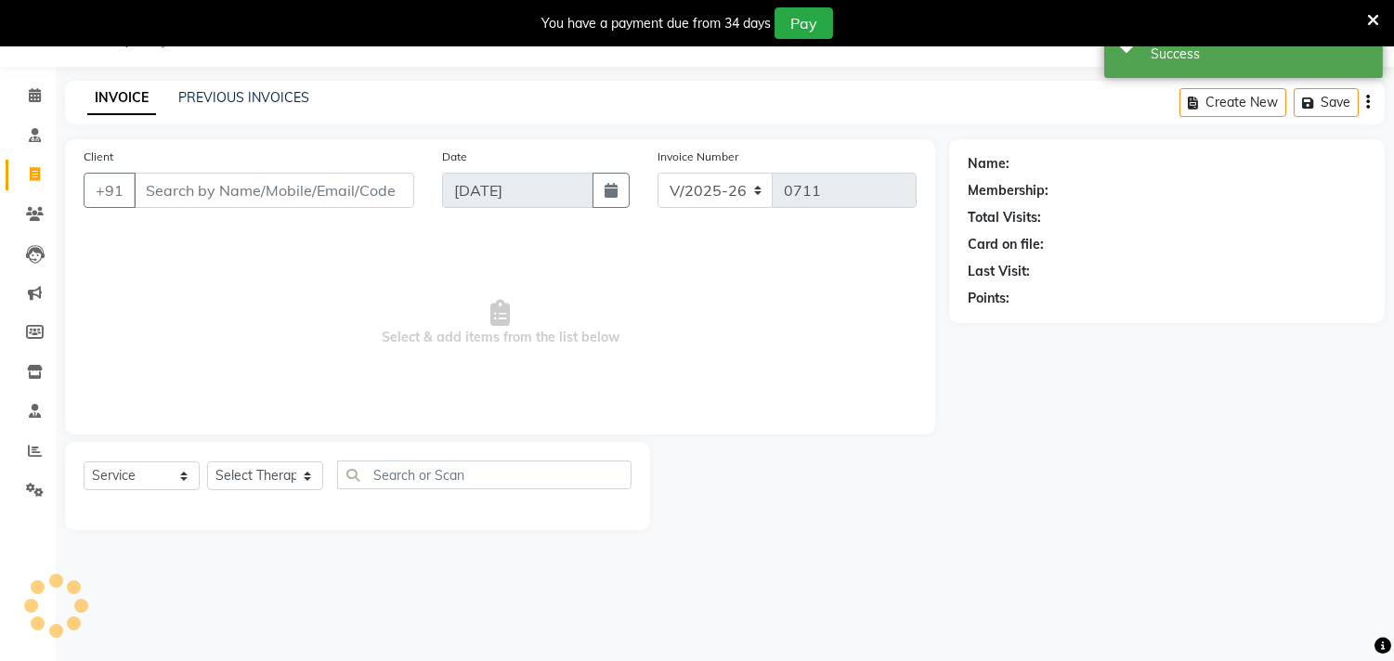
type input "9821027613"
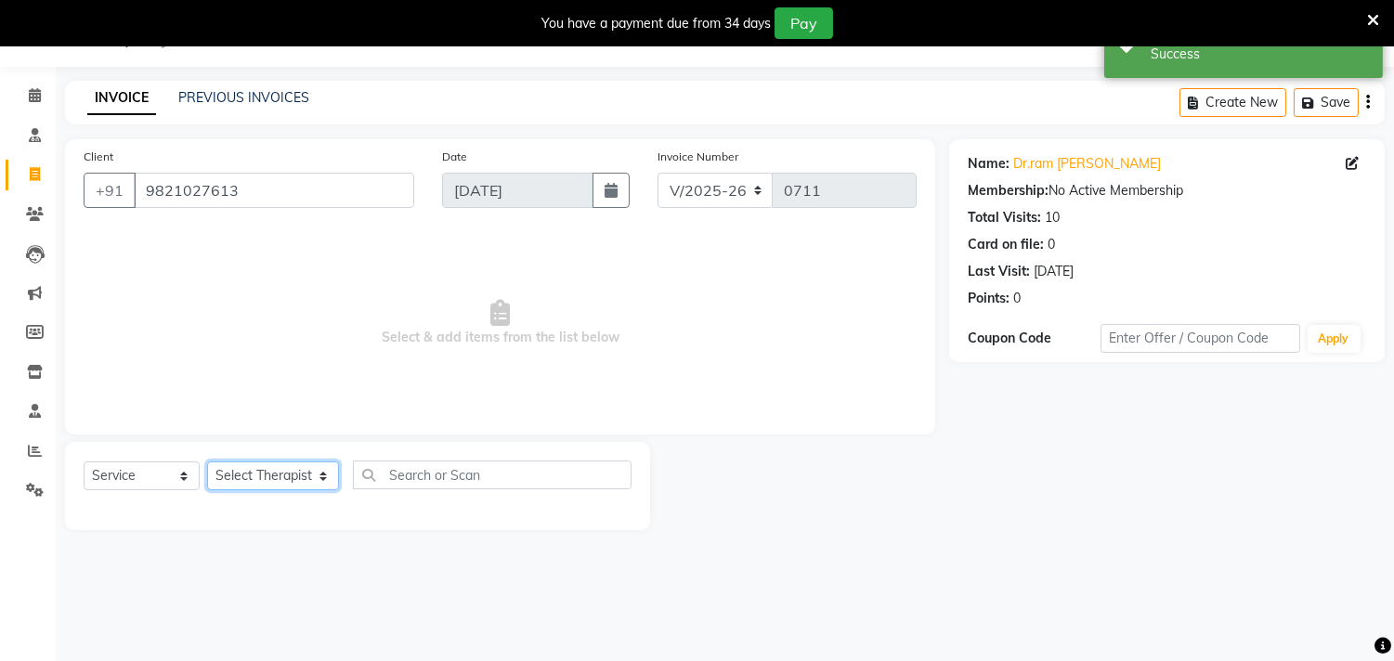
click at [306, 475] on select "Select Therapist [PERSON_NAME] [PERSON_NAME] [PERSON_NAME] Bibina [PERSON_NAME]…" at bounding box center [273, 475] width 132 height 29
select select "57061"
click at [207, 462] on select "Select Therapist [PERSON_NAME] [PERSON_NAME] [PERSON_NAME] Bibina [PERSON_NAME]…" at bounding box center [273, 475] width 132 height 29
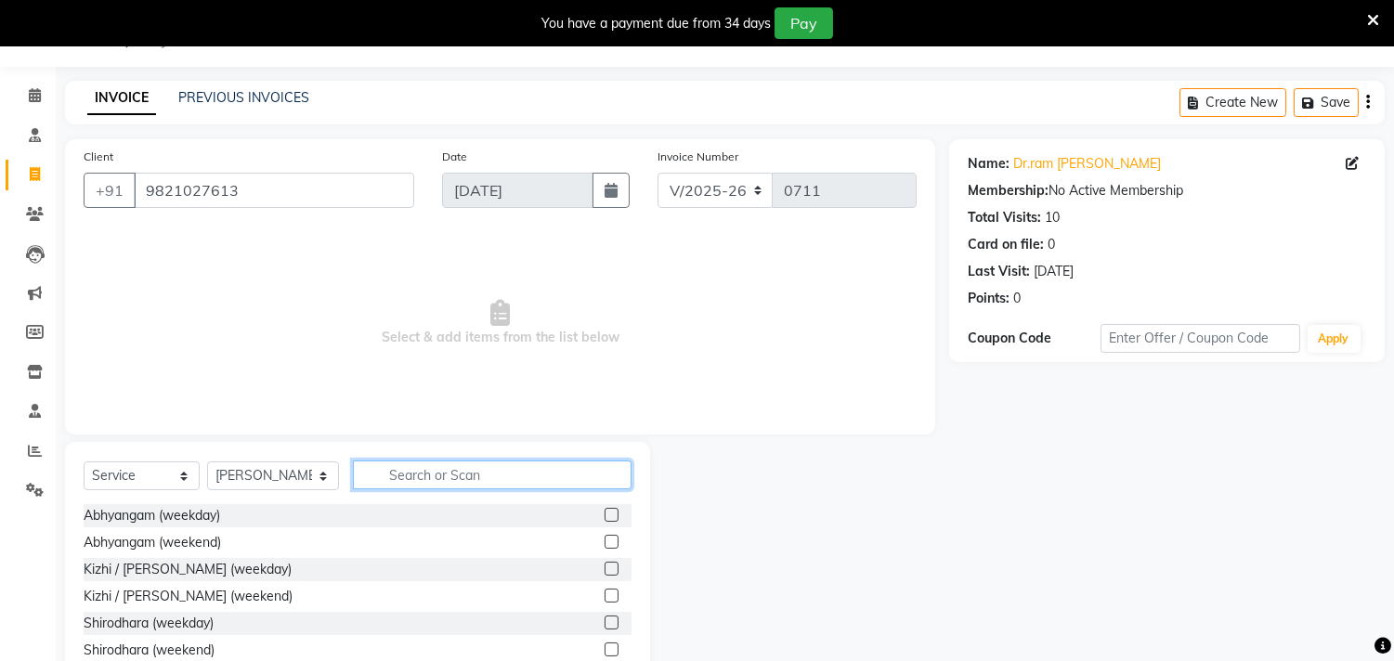
click at [428, 481] on input "text" at bounding box center [492, 475] width 279 height 29
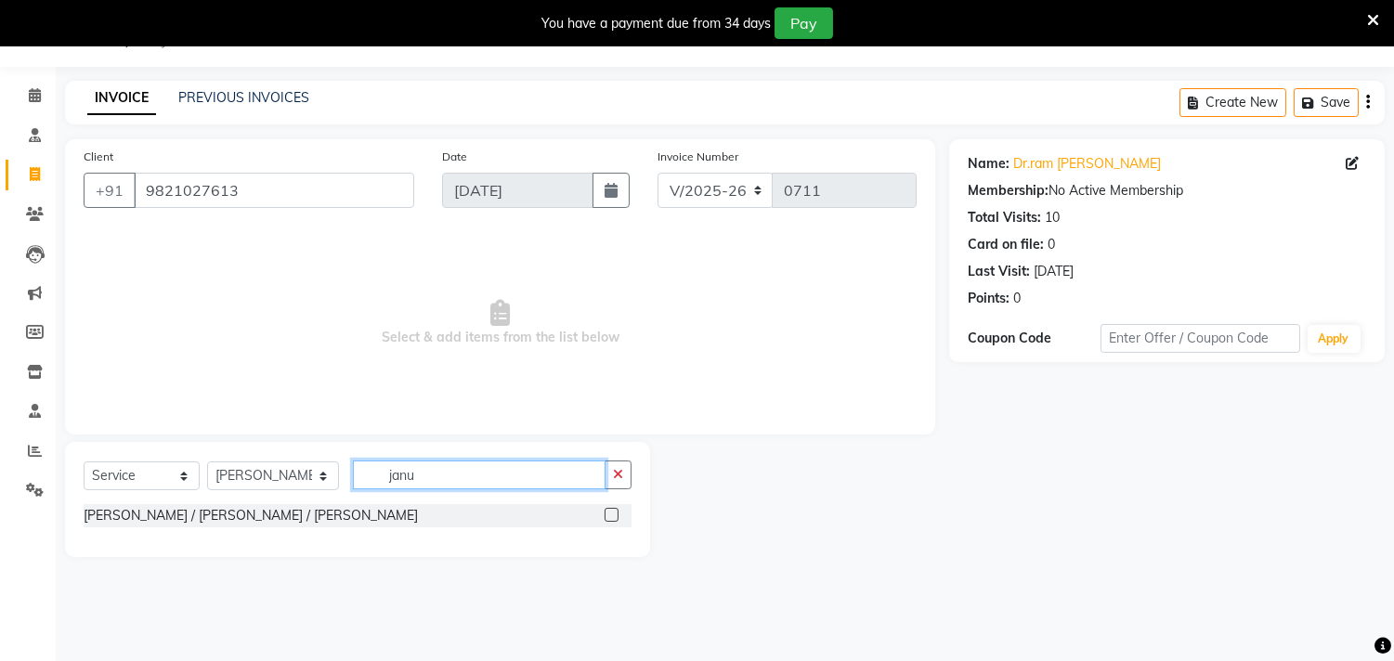
type input "janu"
click at [616, 517] on label at bounding box center [611, 515] width 14 height 14
click at [616, 517] on input "checkbox" at bounding box center [610, 516] width 12 height 12
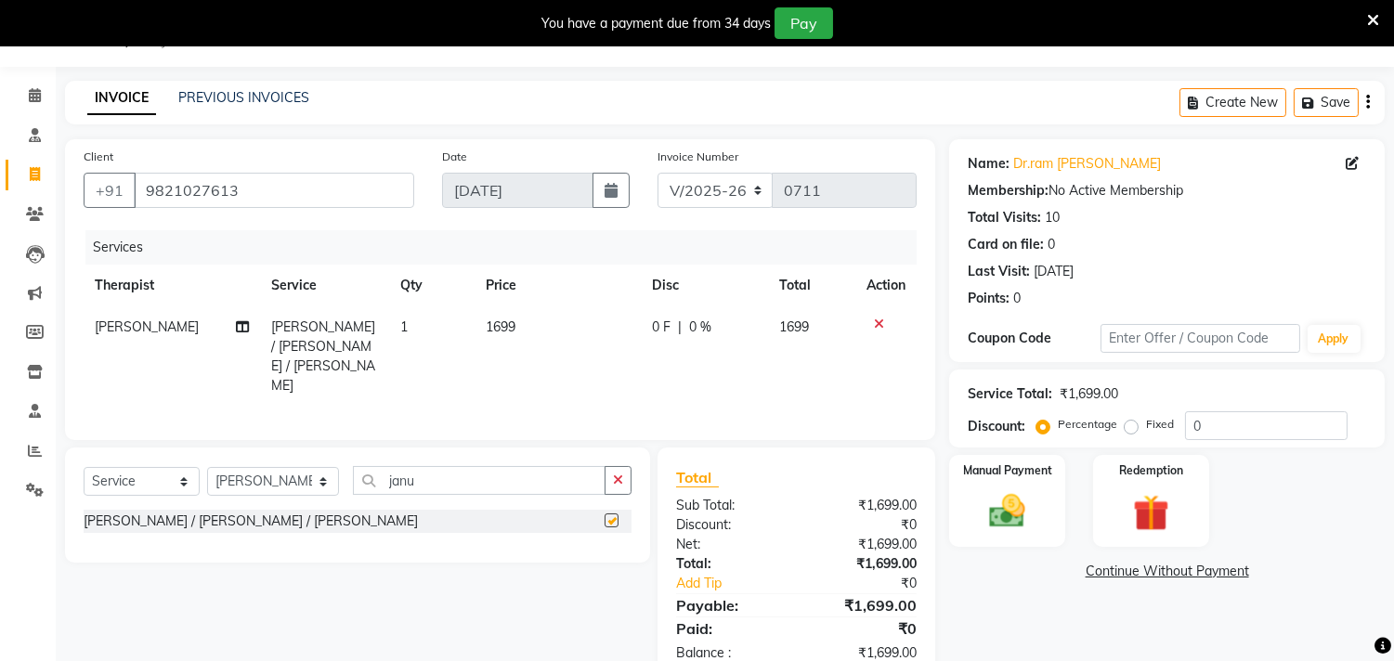
checkbox input "false"
click at [500, 331] on span "1699" at bounding box center [501, 326] width 30 height 17
select select "57061"
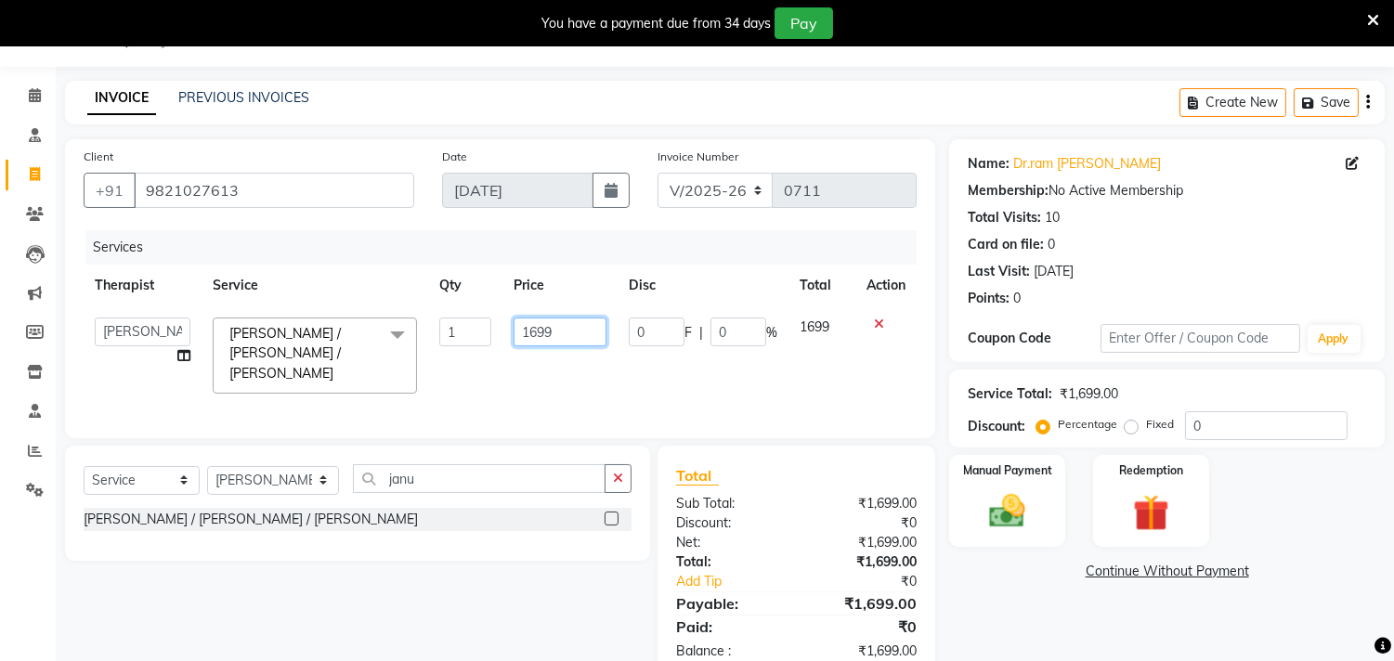
drag, startPoint x: 559, startPoint y: 331, endPoint x: 512, endPoint y: 342, distance: 48.4
click at [513, 342] on input "1699" at bounding box center [559, 332] width 93 height 29
type input "1700"
click at [616, 331] on tr "[PERSON_NAME] [PERSON_NAME] [PERSON_NAME] Bibina [PERSON_NAME] [PERSON_NAME] Dr…" at bounding box center [500, 355] width 833 height 98
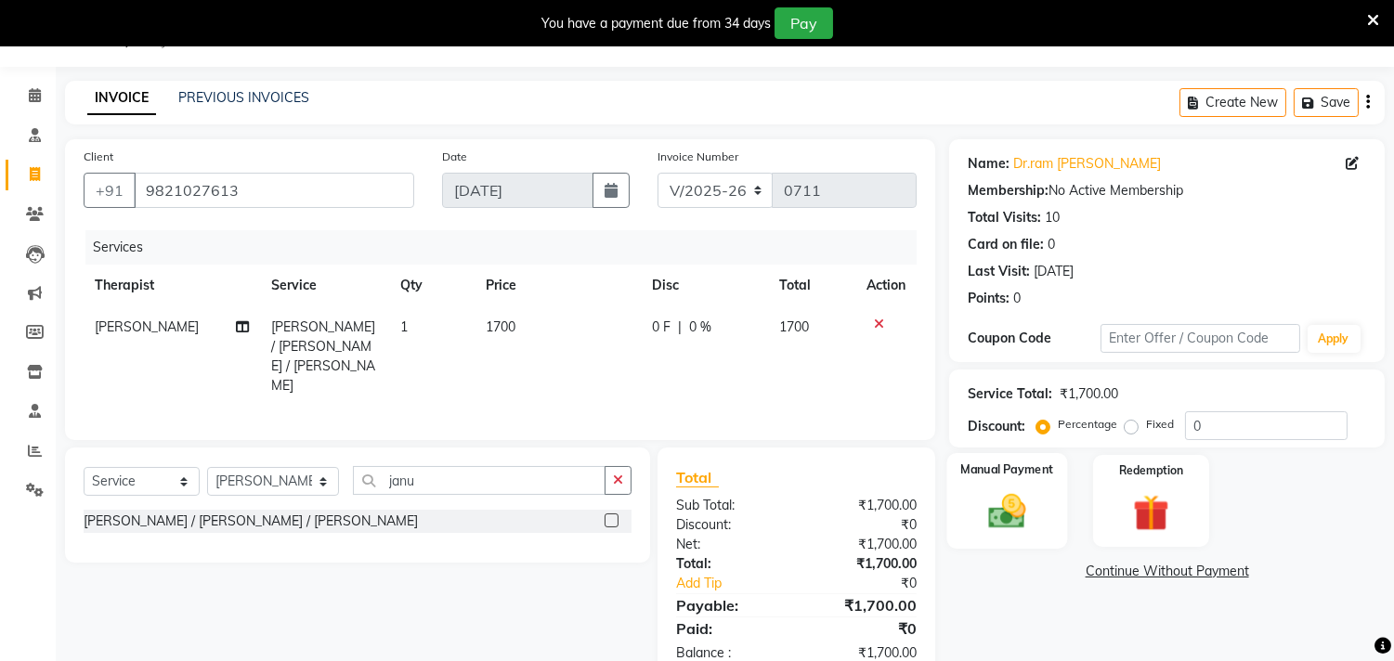
click at [1013, 509] on img at bounding box center [1007, 512] width 61 height 44
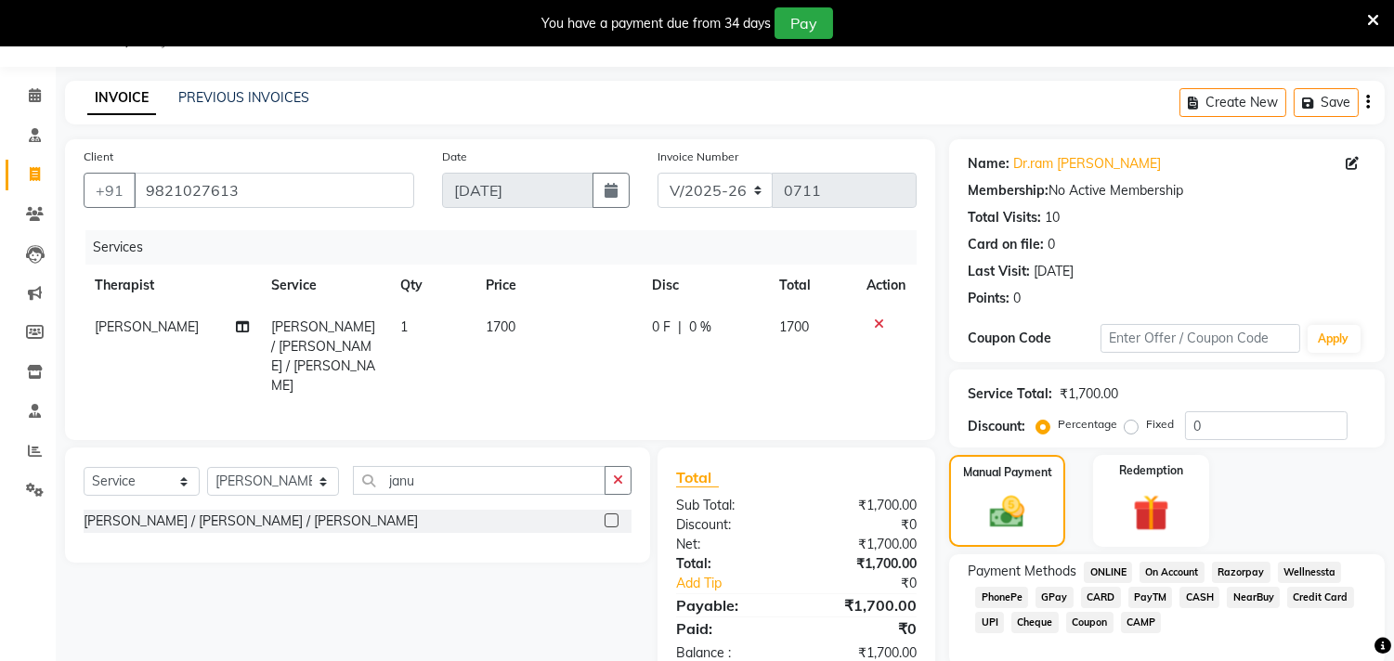
click at [1098, 591] on span "CARD" at bounding box center [1101, 597] width 40 height 21
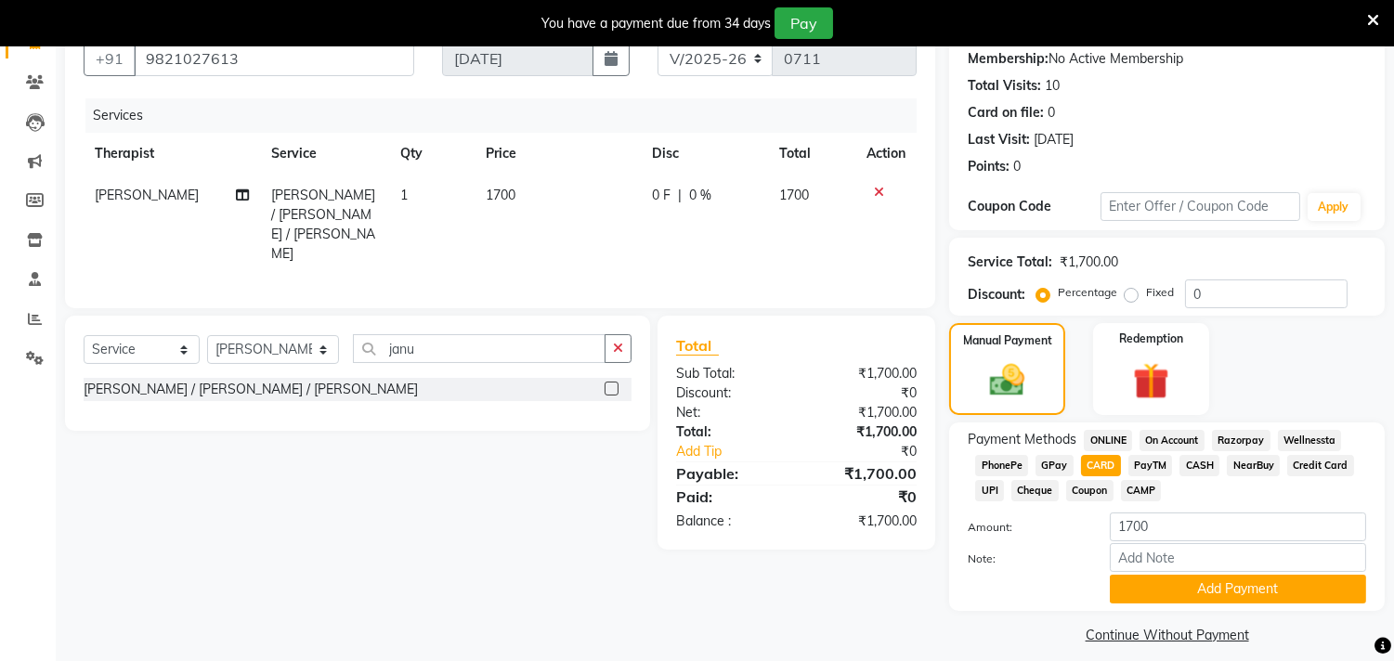
scroll to position [176, 0]
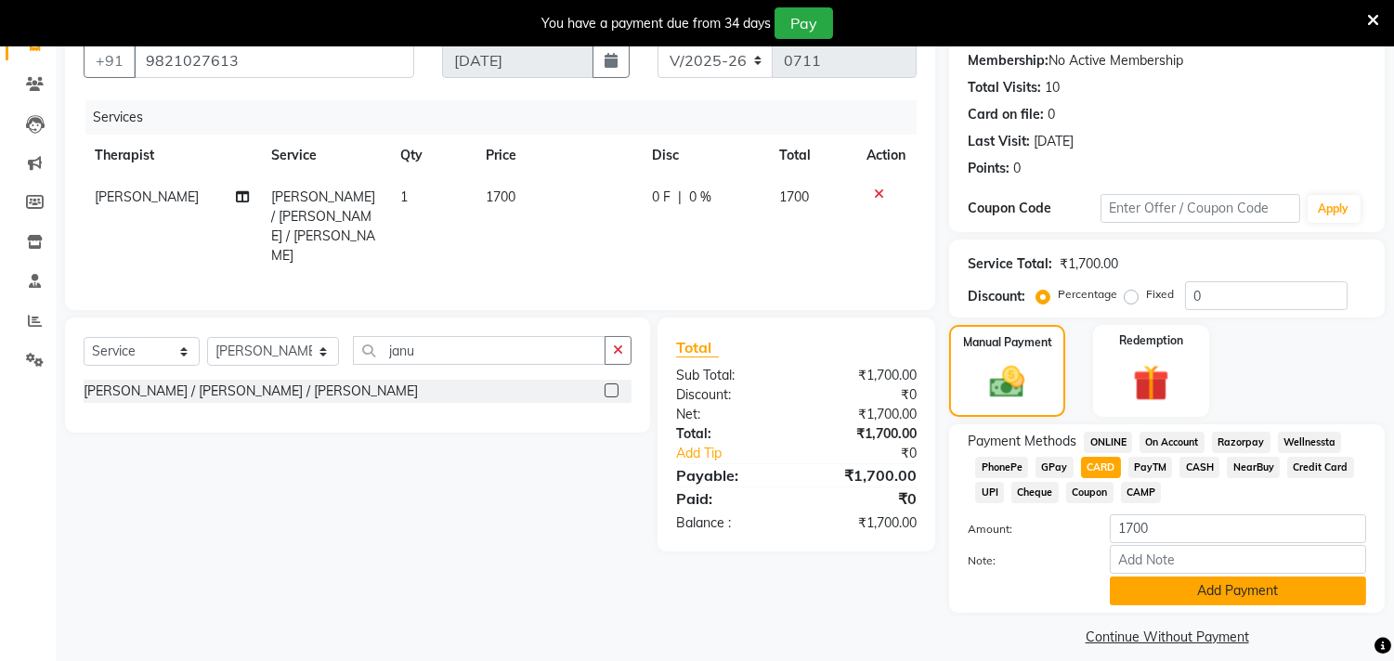
click at [1280, 591] on button "Add Payment" at bounding box center [1238, 591] width 256 height 29
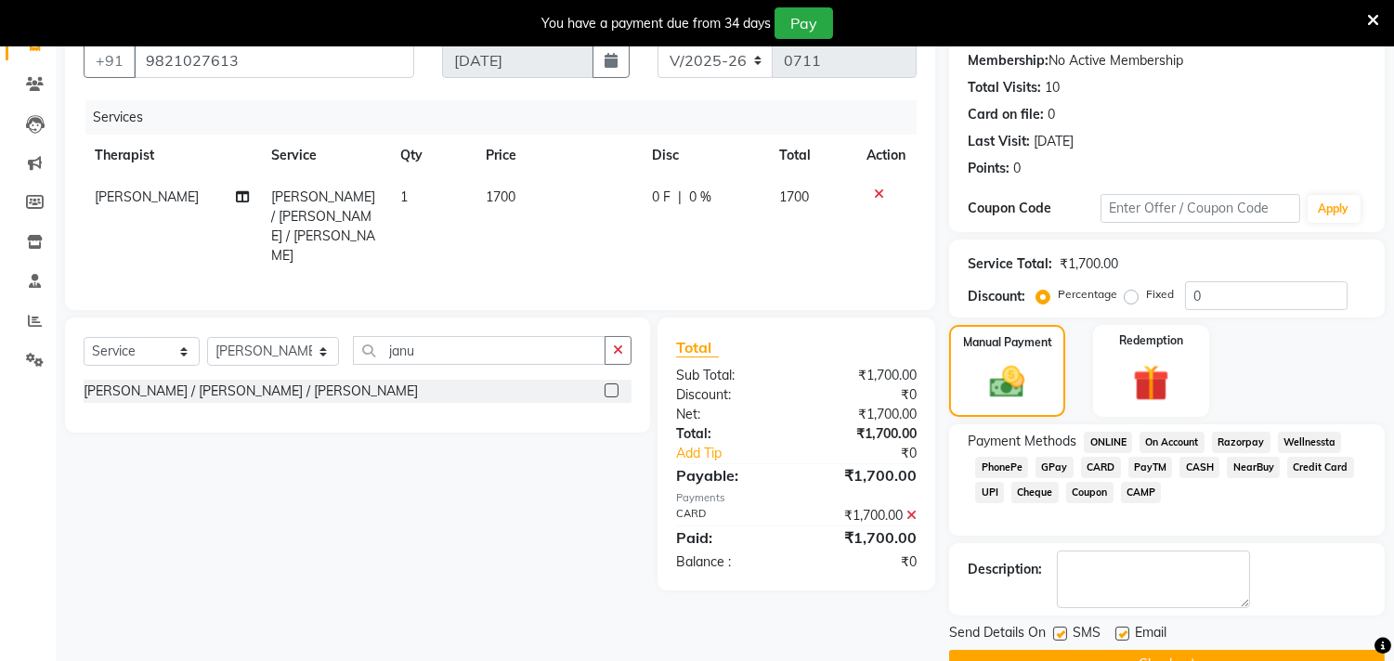
click at [1059, 629] on label at bounding box center [1060, 634] width 14 height 14
click at [1059, 629] on input "checkbox" at bounding box center [1059, 635] width 12 height 12
checkbox input "false"
click at [1125, 631] on label at bounding box center [1122, 634] width 14 height 14
click at [1125, 631] on input "checkbox" at bounding box center [1121, 635] width 12 height 12
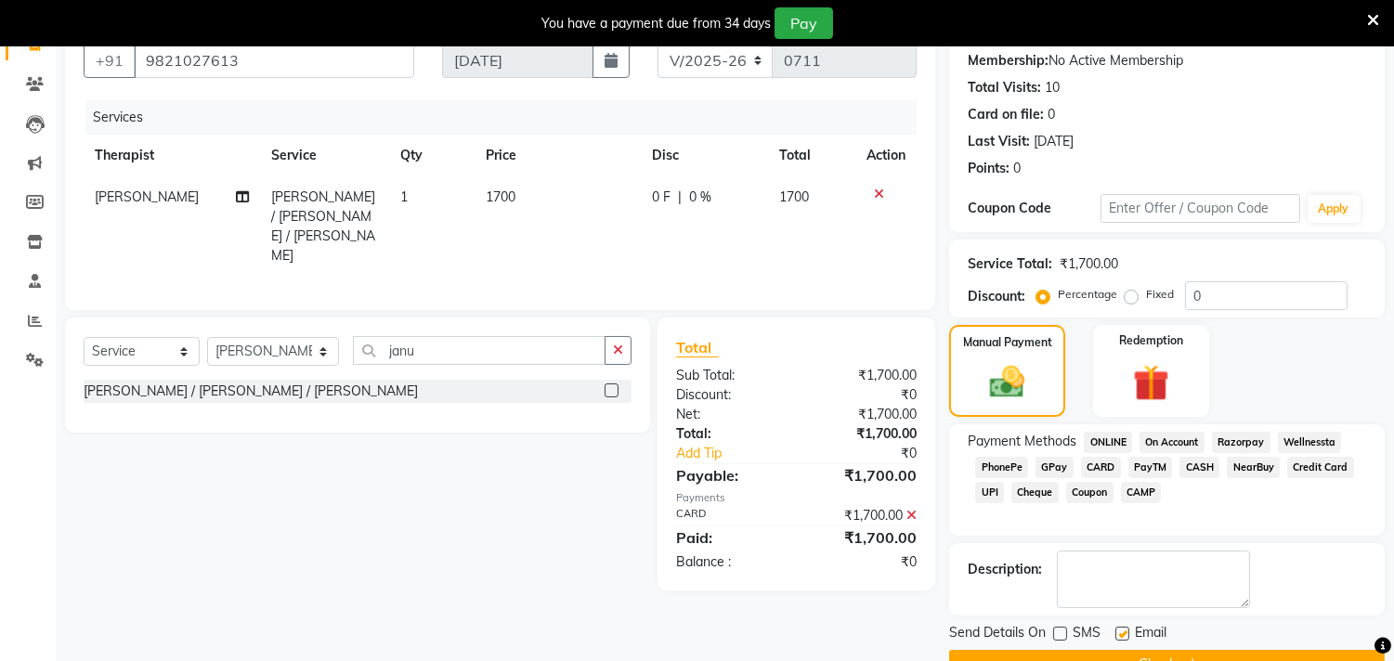
checkbox input "false"
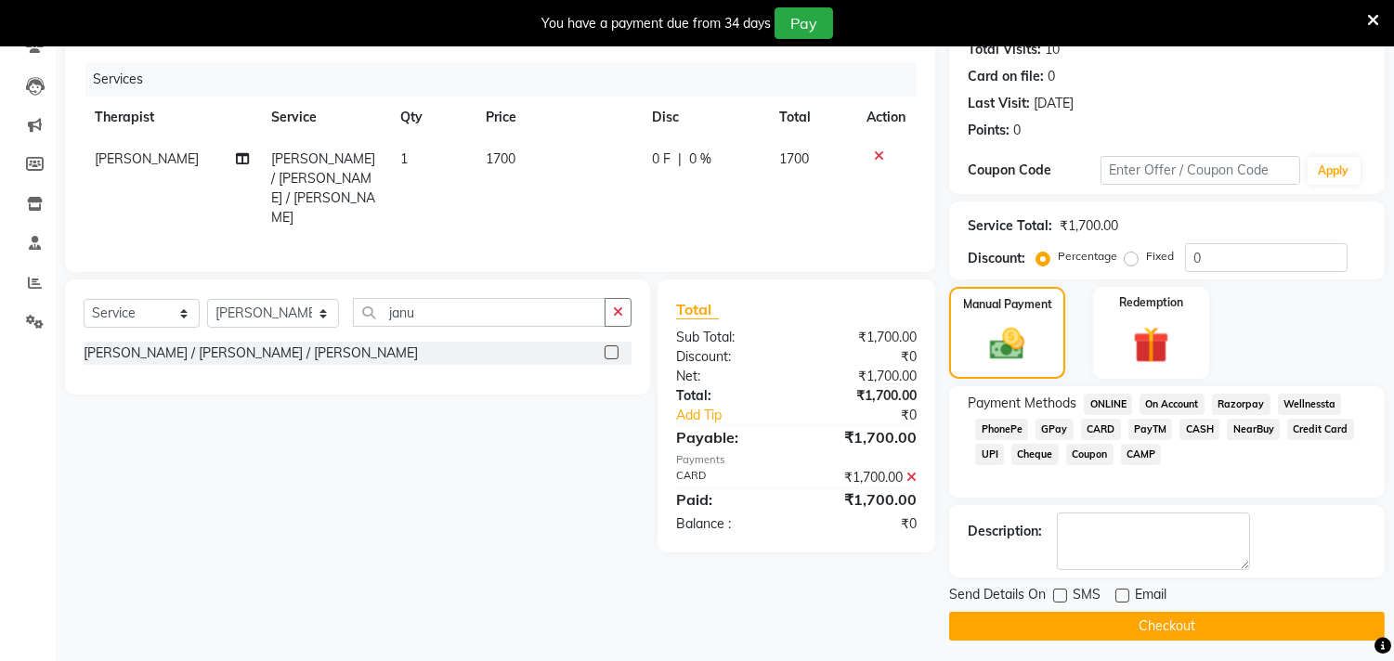
scroll to position [220, 0]
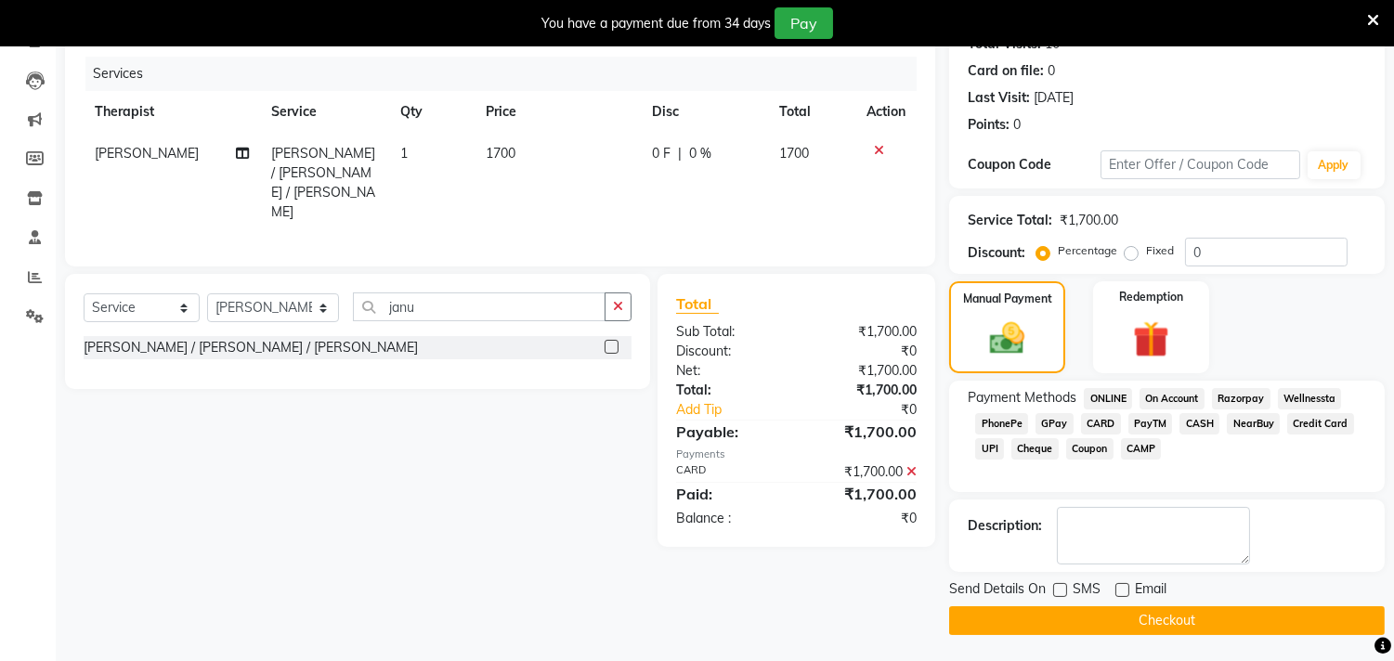
click at [1176, 617] on button "Checkout" at bounding box center [1166, 620] width 435 height 29
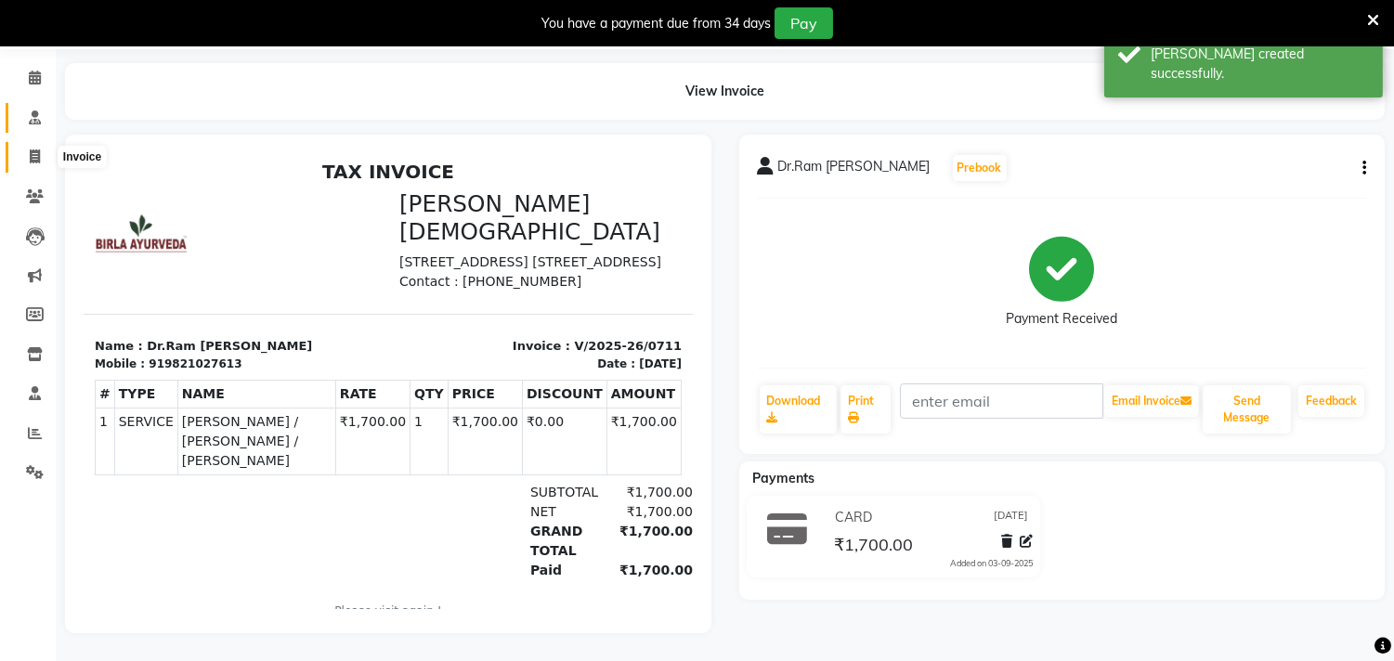
click at [32, 149] on icon at bounding box center [35, 156] width 10 height 14
select select "6808"
select select "service"
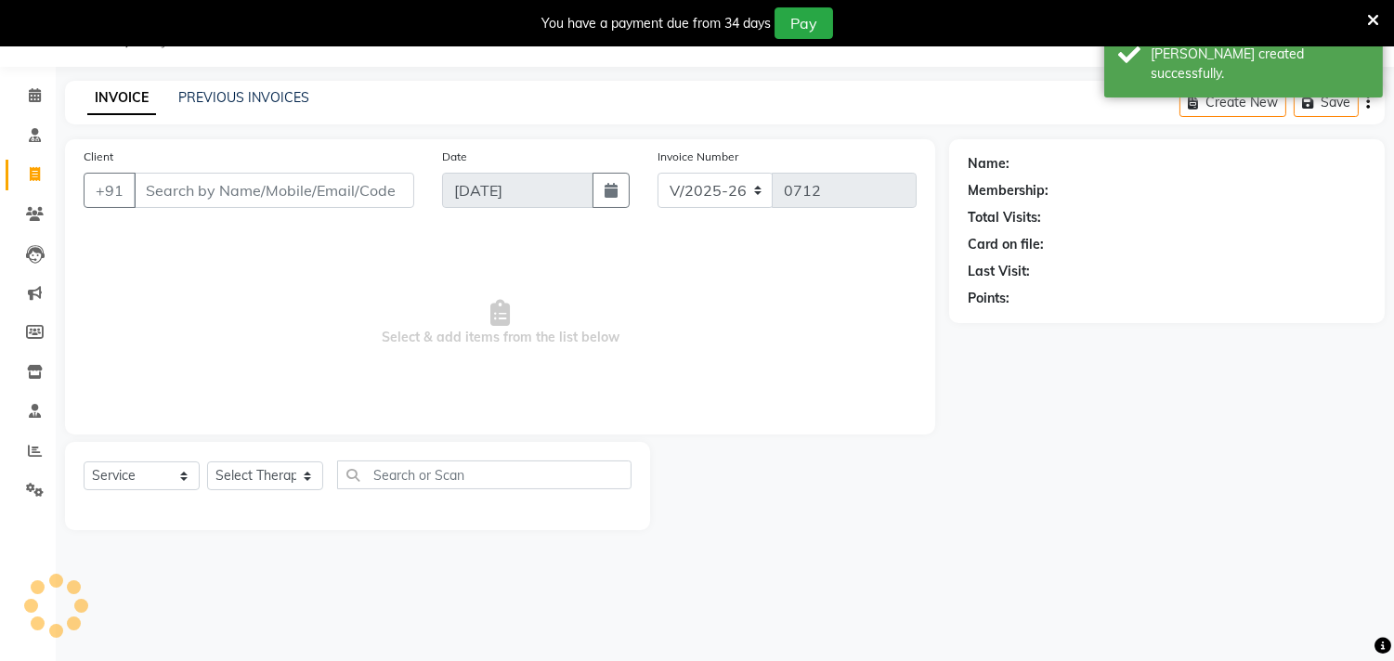
scroll to position [46, 0]
click at [258, 100] on link "PREVIOUS INVOICES" at bounding box center [243, 97] width 131 height 17
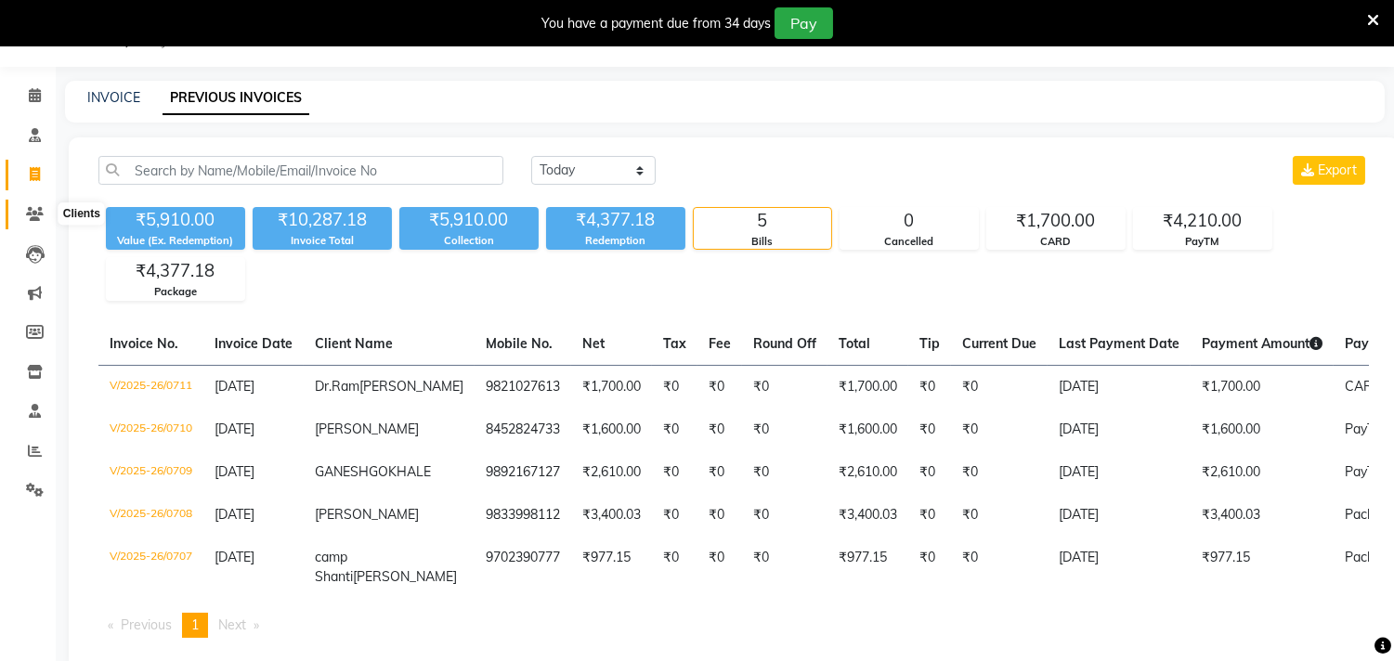
click at [35, 212] on icon at bounding box center [35, 214] width 18 height 14
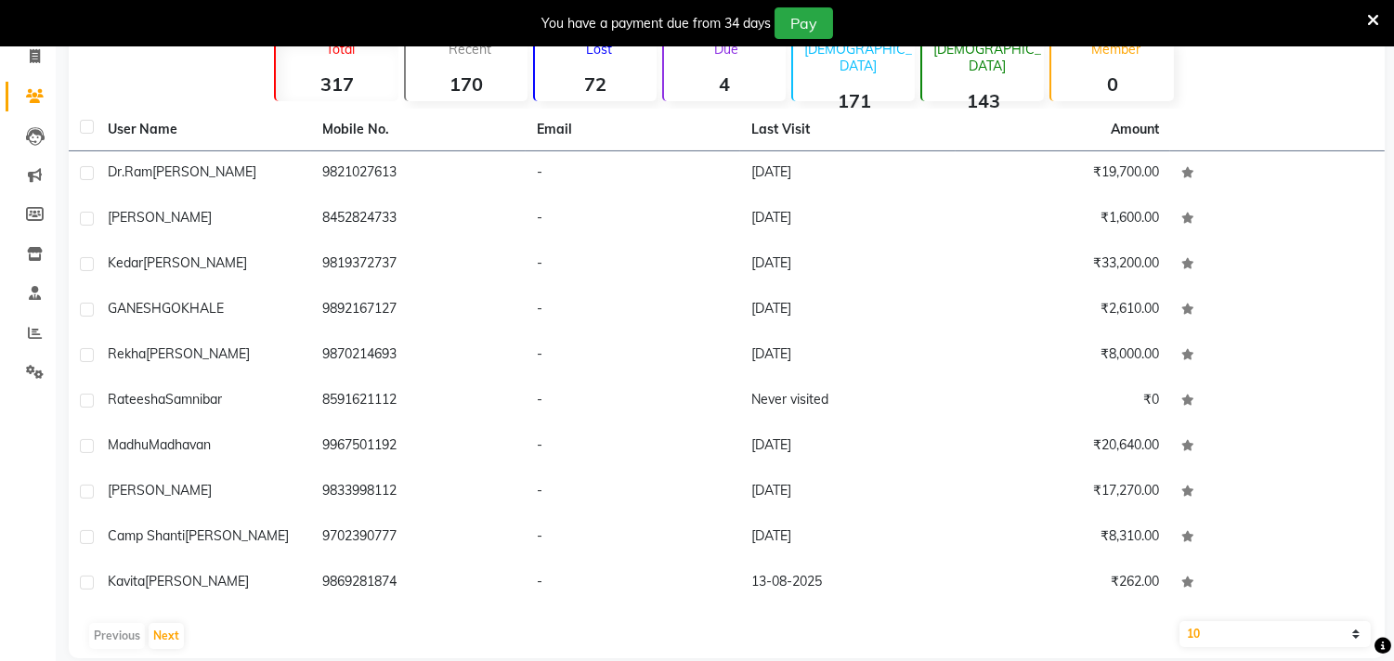
scroll to position [188, 0]
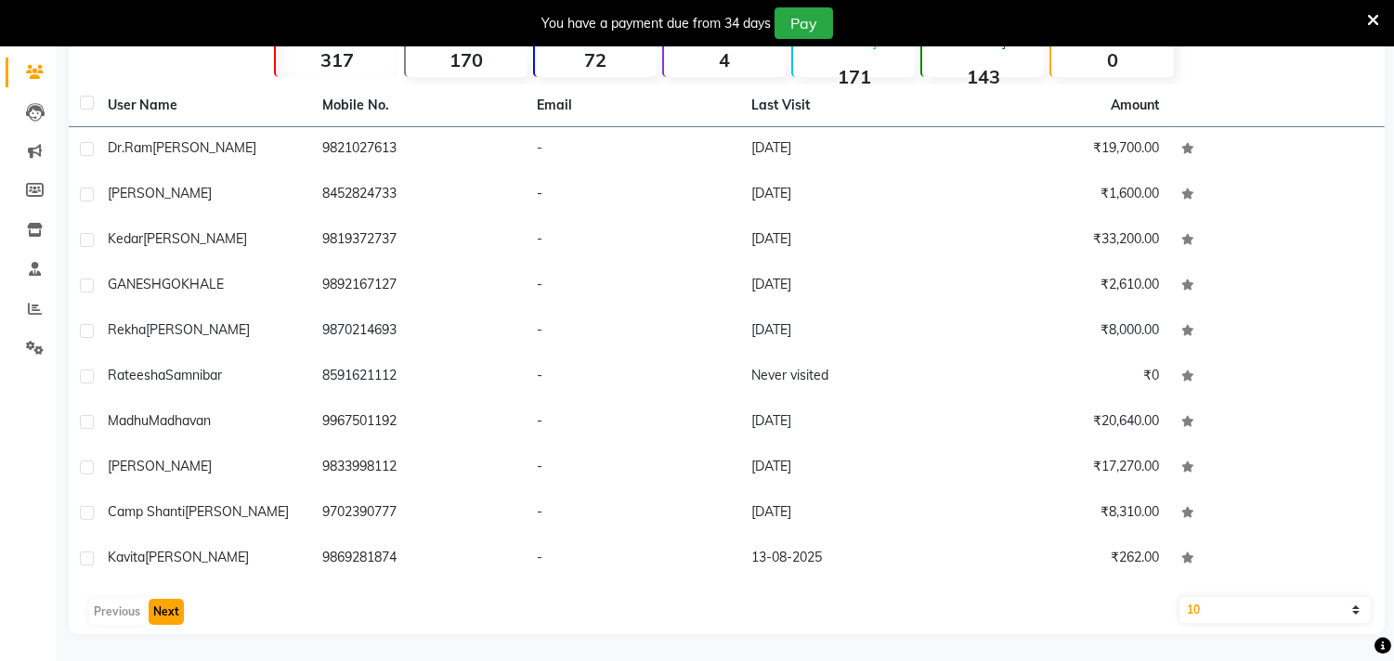
click at [165, 613] on button "Next" at bounding box center [166, 612] width 35 height 26
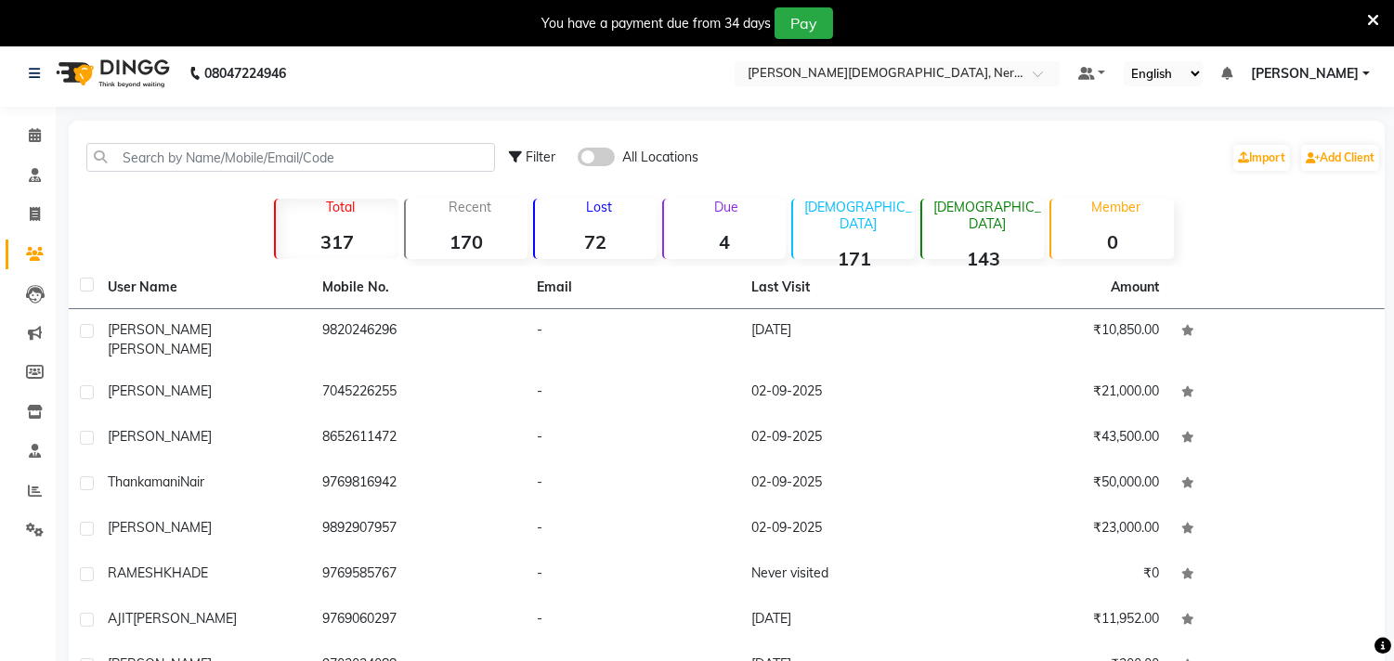
scroll to position [0, 0]
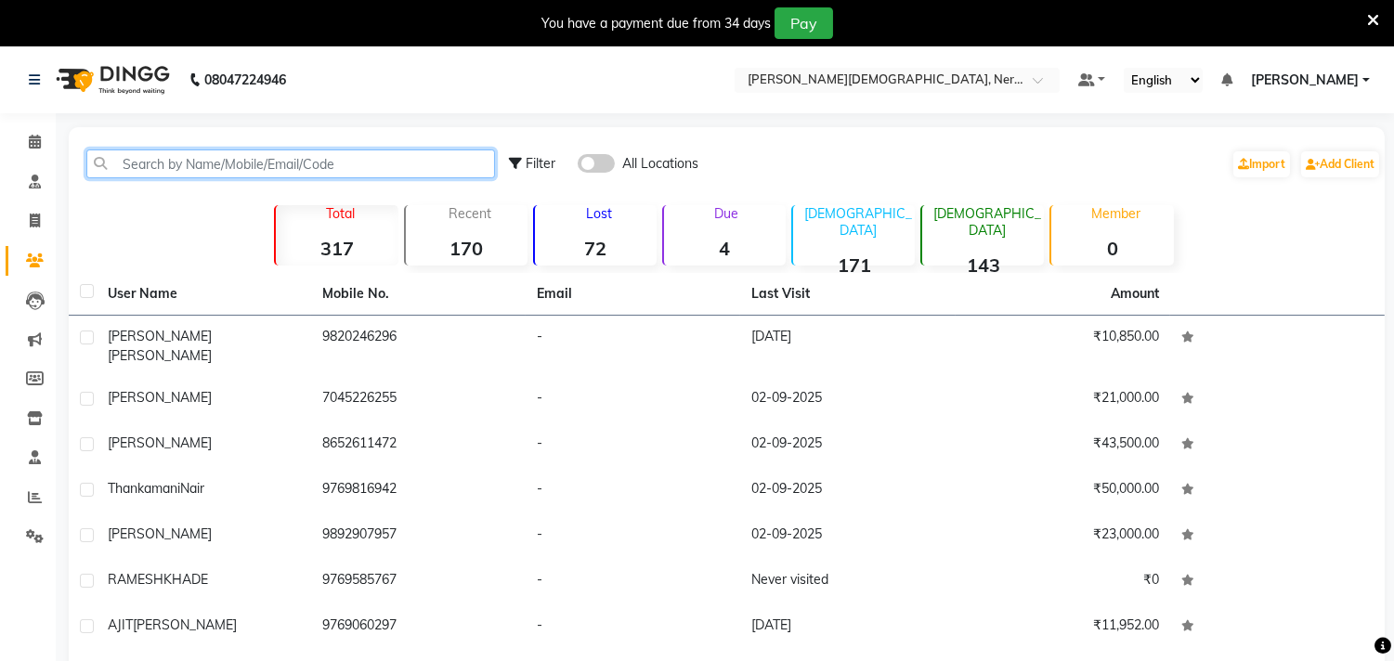
click at [293, 152] on input "text" at bounding box center [290, 163] width 409 height 29
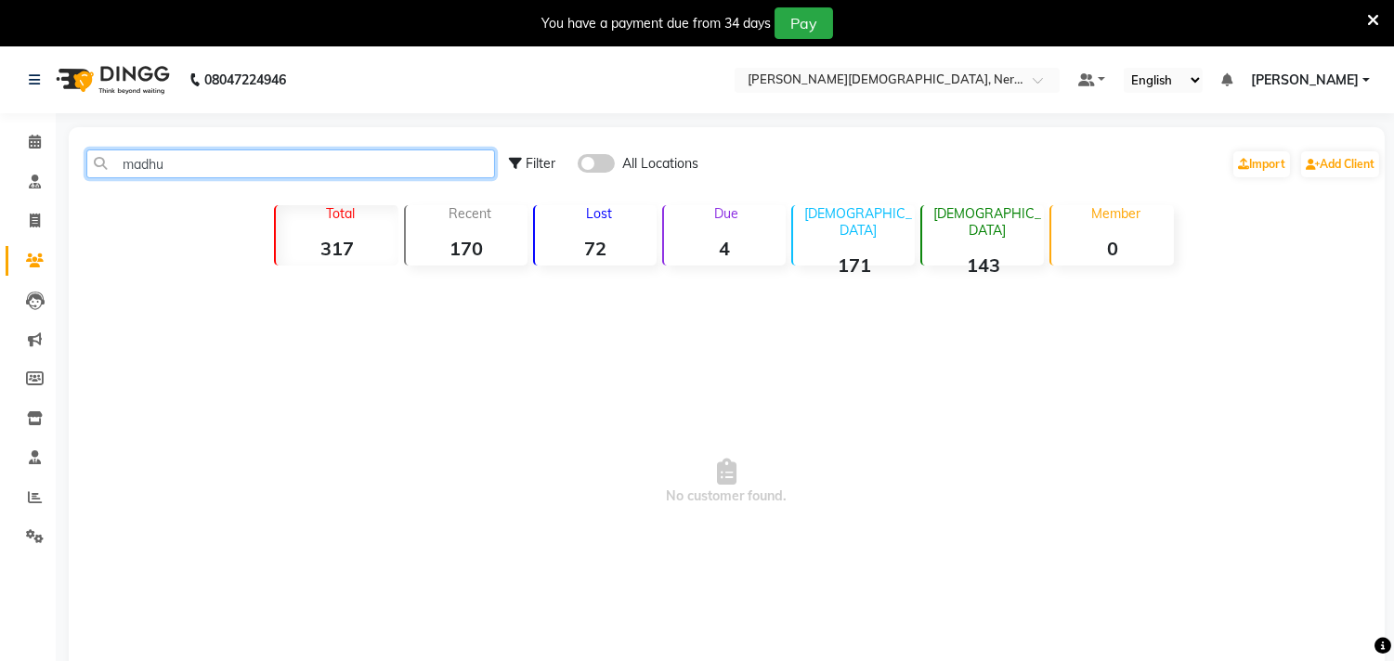
drag, startPoint x: 226, startPoint y: 168, endPoint x: 91, endPoint y: 170, distance: 134.7
click at [91, 171] on input "madhu" at bounding box center [290, 163] width 409 height 29
type input "madhu"
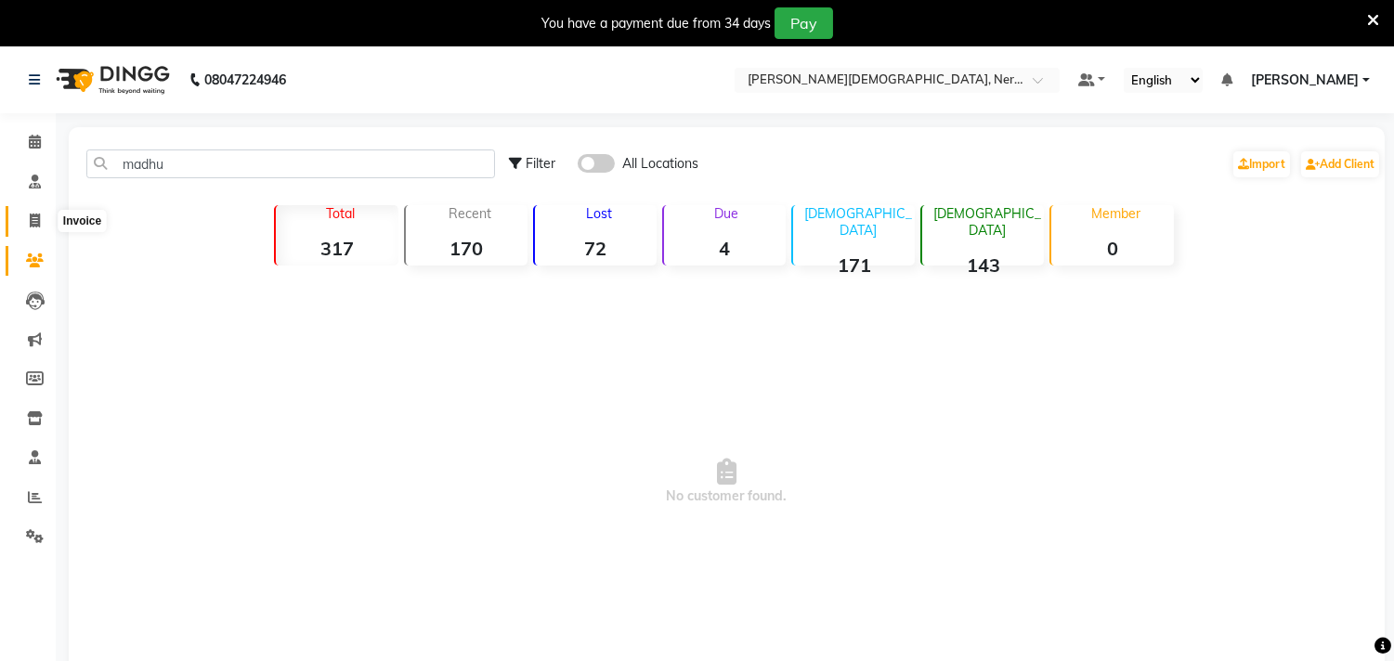
click at [40, 227] on span at bounding box center [35, 221] width 32 height 21
select select "service"
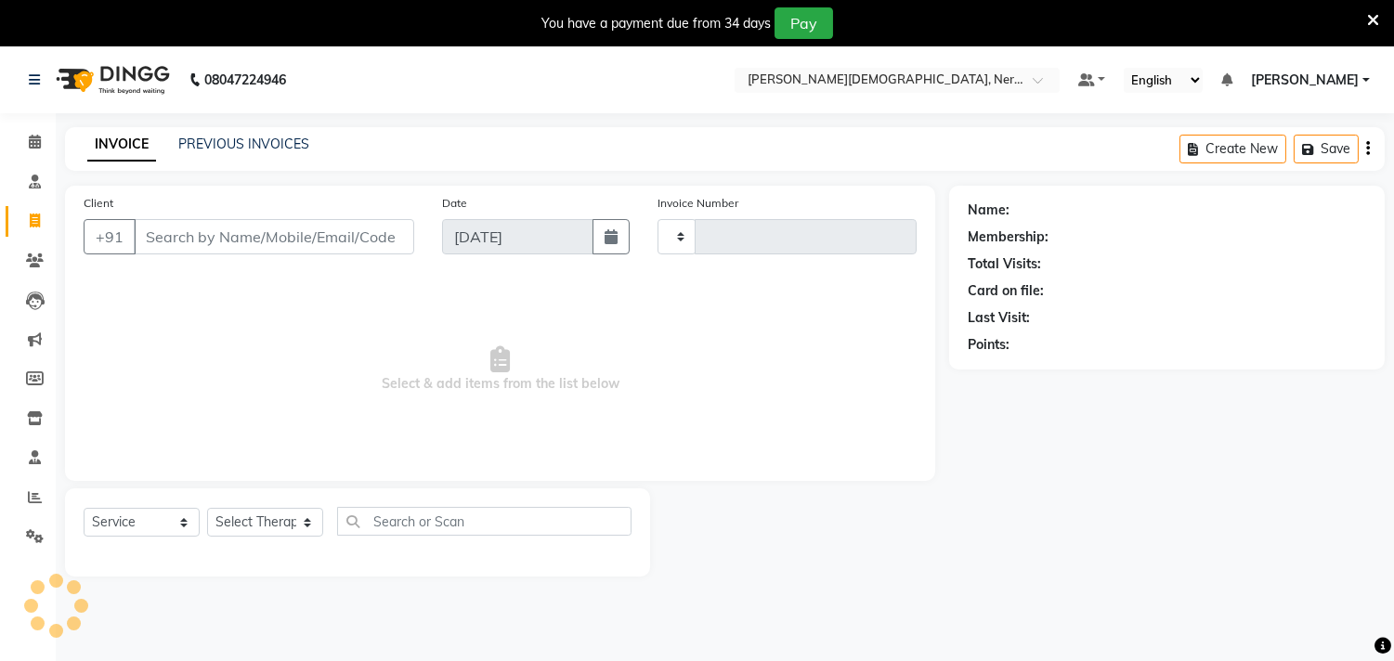
type input "0712"
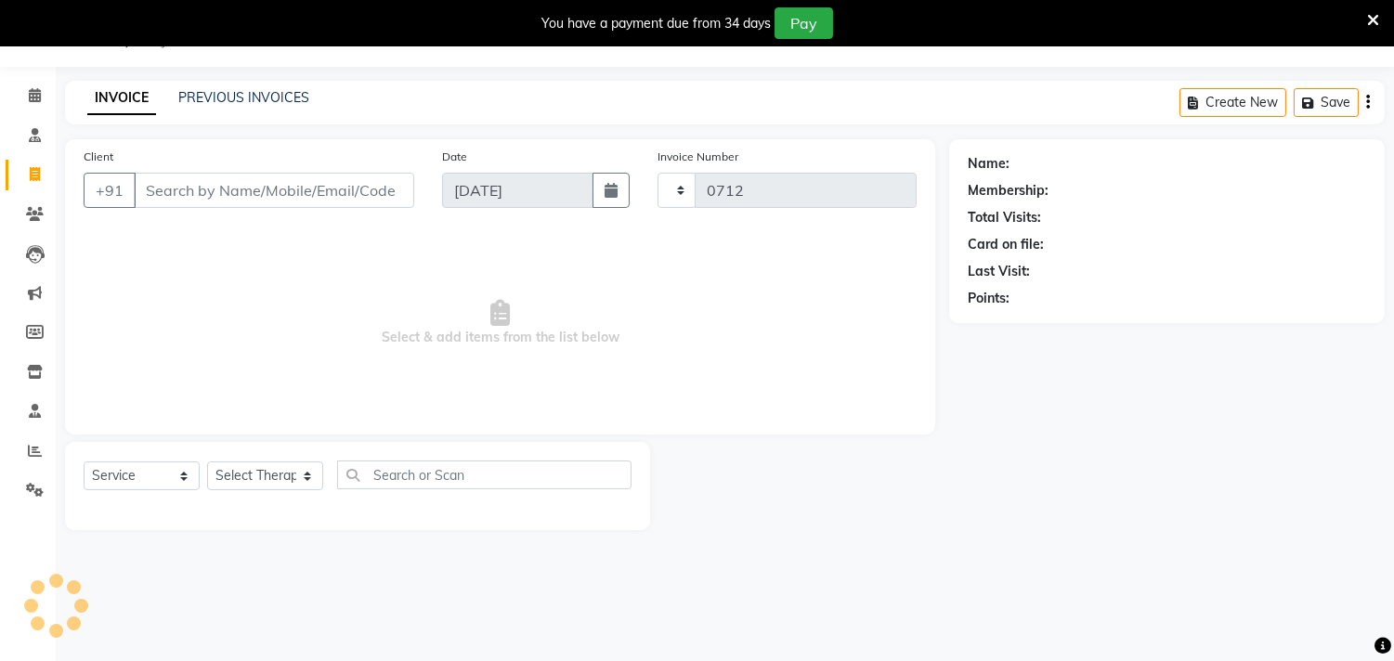
select select "6808"
click at [33, 217] on icon at bounding box center [35, 214] width 18 height 14
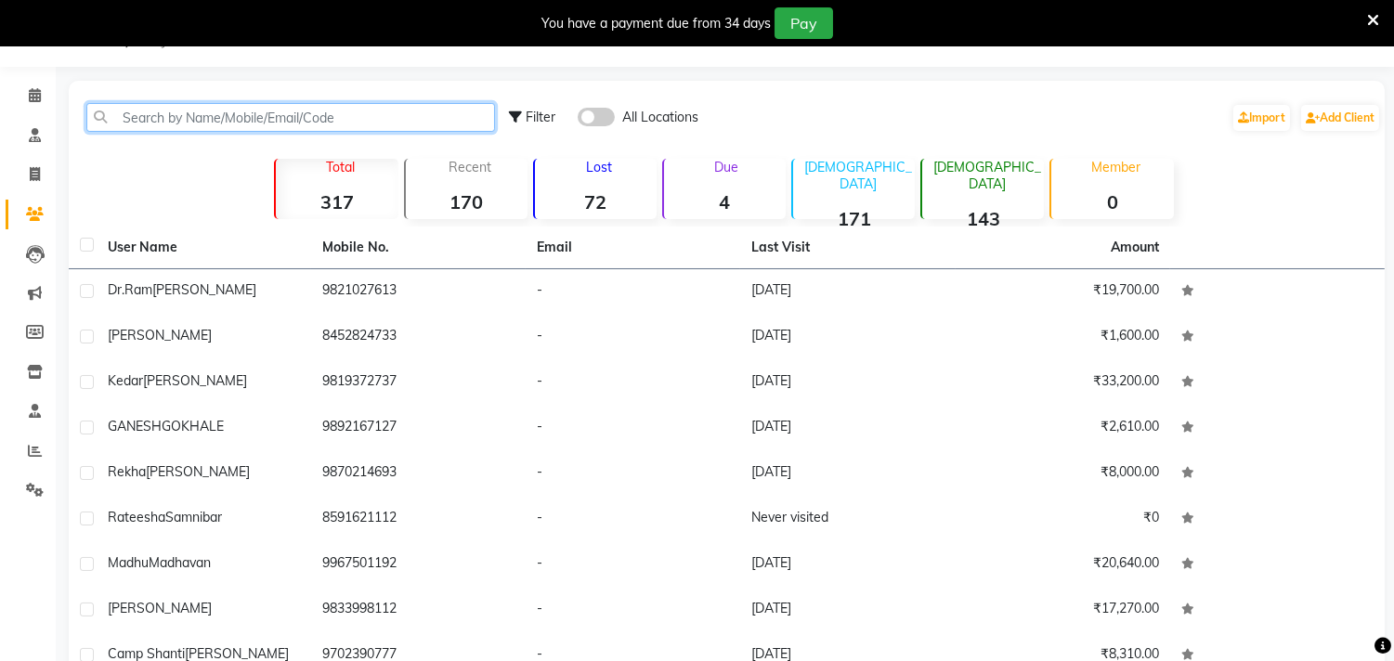
click at [275, 117] on input "text" at bounding box center [290, 117] width 409 height 29
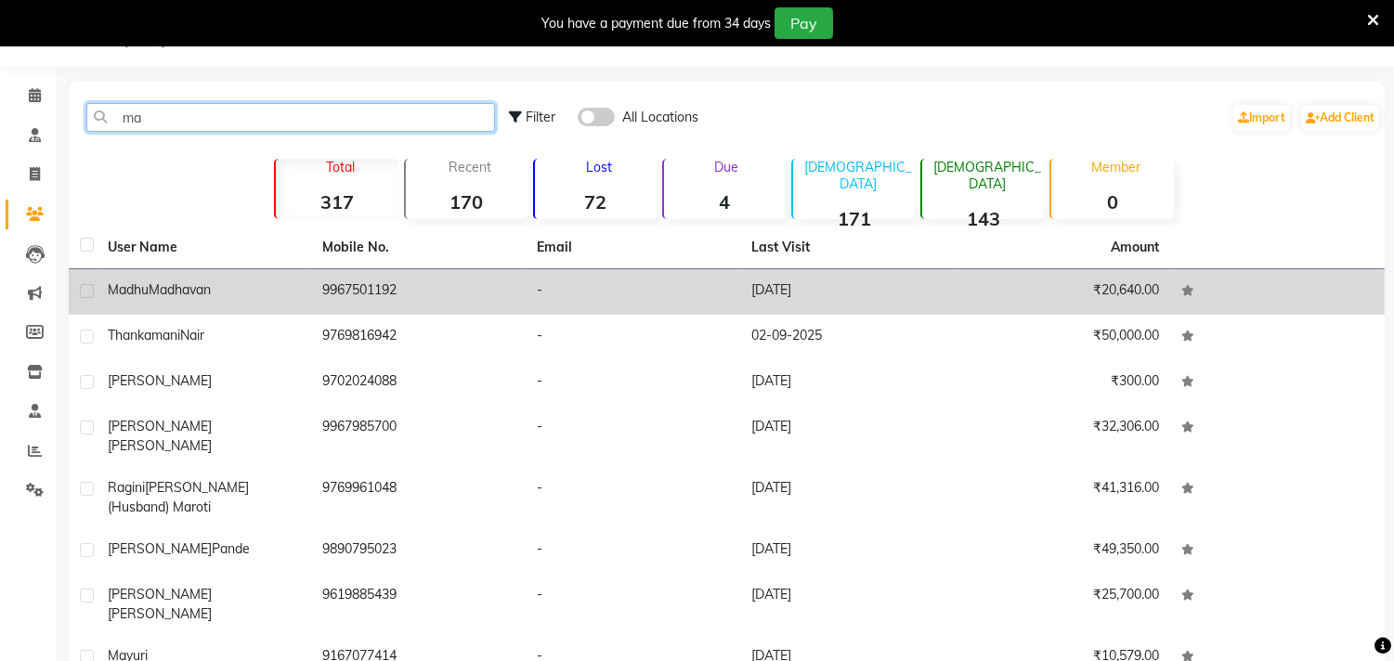
type input "ma"
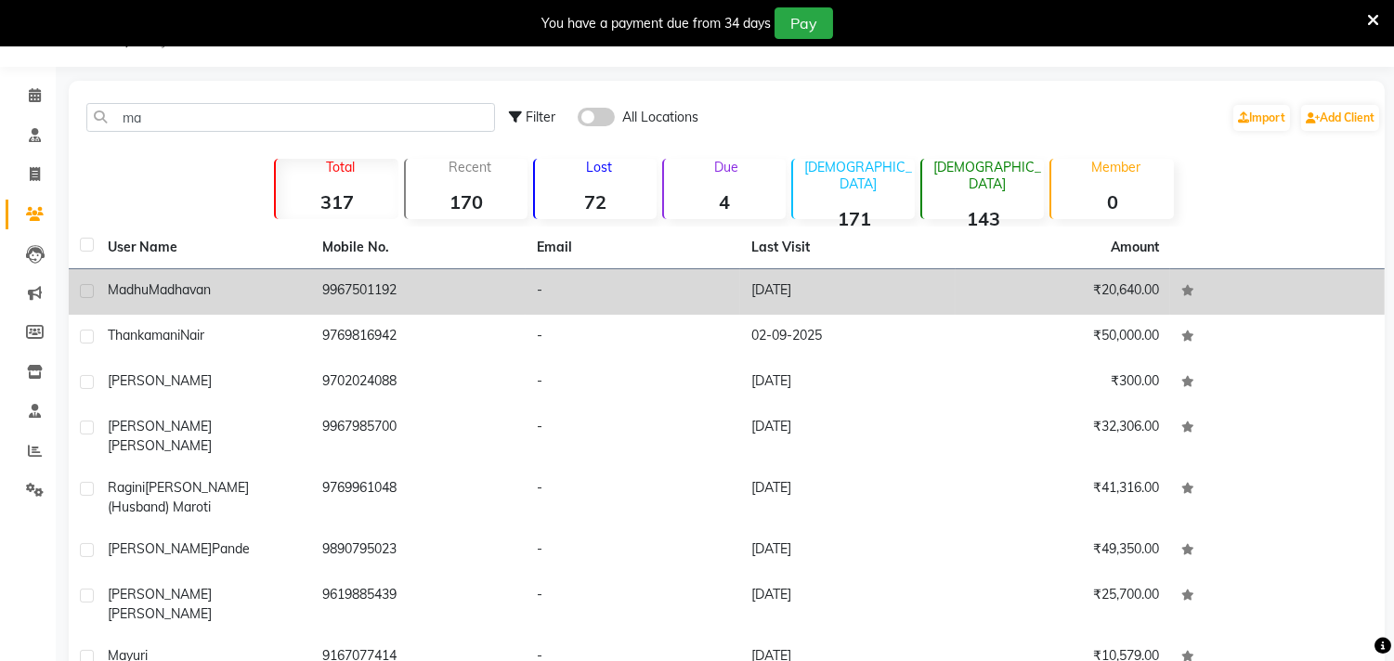
click at [173, 301] on td "[PERSON_NAME]" at bounding box center [204, 291] width 214 height 45
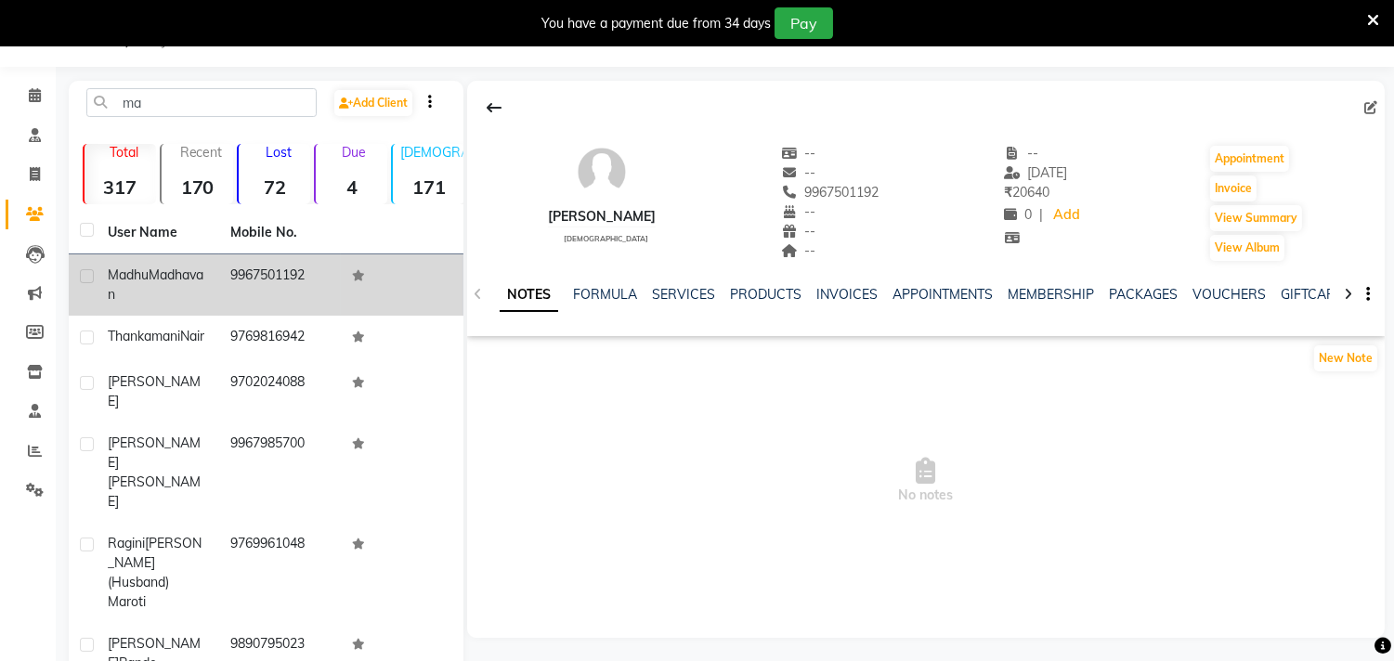
click at [143, 289] on span "Madhavan" at bounding box center [156, 284] width 96 height 36
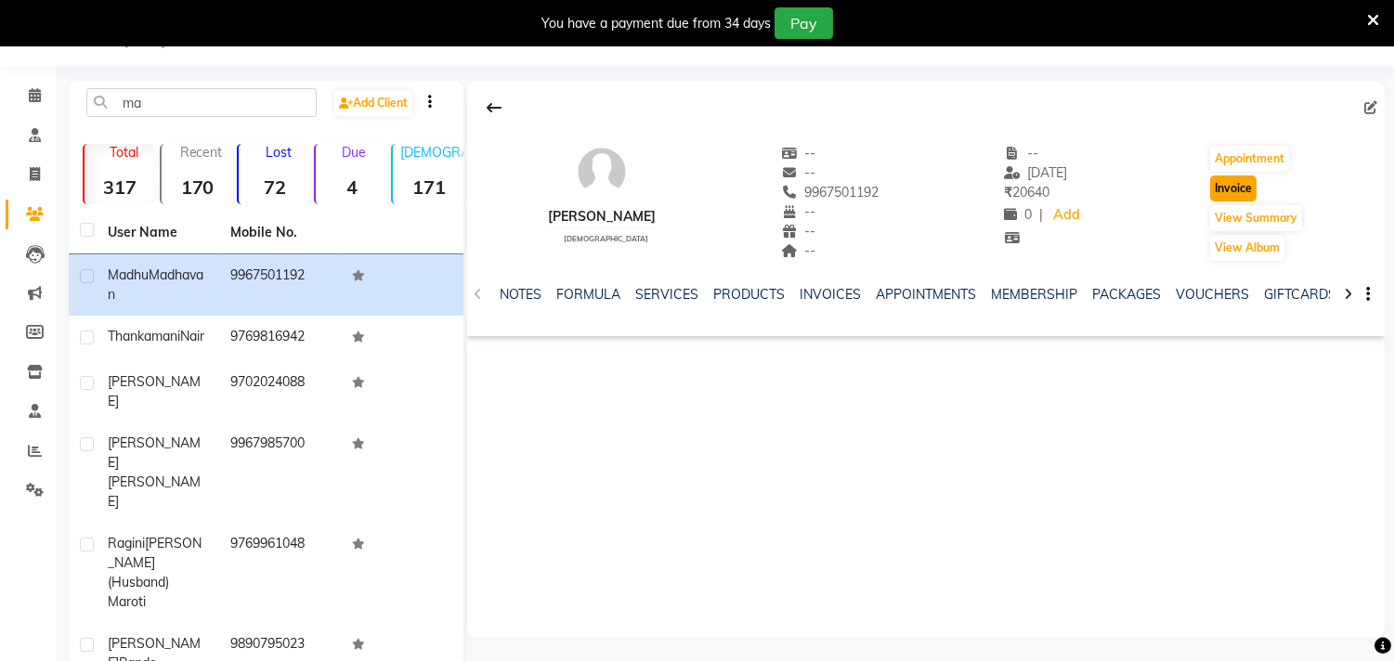
click at [1239, 187] on button "Invoice" at bounding box center [1233, 188] width 46 height 26
select select "6808"
select select "service"
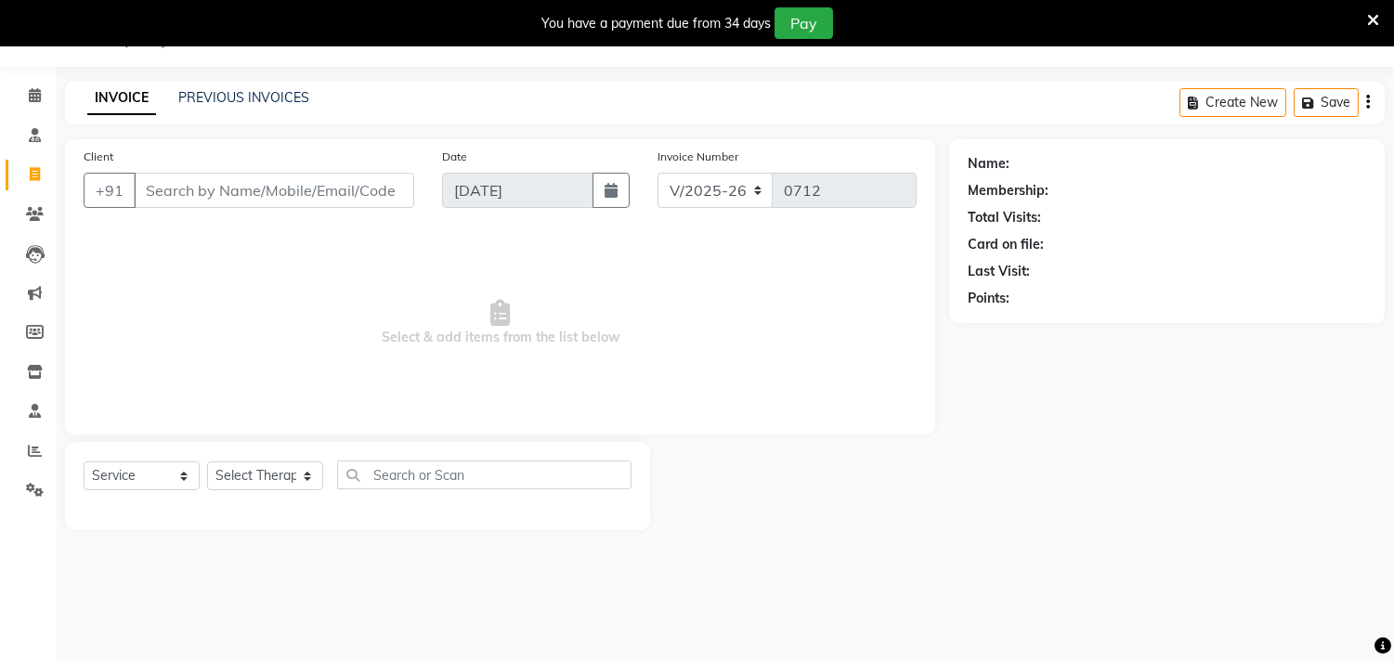
type input "9967501192"
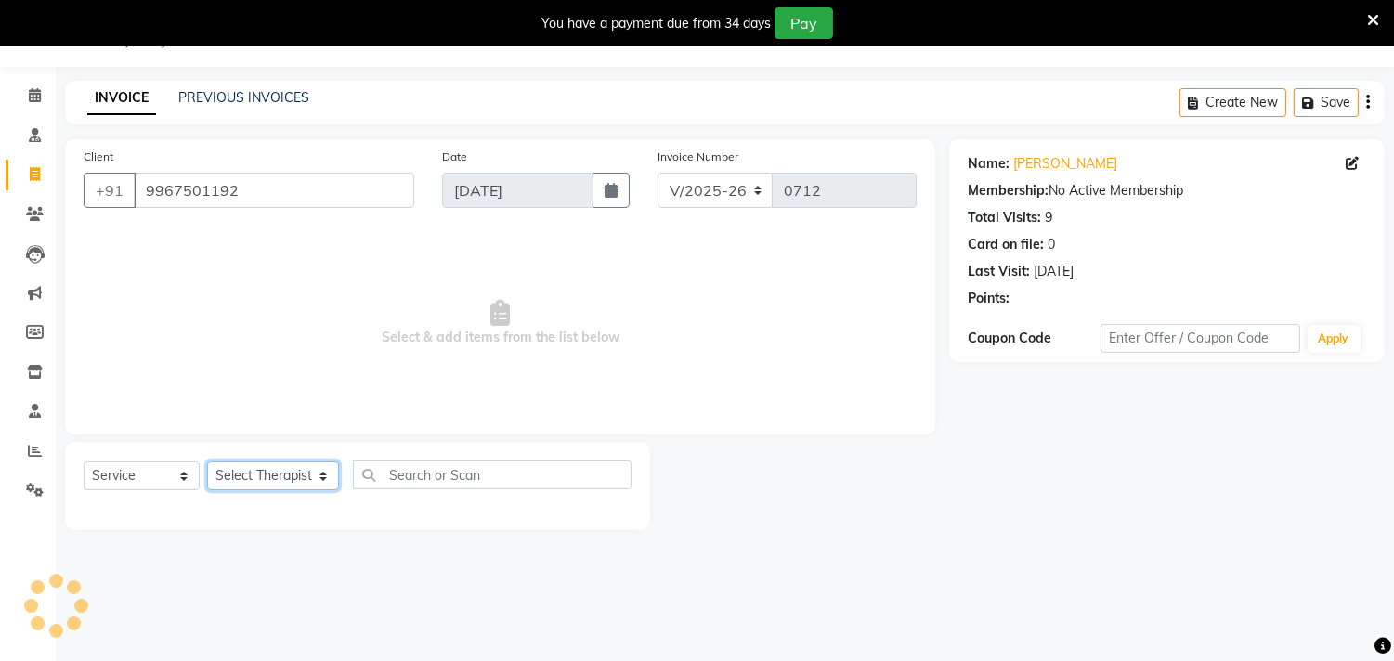
click at [302, 470] on select "Select Therapist [PERSON_NAME] [PERSON_NAME] [PERSON_NAME] Bibina [PERSON_NAME]…" at bounding box center [273, 475] width 132 height 29
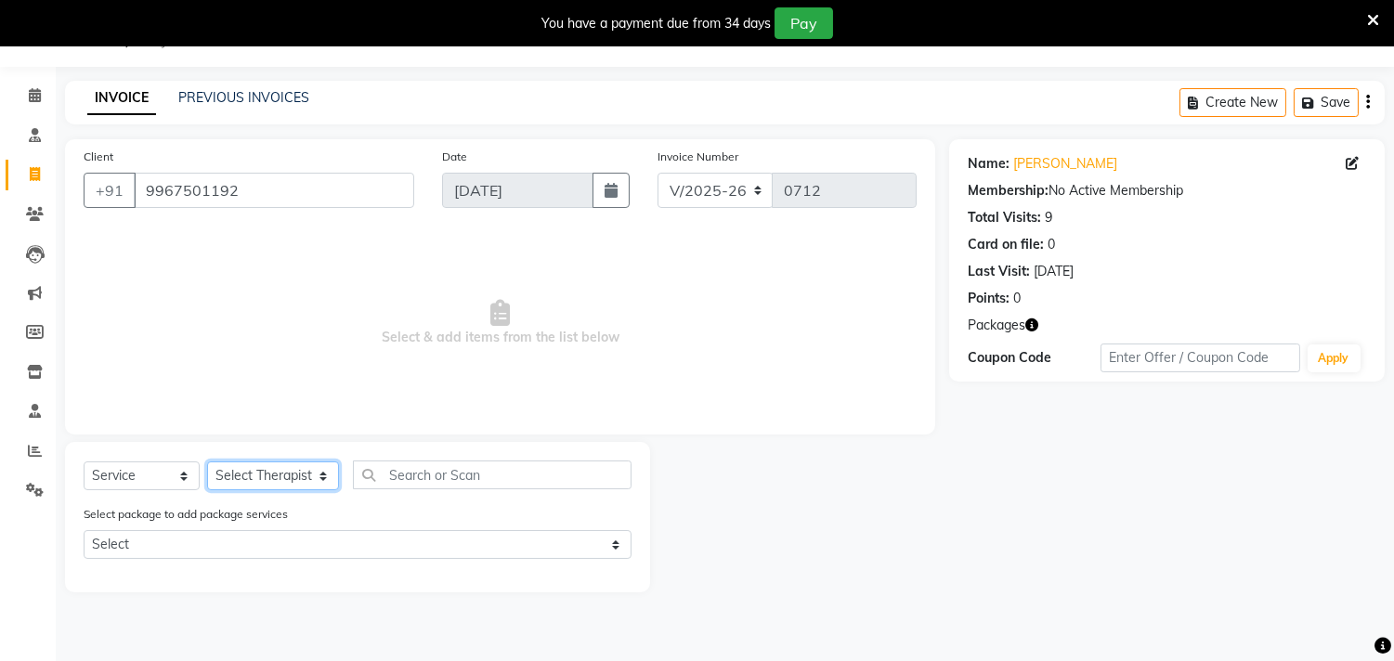
select select "57061"
click at [207, 462] on select "Select Therapist [PERSON_NAME] [PERSON_NAME] [PERSON_NAME] Bibina [PERSON_NAME]…" at bounding box center [273, 475] width 132 height 29
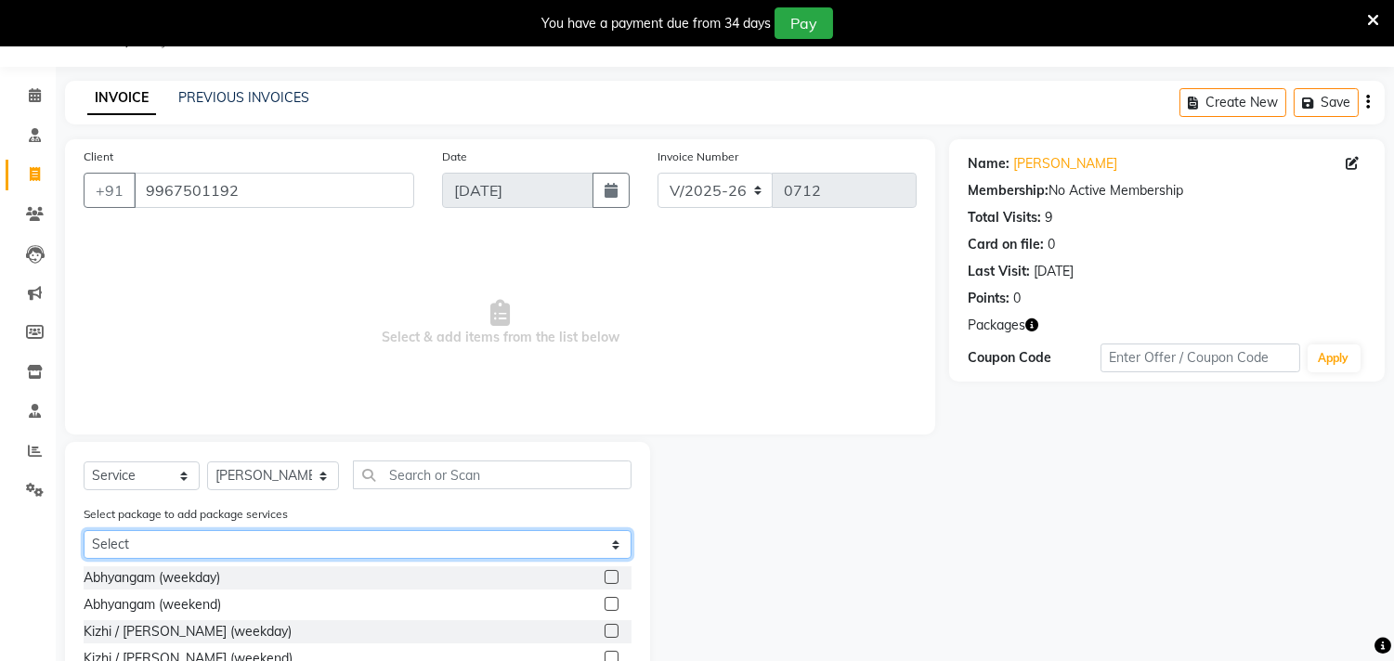
click at [227, 542] on select "Select Abhyangam(24)20400" at bounding box center [358, 544] width 548 height 29
select select "1: Object"
click at [84, 530] on select "Select Abhyangam(24)20400" at bounding box center [358, 544] width 548 height 29
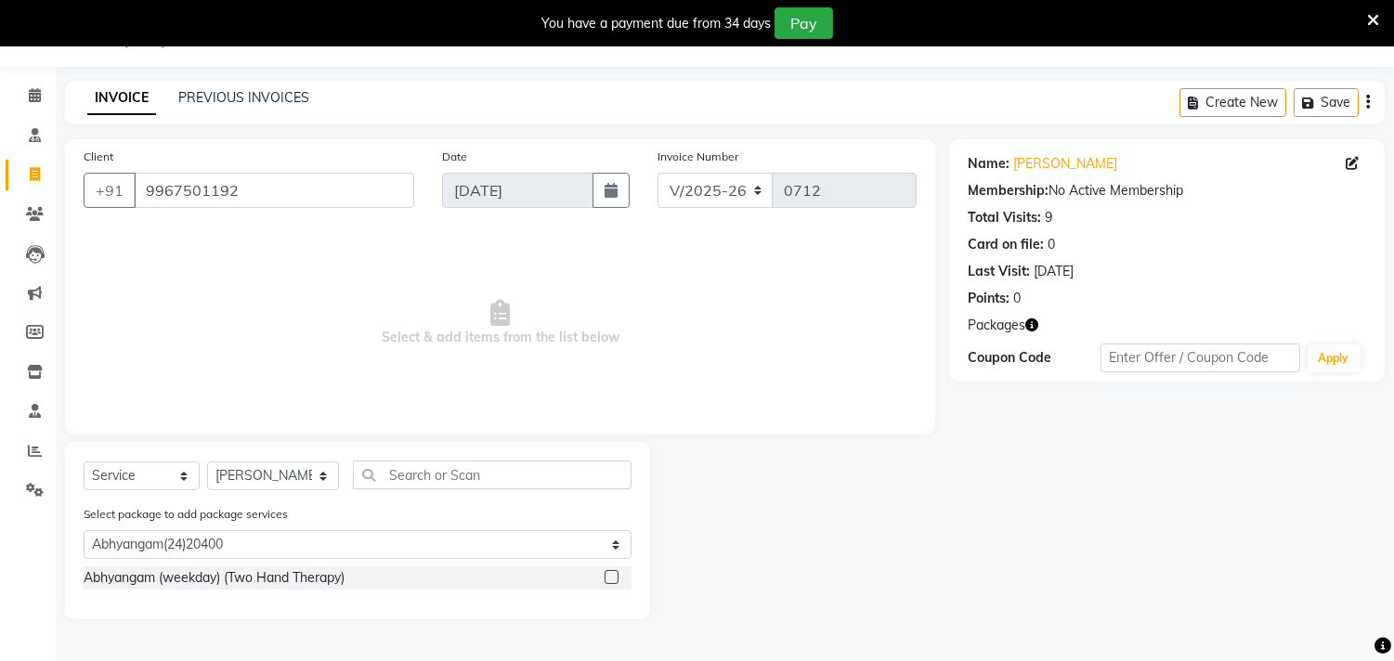
click at [613, 577] on label at bounding box center [611, 577] width 14 height 14
click at [613, 577] on input "checkbox" at bounding box center [610, 578] width 12 height 12
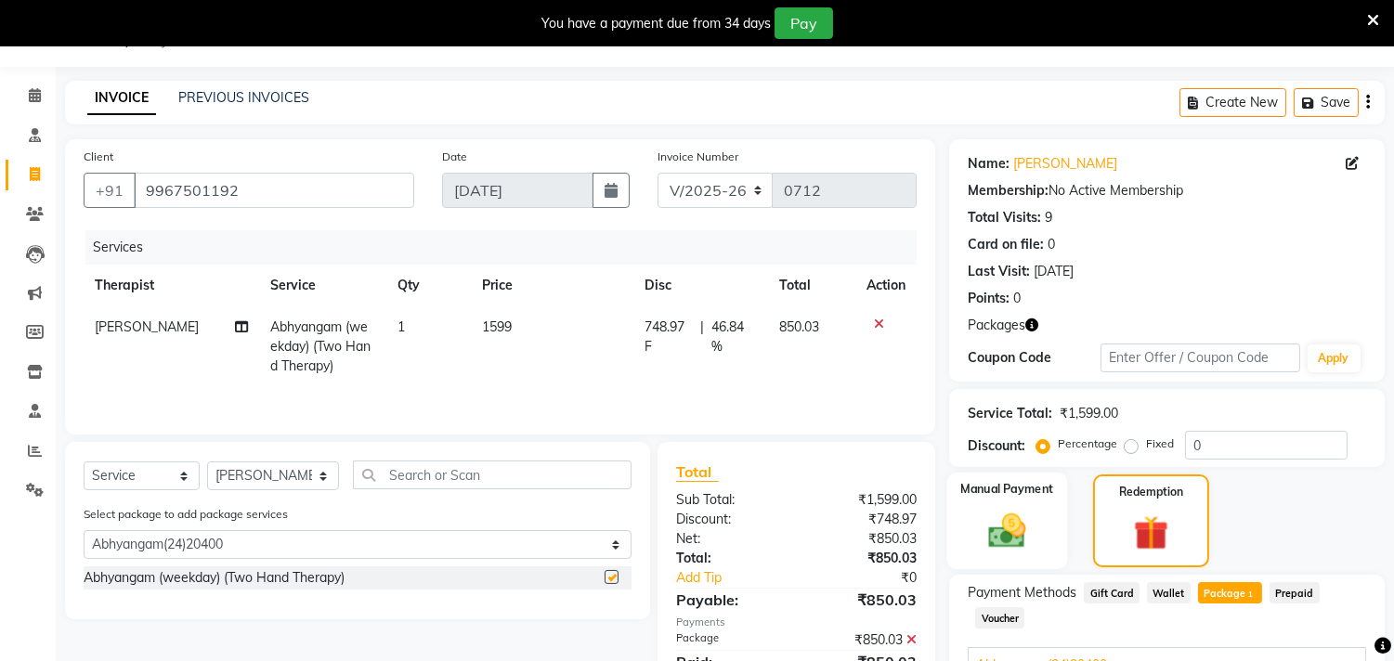
checkbox input "false"
click at [1163, 520] on img at bounding box center [1151, 534] width 58 height 45
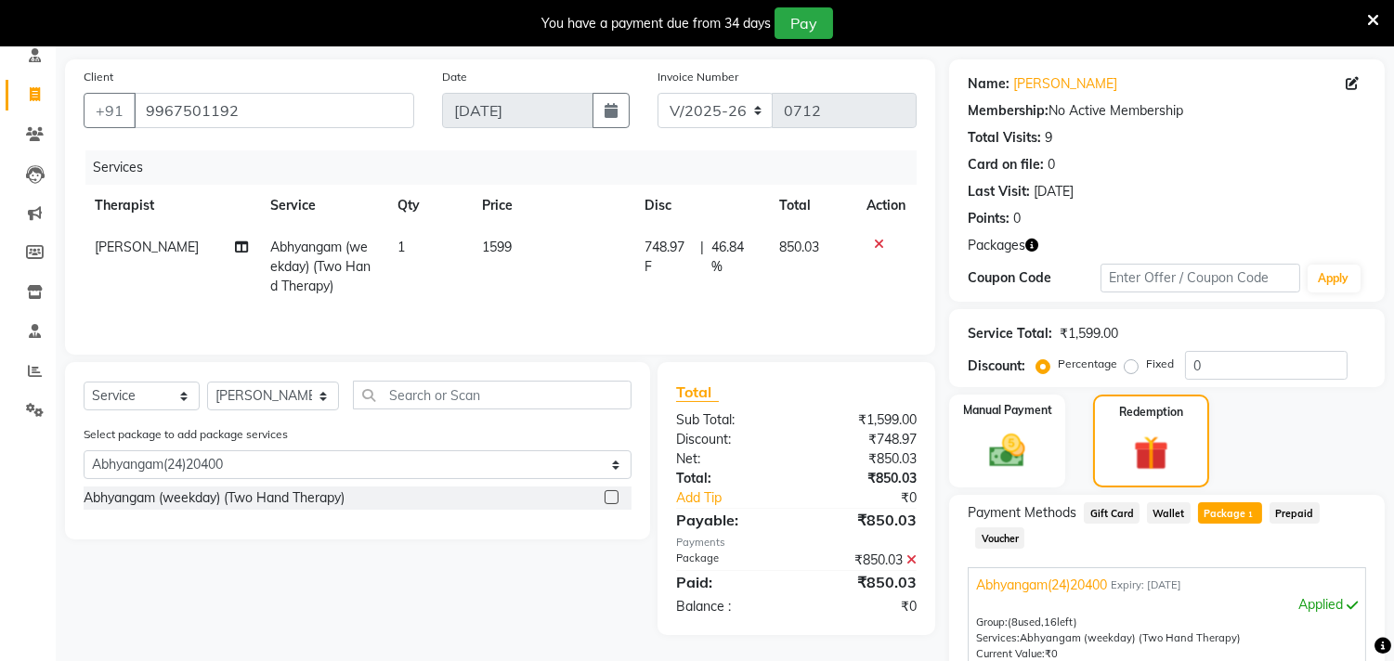
scroll to position [207, 0]
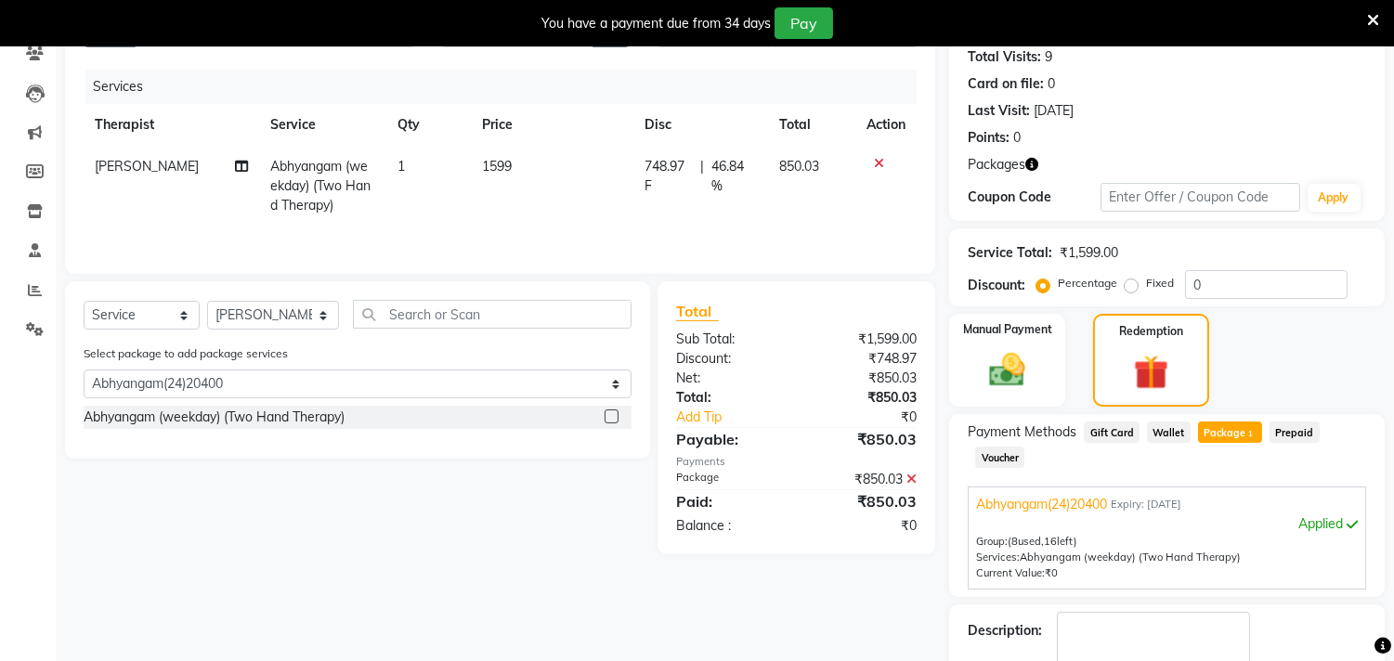
click at [1227, 440] on span "Package 1" at bounding box center [1230, 432] width 64 height 21
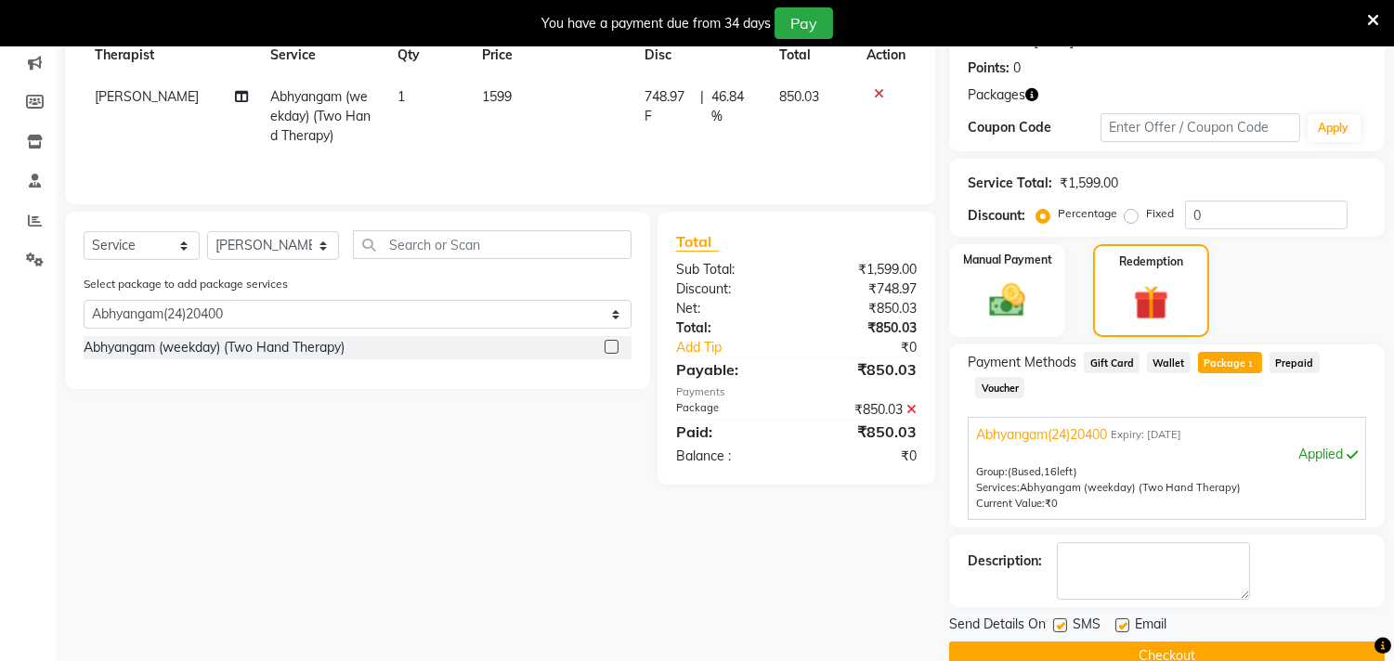
scroll to position [313, 0]
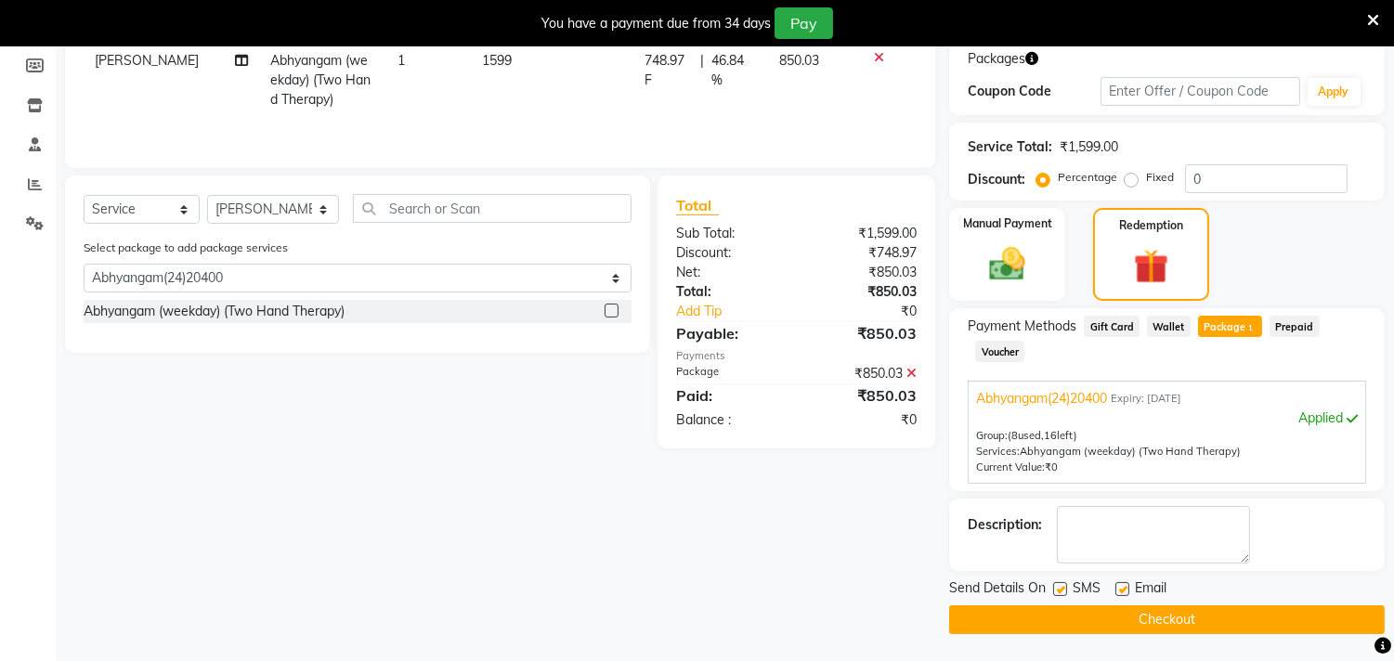
click at [1055, 587] on label at bounding box center [1060, 589] width 14 height 14
click at [1055, 587] on input "checkbox" at bounding box center [1059, 590] width 12 height 12
checkbox input "false"
click at [1122, 583] on label at bounding box center [1122, 589] width 14 height 14
click at [1122, 584] on input "checkbox" at bounding box center [1121, 590] width 12 height 12
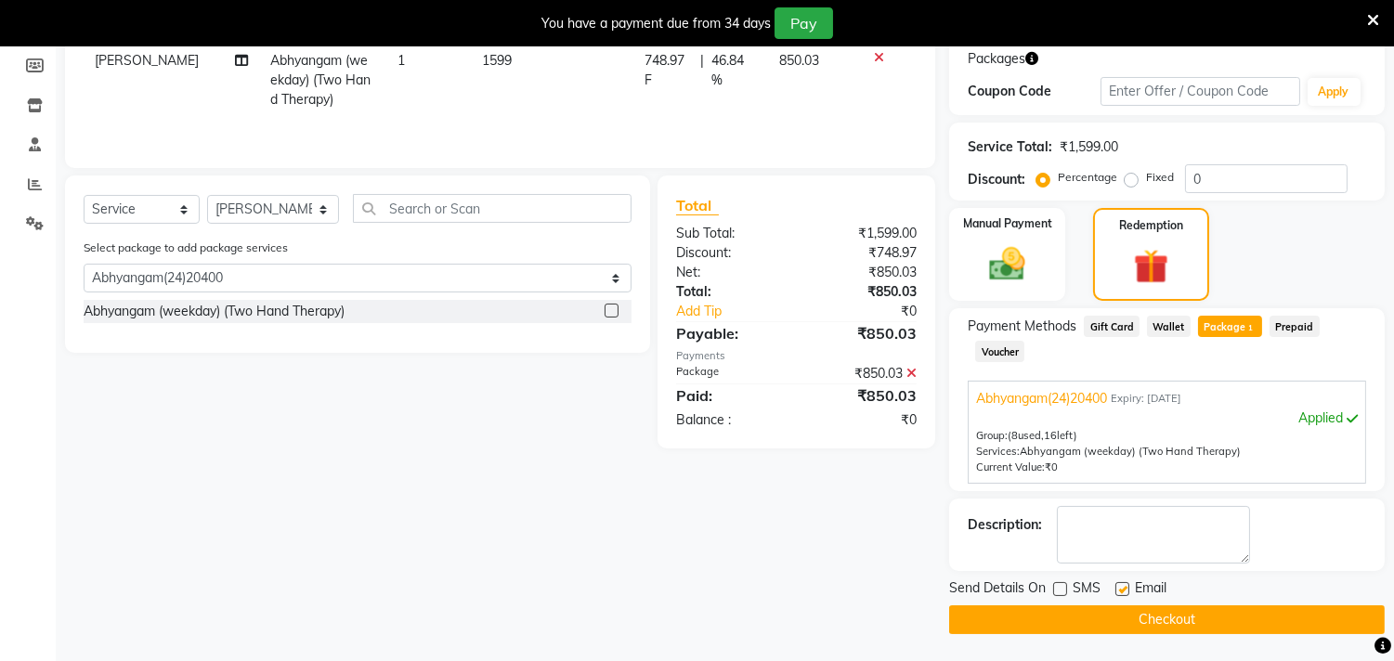
checkbox input "false"
click at [1153, 617] on button "Checkout" at bounding box center [1166, 619] width 435 height 29
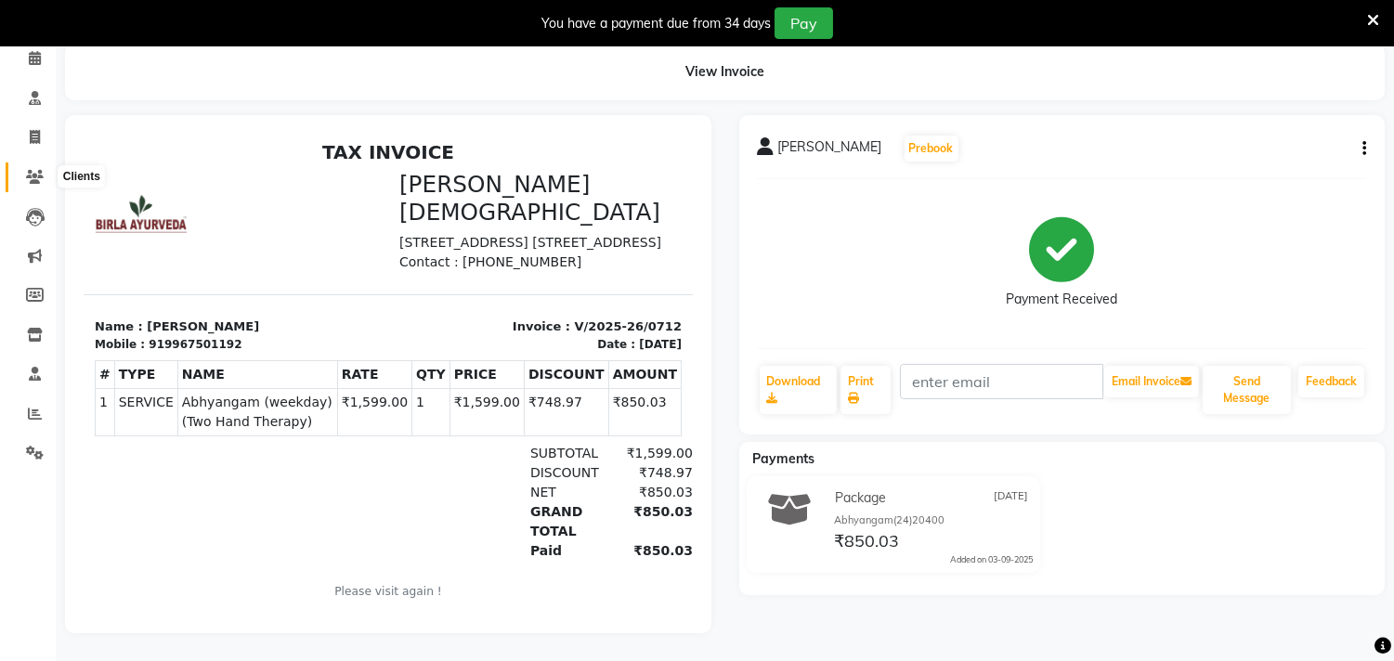
click at [37, 170] on icon at bounding box center [35, 177] width 18 height 14
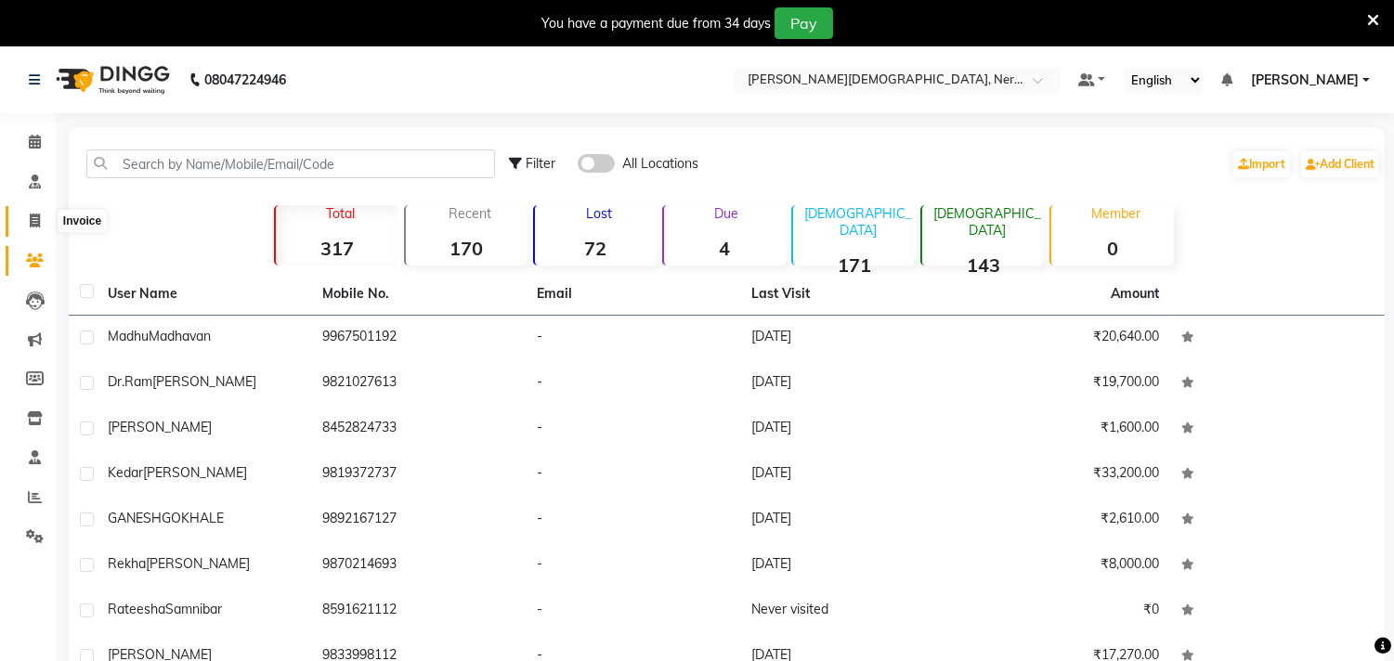
click at [34, 228] on span at bounding box center [35, 221] width 32 height 21
select select "6808"
select select "service"
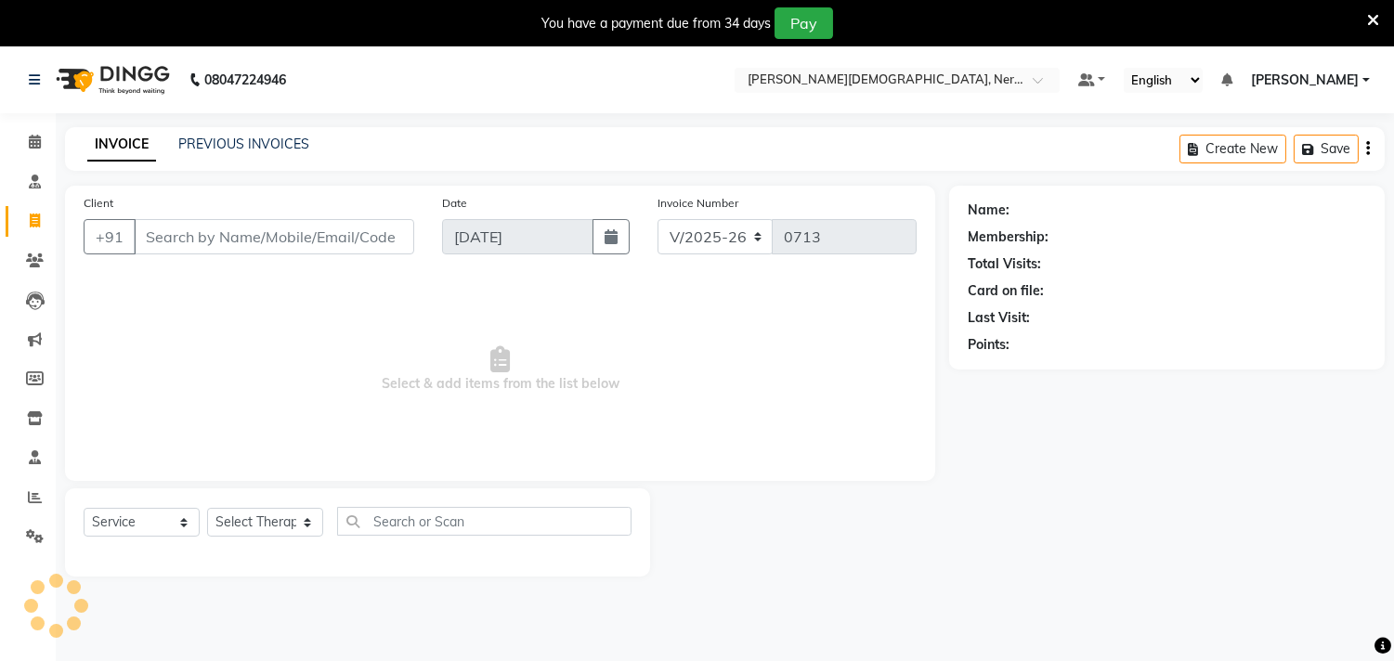
scroll to position [46, 0]
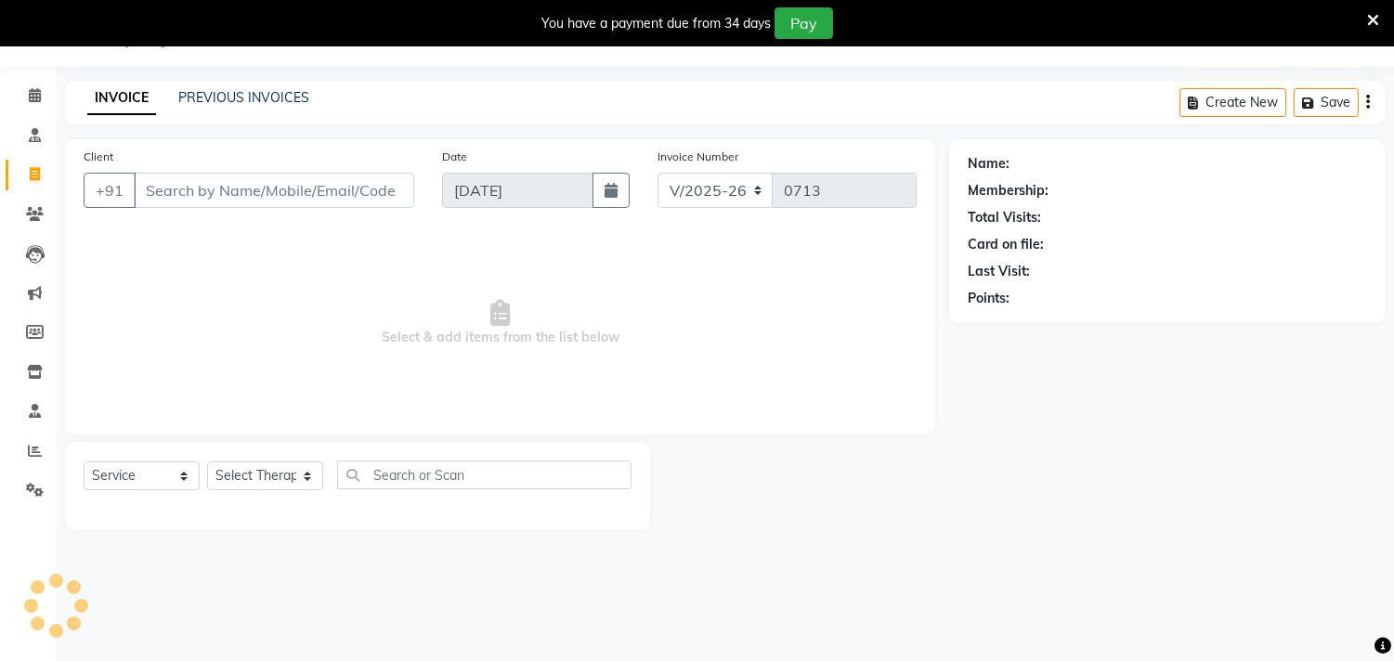
click at [275, 107] on div "PREVIOUS INVOICES" at bounding box center [243, 97] width 131 height 19
click at [276, 97] on link "PREVIOUS INVOICES" at bounding box center [243, 97] width 131 height 17
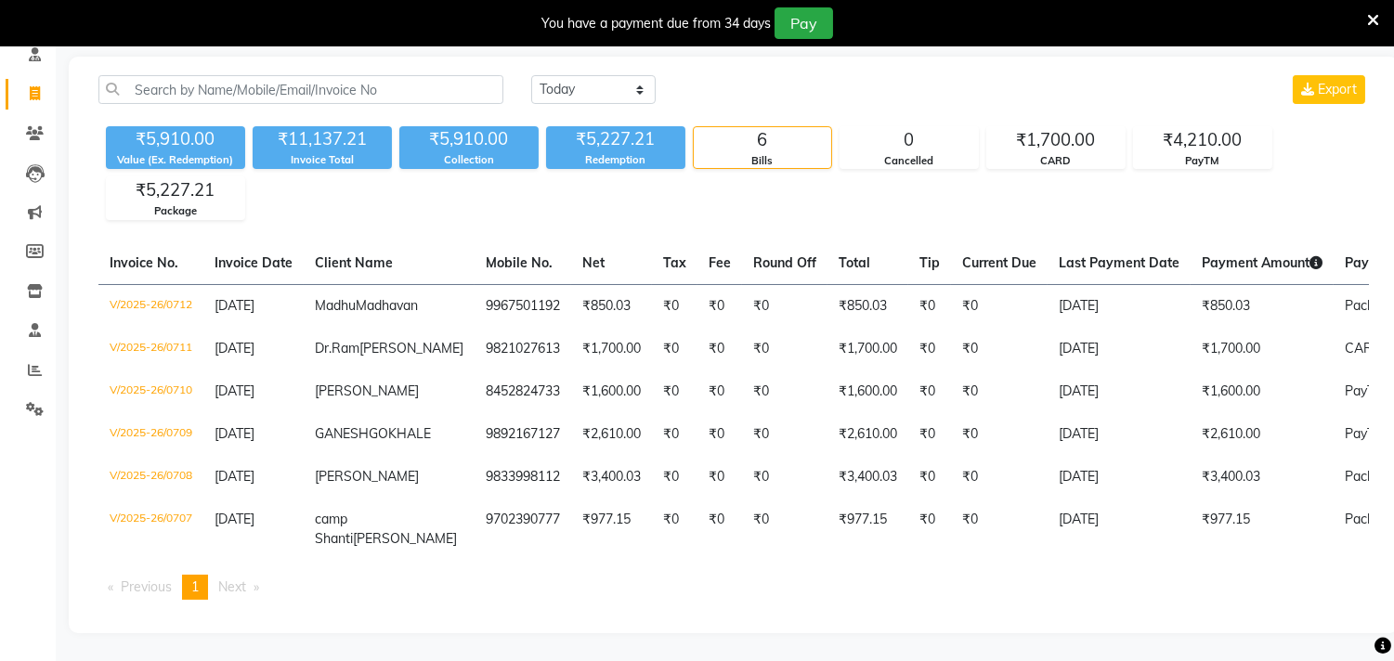
scroll to position [151, 0]
